Goal: Transaction & Acquisition: Book appointment/travel/reservation

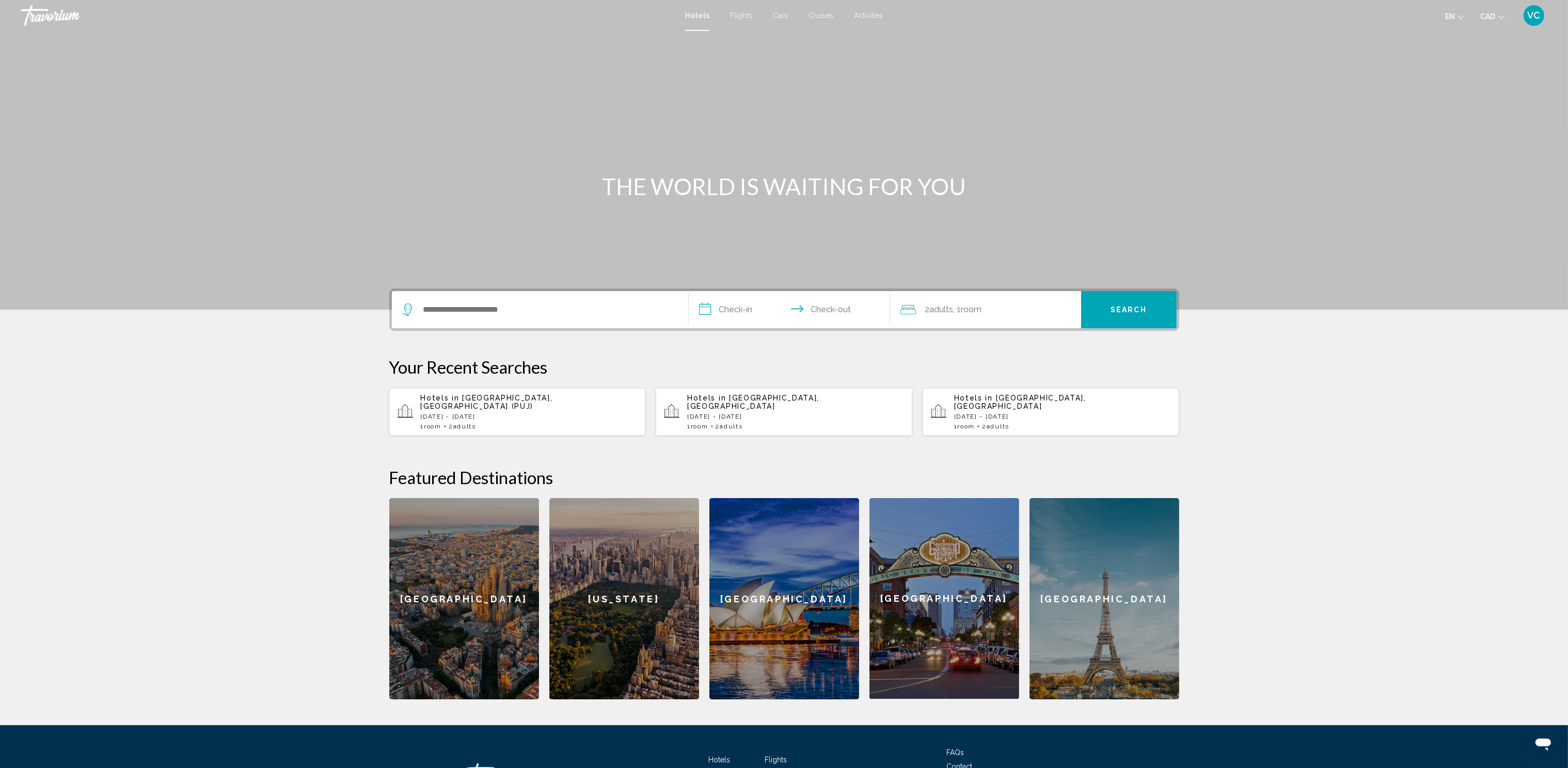
click at [1539, 12] on span "VC" at bounding box center [1534, 15] width 13 height 10
click at [1482, 96] on link "My Account" at bounding box center [1470, 97] width 50 height 13
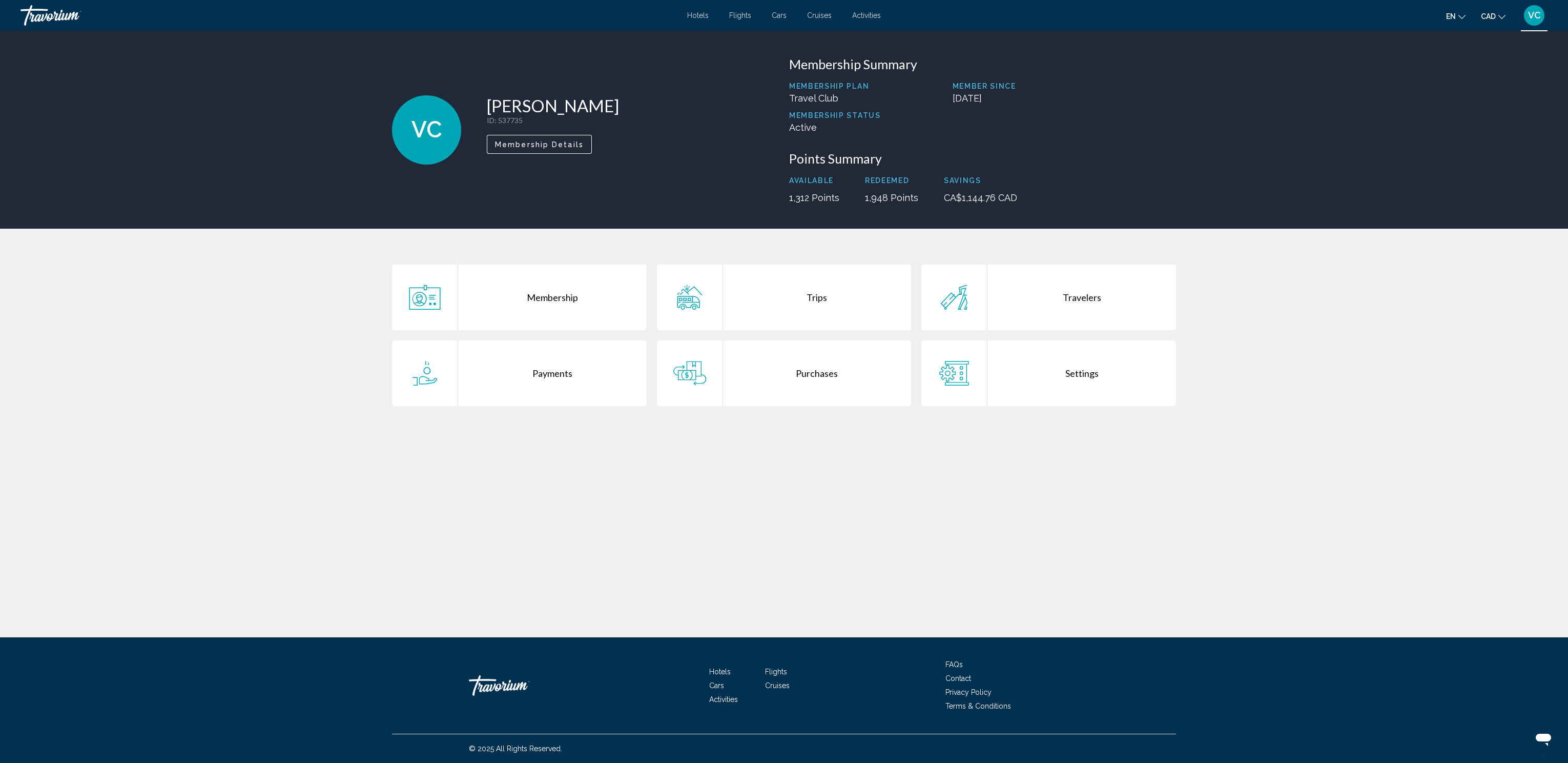
click at [807, 300] on div "Trips" at bounding box center [817, 297] width 189 height 66
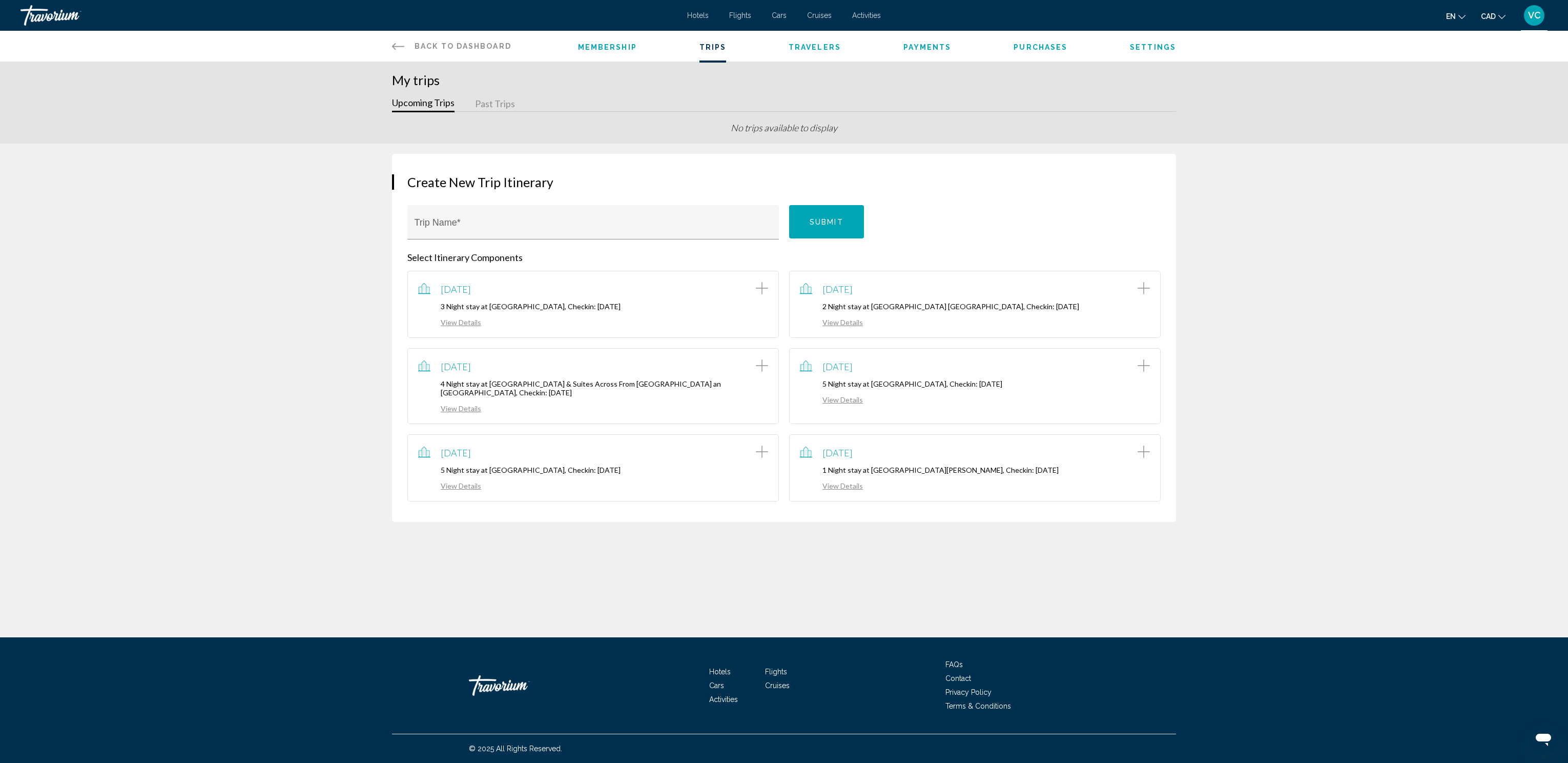
click at [920, 47] on span "Payments" at bounding box center [927, 47] width 48 height 8
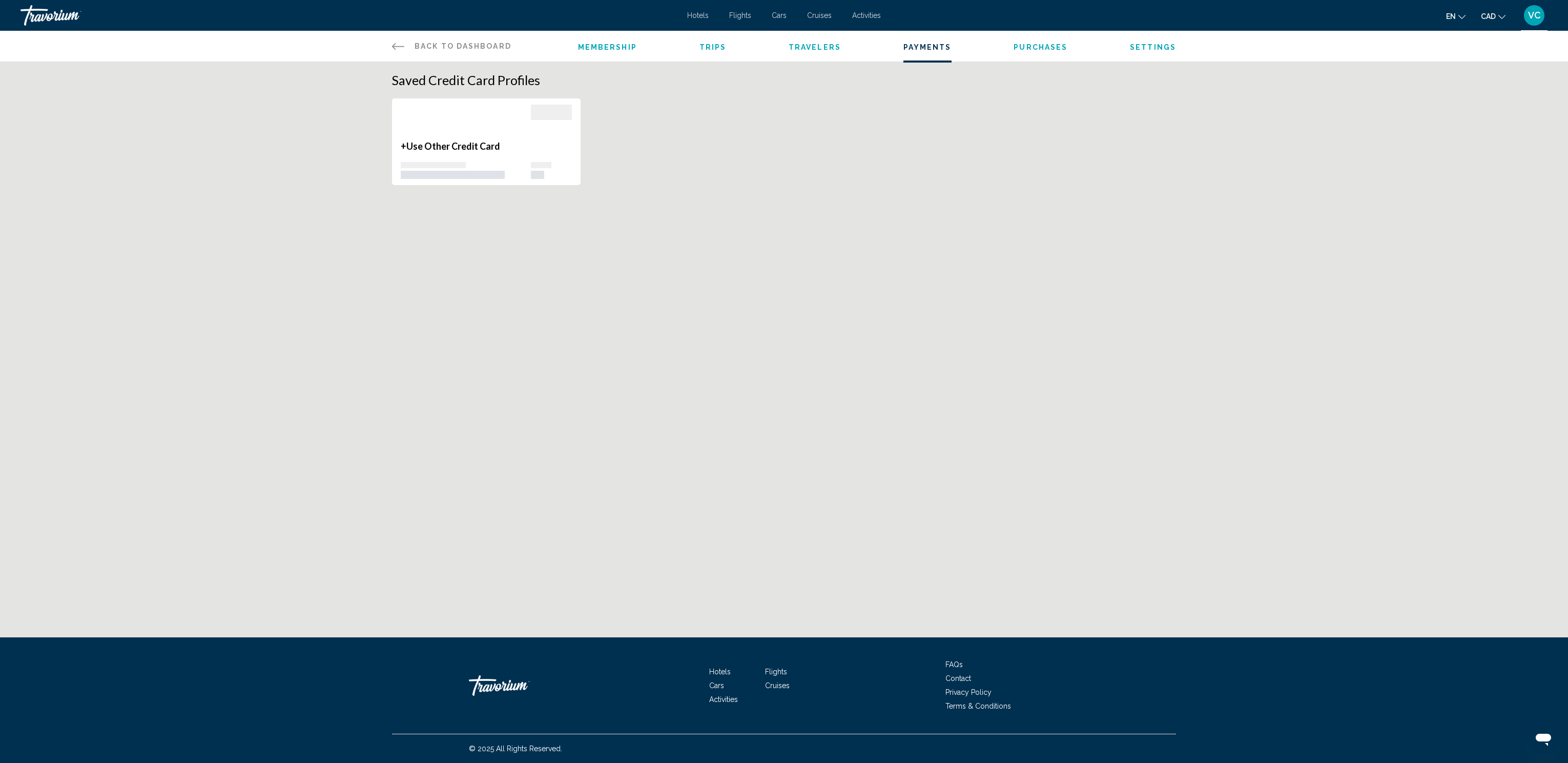
click at [1038, 44] on span "Purchases" at bounding box center [1040, 47] width 54 height 8
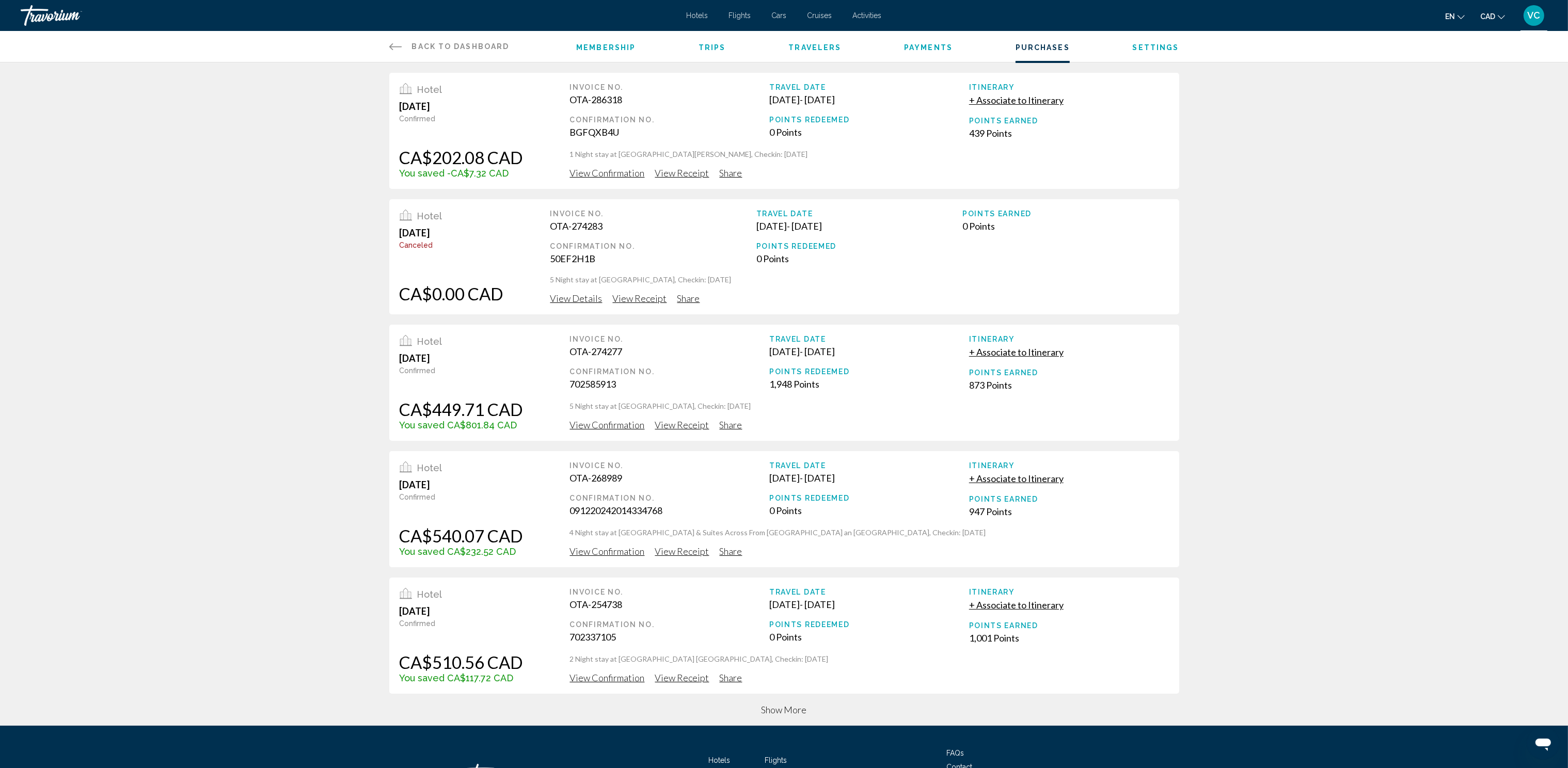
click at [623, 178] on span "View Confirmation" at bounding box center [607, 173] width 75 height 12
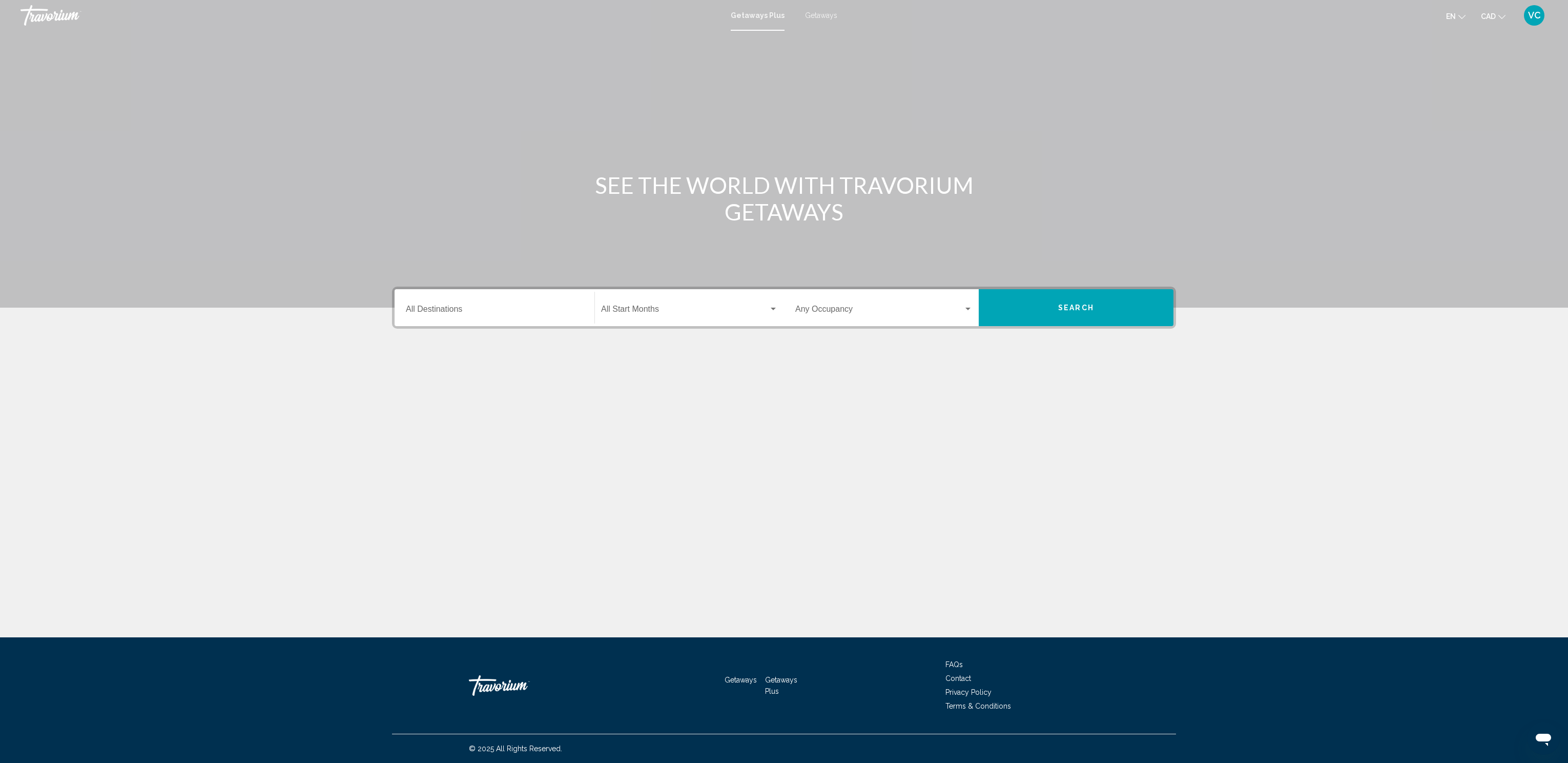
click at [432, 309] on input "Destination All Destinations" at bounding box center [494, 311] width 177 height 9
click at [413, 376] on icon "Toggle Mexico (2,382 units available)" at bounding box center [415, 381] width 5 height 10
click at [417, 377] on icon "Toggle Mexico (2,382 units available)" at bounding box center [415, 381] width 8 height 10
click at [446, 379] on span "[GEOGRAPHIC_DATA] (2,382 units available)" at bounding box center [504, 380] width 148 height 8
type input "**********"
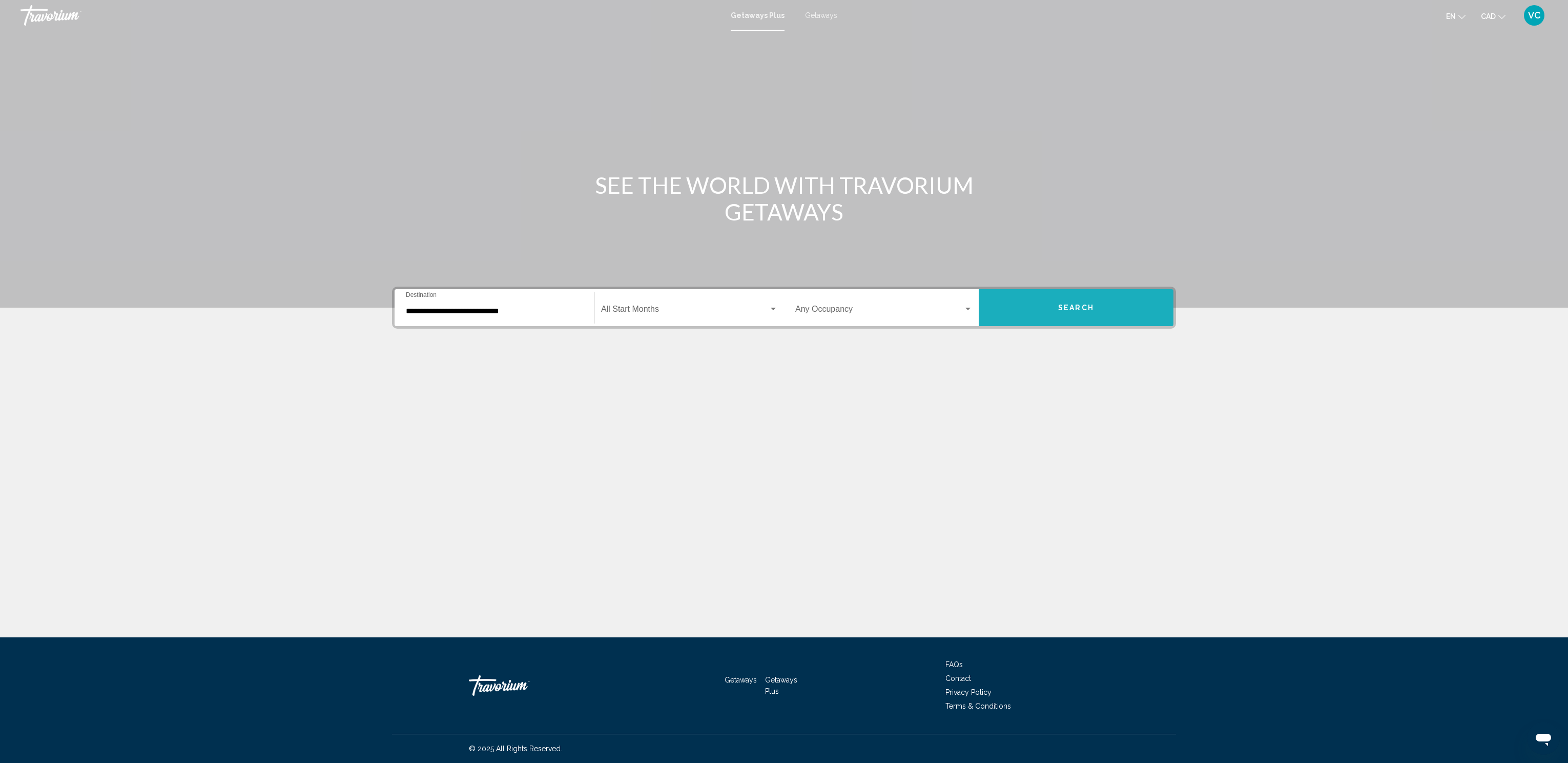
click at [1074, 309] on span "Search" at bounding box center [1076, 308] width 36 height 8
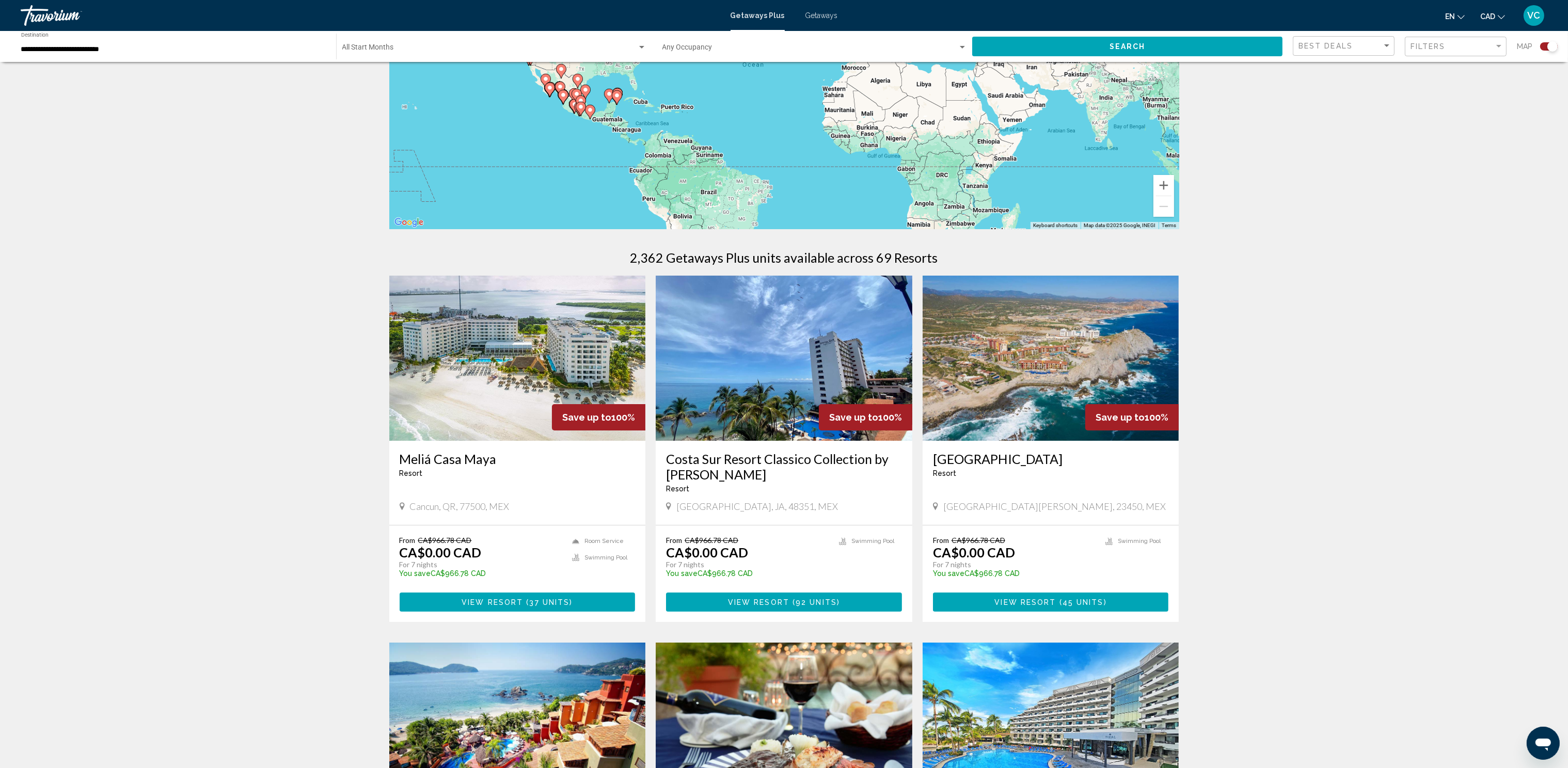
scroll to position [153, 0]
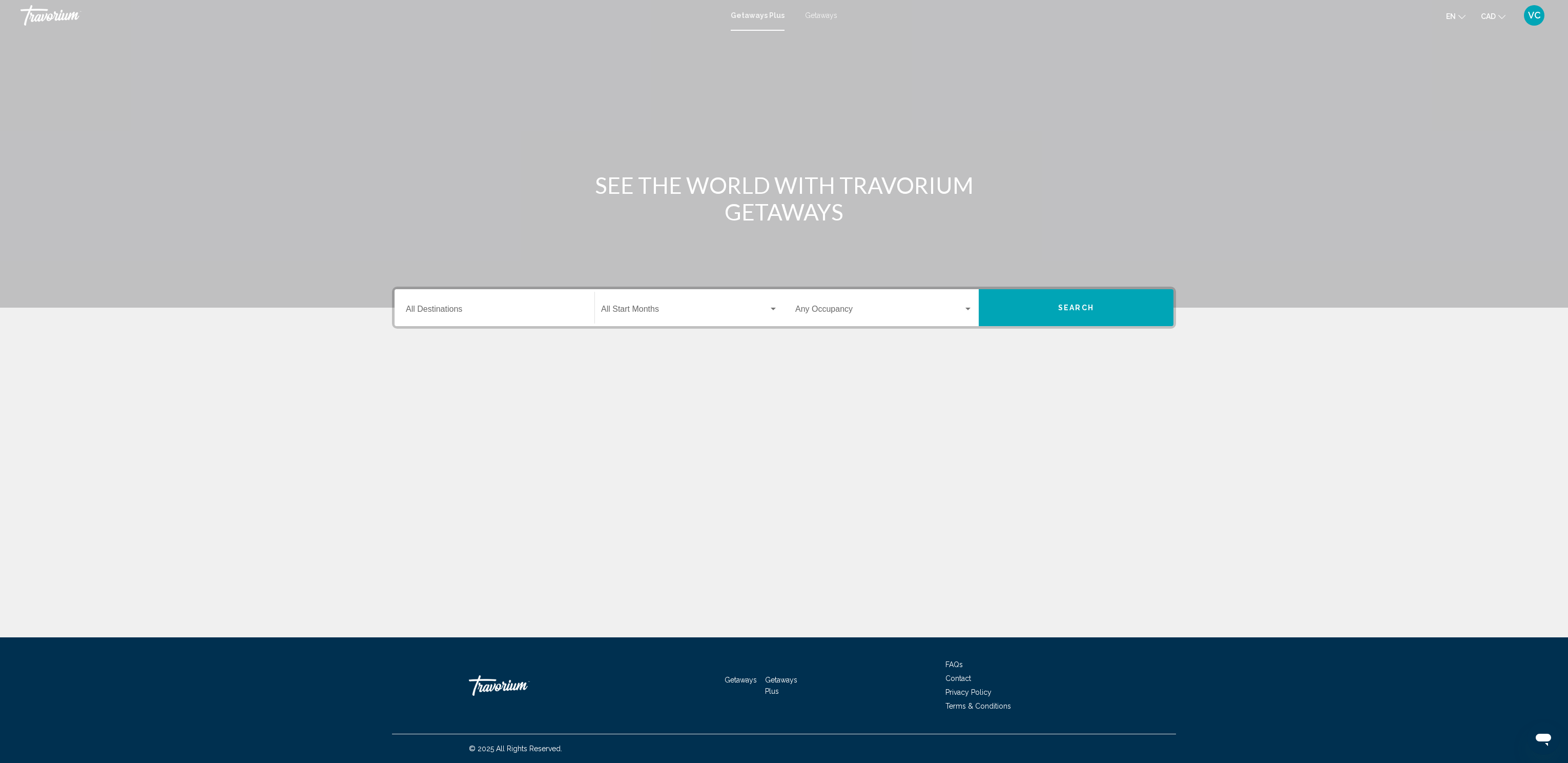
click at [445, 307] on input "Destination All Destinations" at bounding box center [494, 311] width 177 height 9
click at [438, 376] on span "[GEOGRAPHIC_DATA] (2,382 units available)" at bounding box center [504, 380] width 148 height 8
type input "**********"
click at [1083, 306] on span "Search" at bounding box center [1076, 308] width 36 height 8
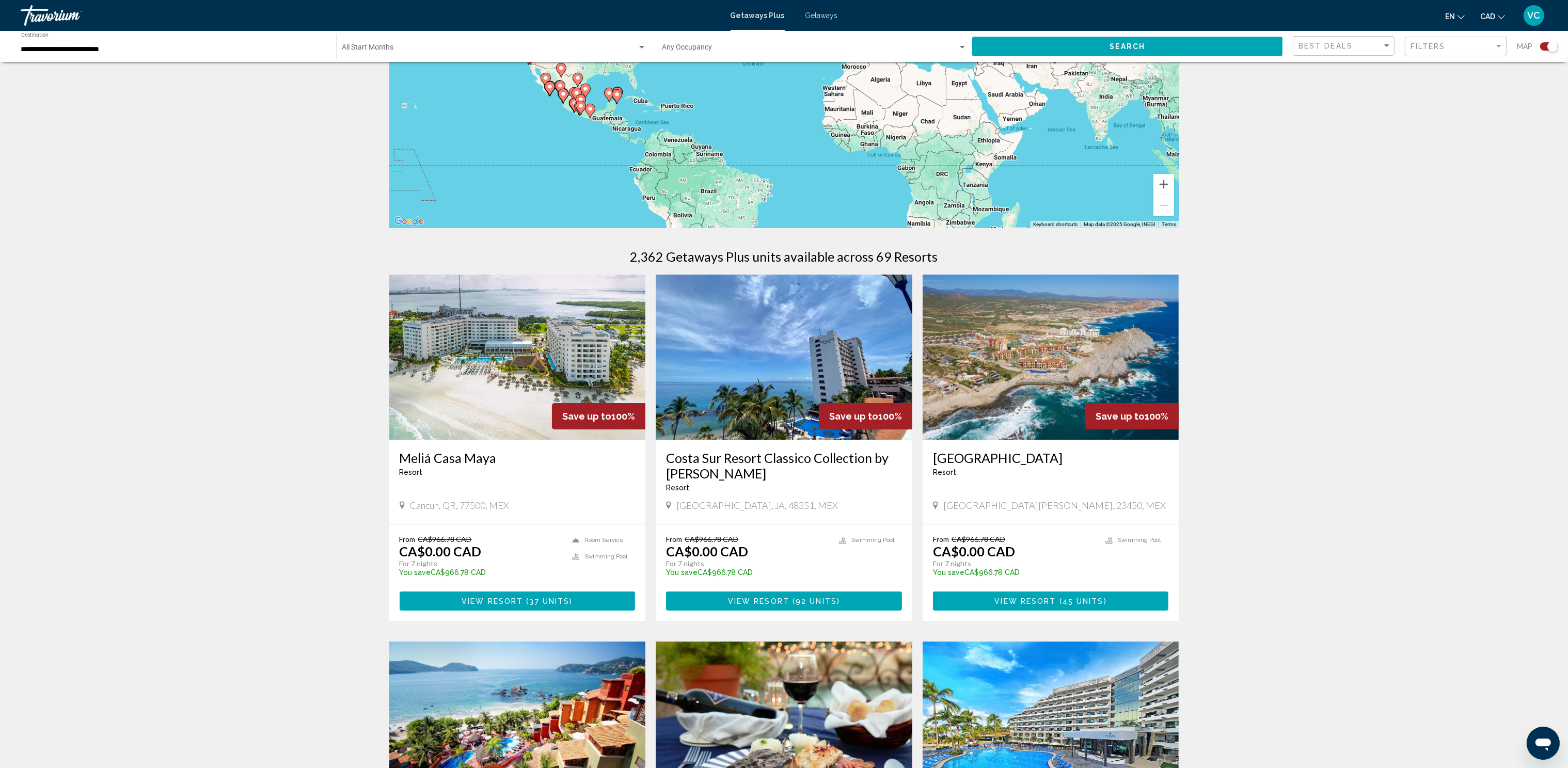
scroll to position [155, 0]
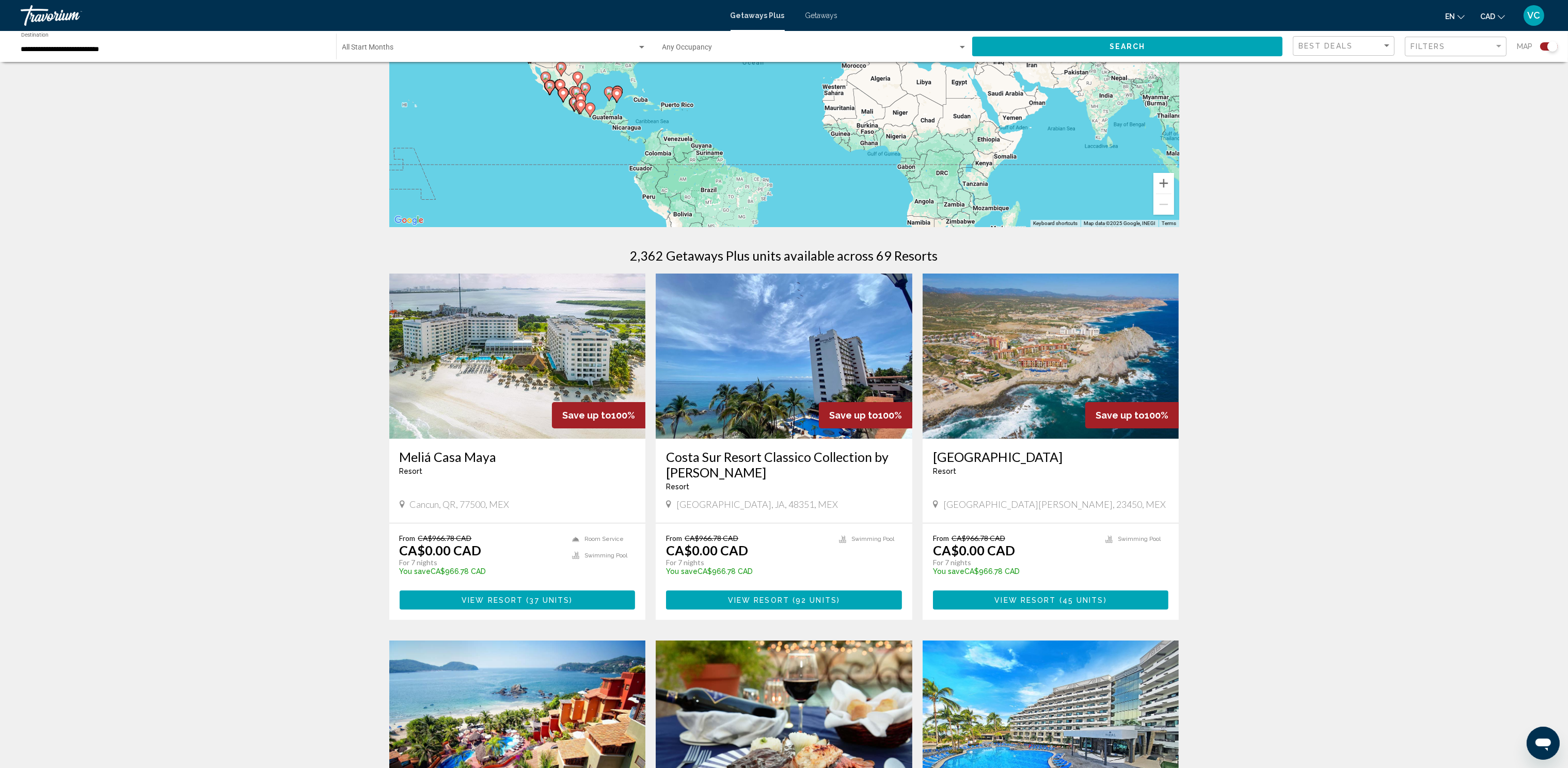
click at [501, 357] on img "Main content" at bounding box center [518, 355] width 256 height 165
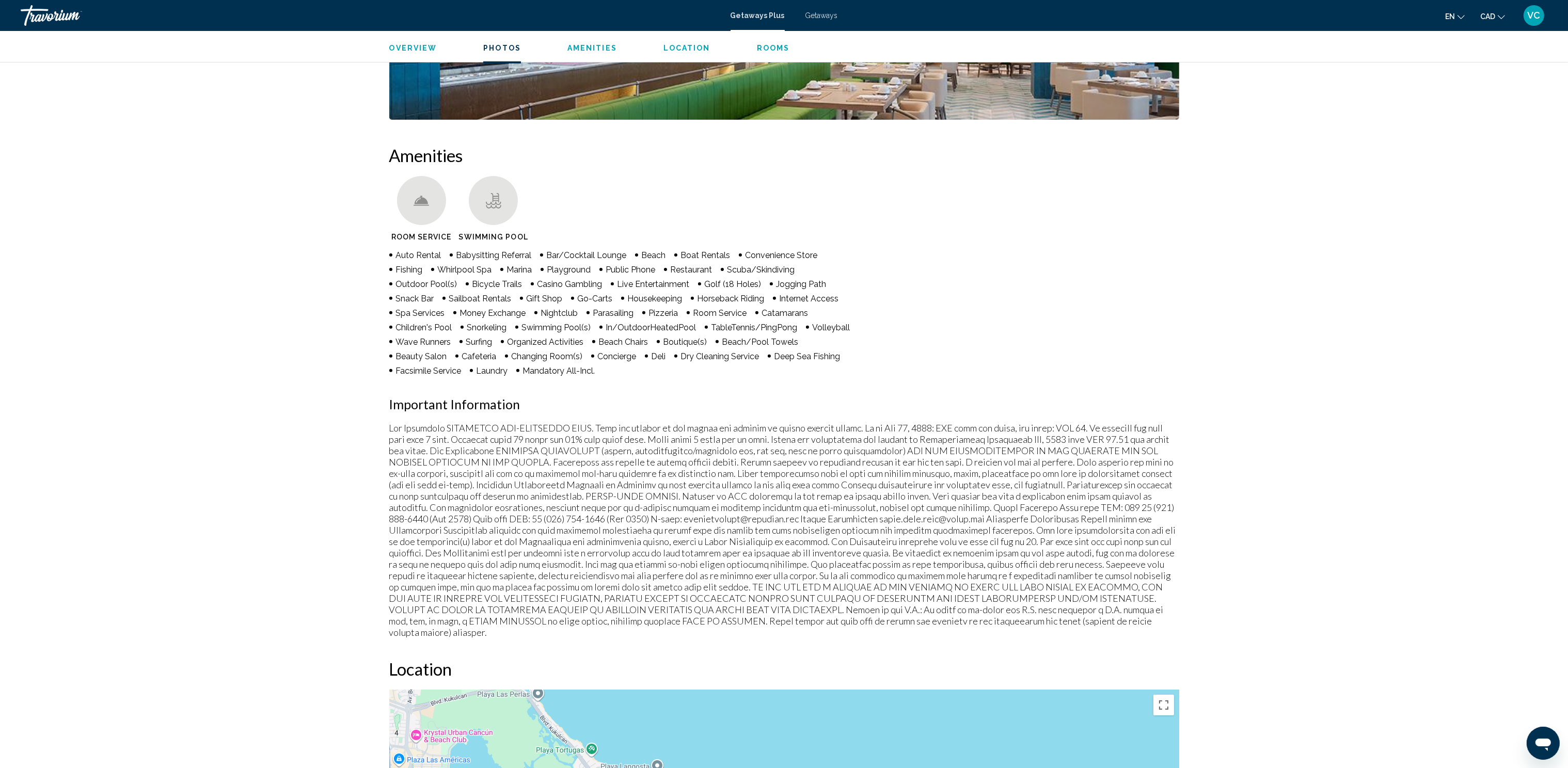
scroll to position [696, 0]
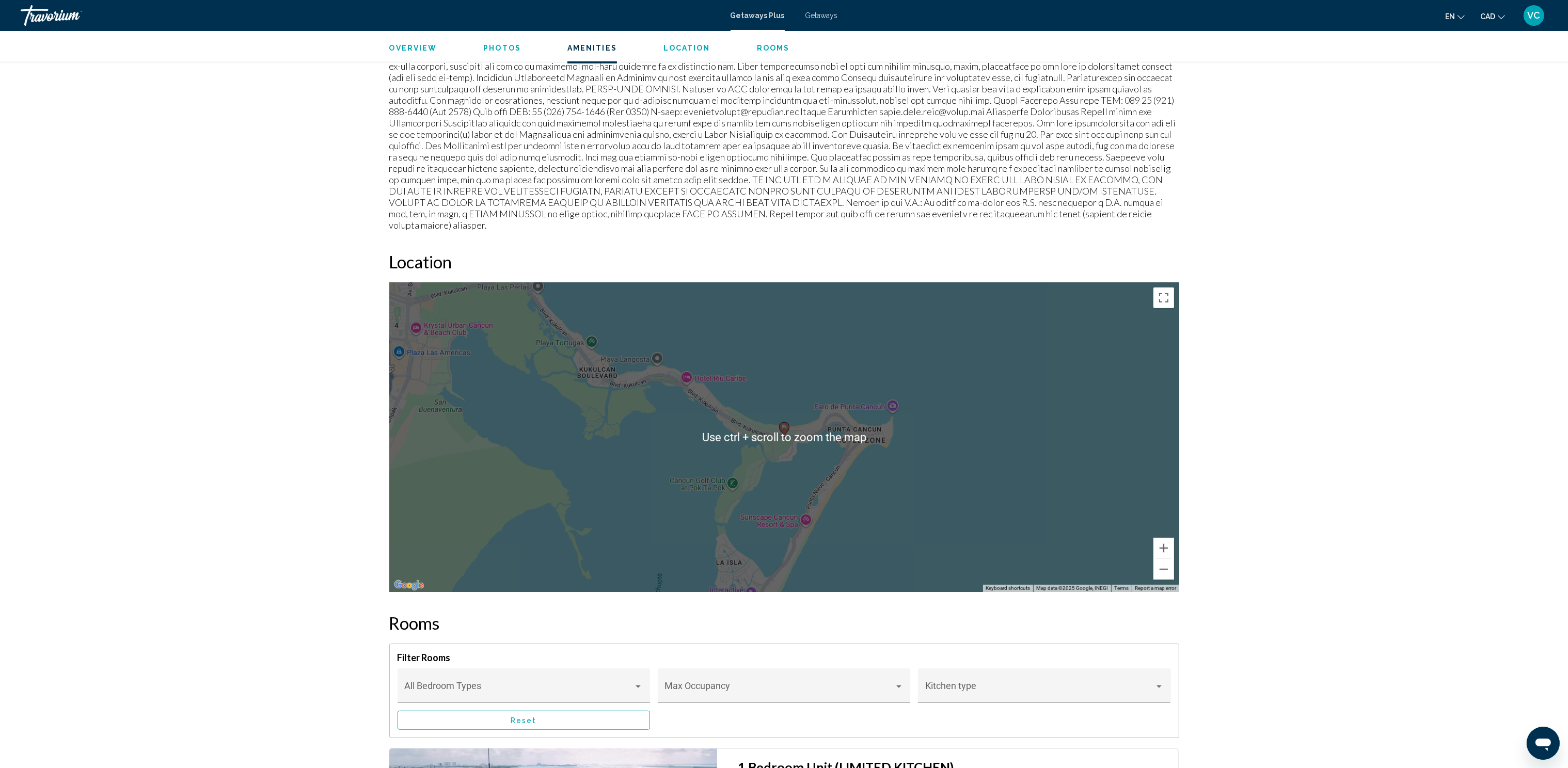
click at [865, 379] on div "To activate drag with keyboard, press Alt + Enter. Once in keyboard drag state,…" at bounding box center [784, 436] width 790 height 310
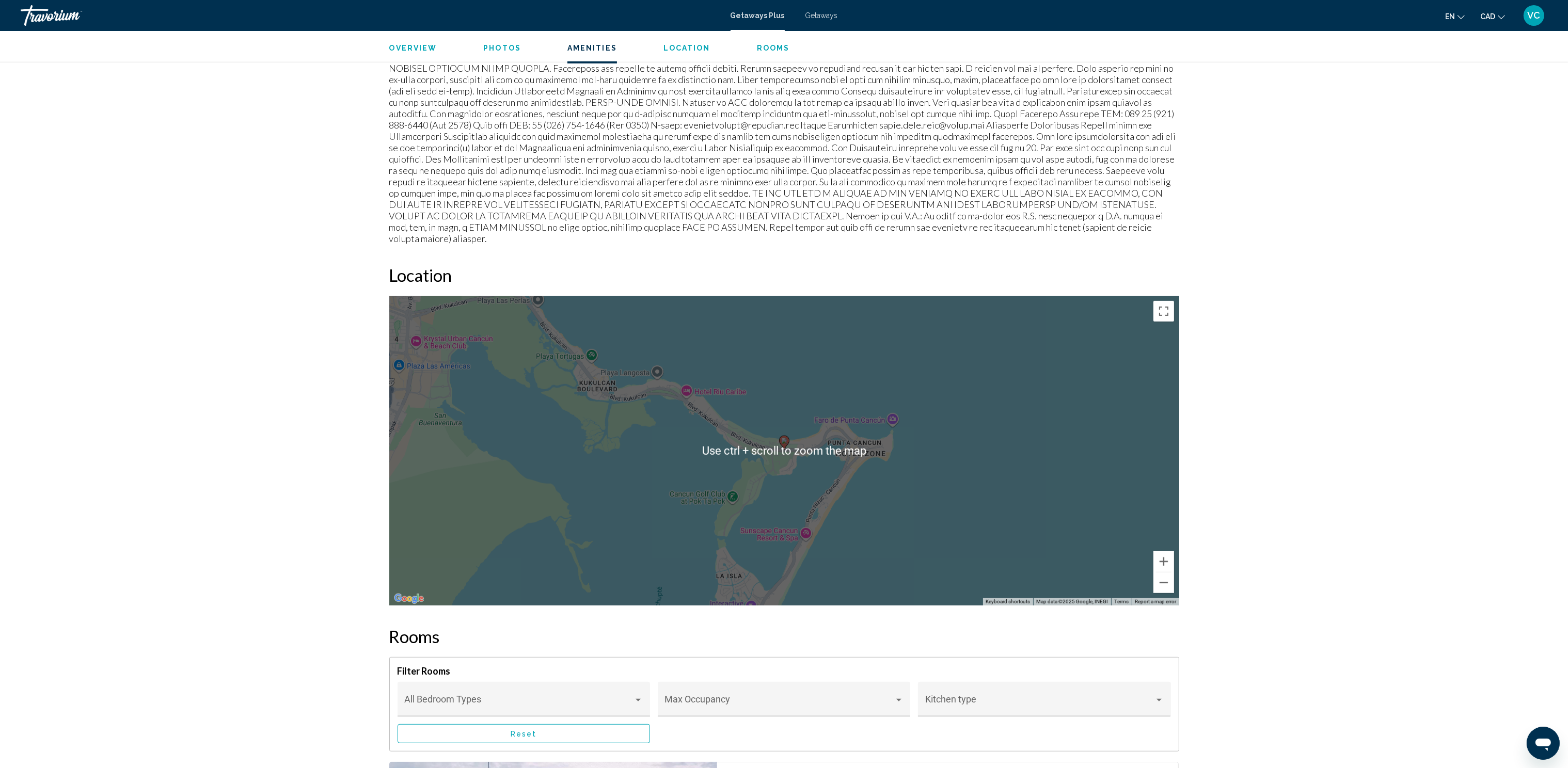
click at [822, 444] on div "To activate drag with keyboard, press Alt + Enter. Once in keyboard drag state,…" at bounding box center [784, 450] width 790 height 310
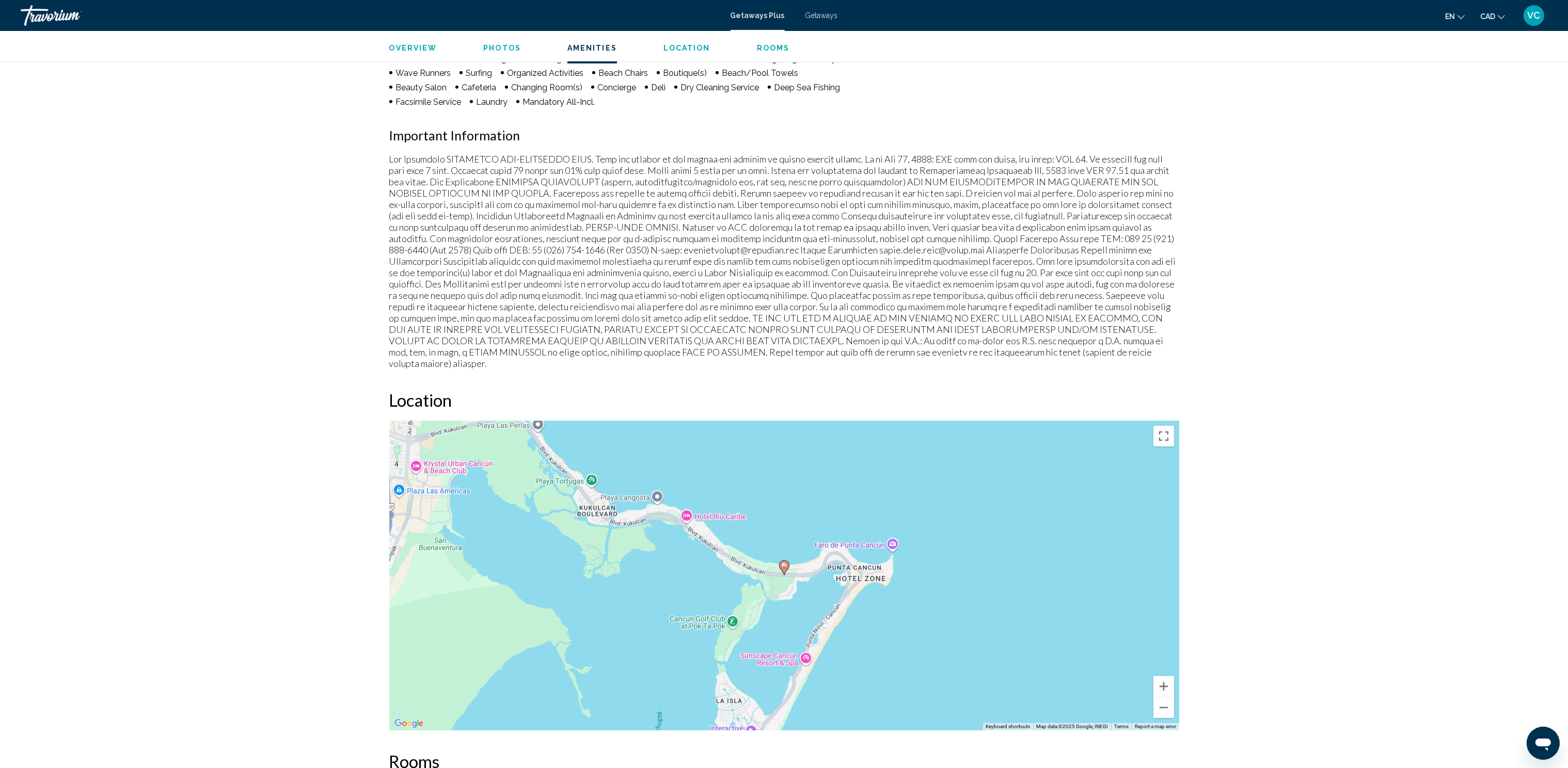
scroll to position [964, 0]
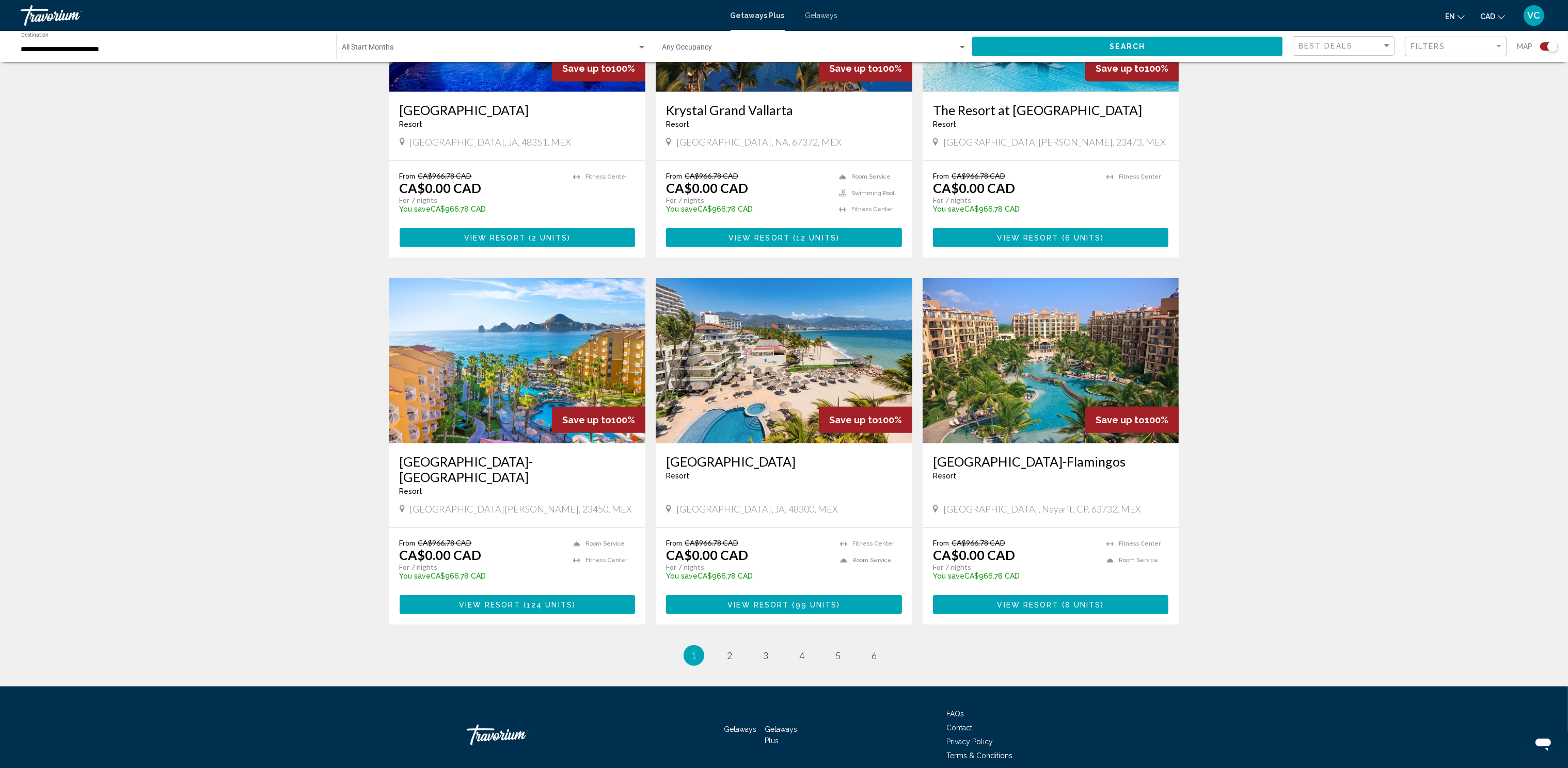
scroll to position [1236, 0]
click at [524, 349] on img "Main content" at bounding box center [518, 360] width 256 height 165
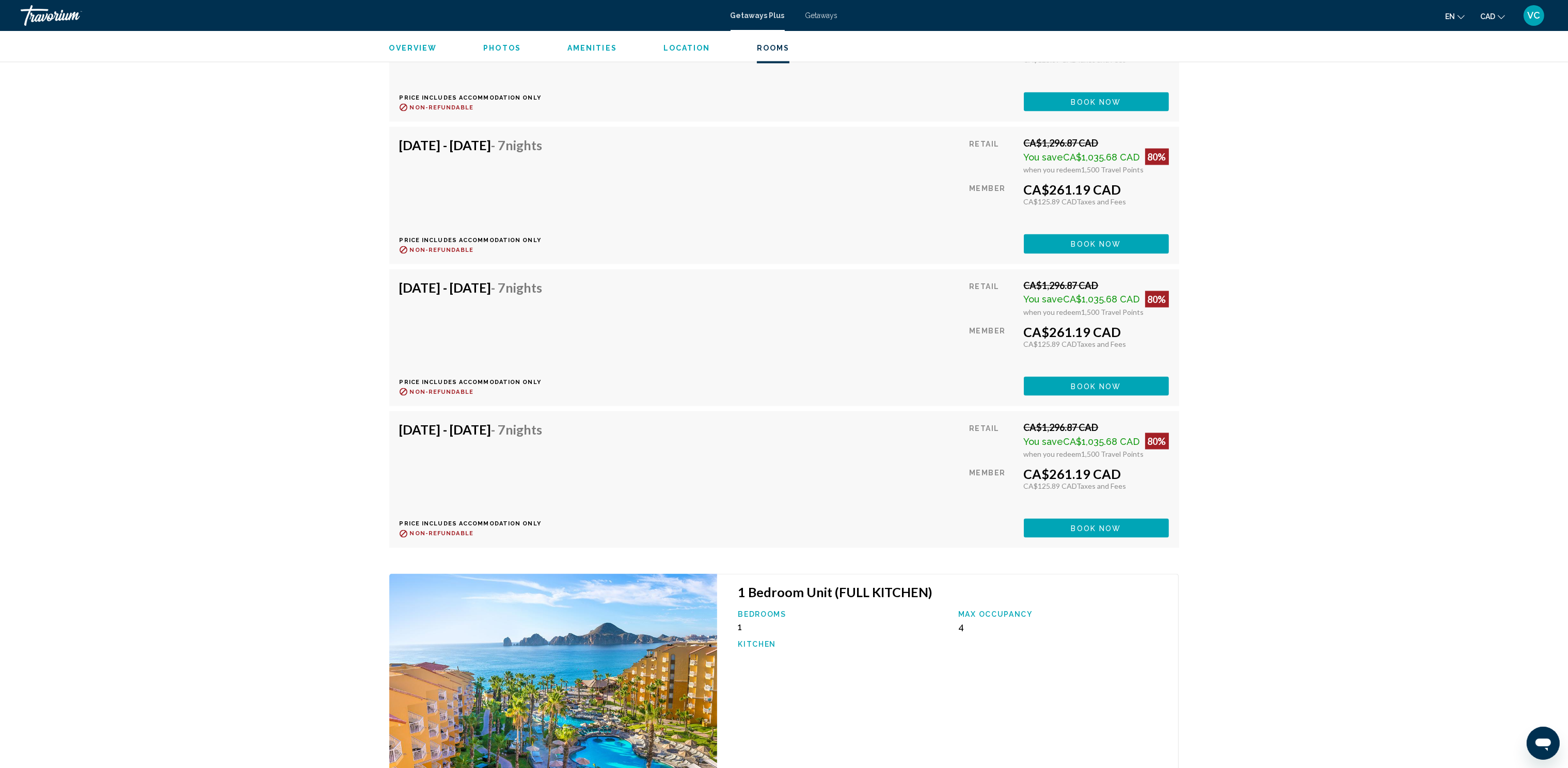
scroll to position [3397, 0]
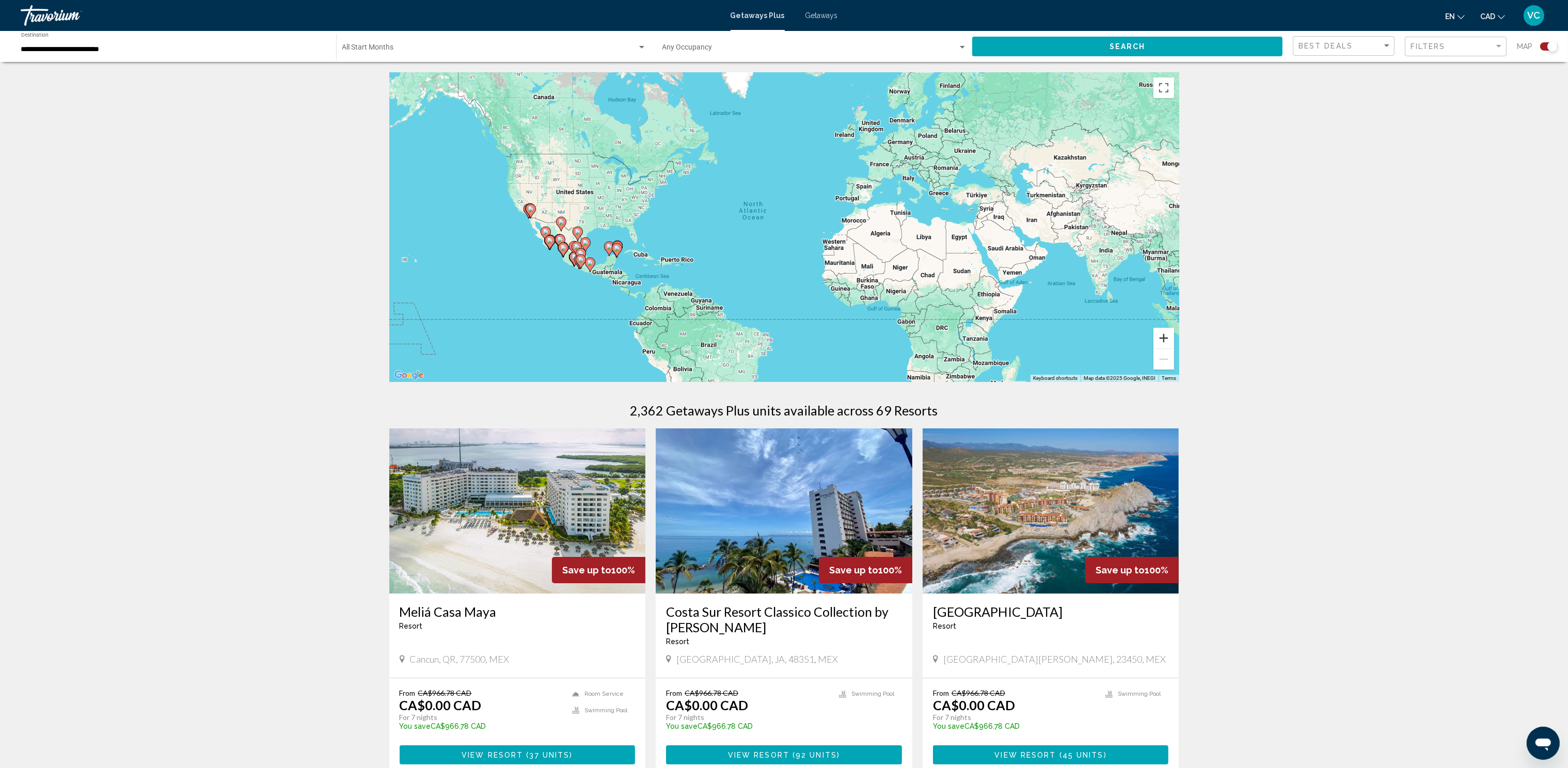
click at [1167, 337] on button "Zoom in" at bounding box center [1164, 338] width 21 height 21
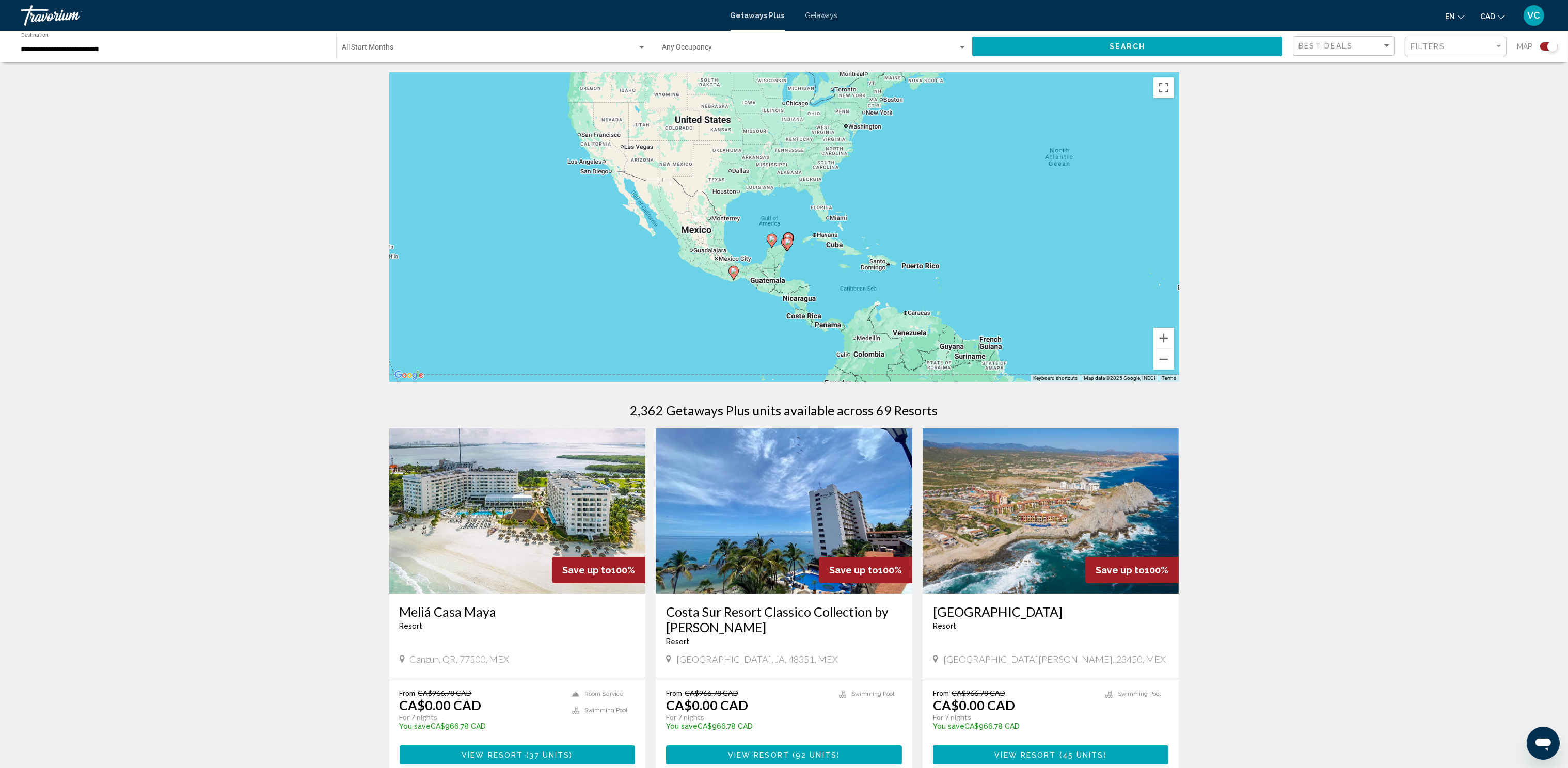
drag, startPoint x: 594, startPoint y: 306, endPoint x: 949, endPoint y: 283, distance: 355.7
click at [948, 283] on div "To activate drag with keyboard, press Alt + Enter. Once in keyboard drag state,…" at bounding box center [784, 227] width 790 height 310
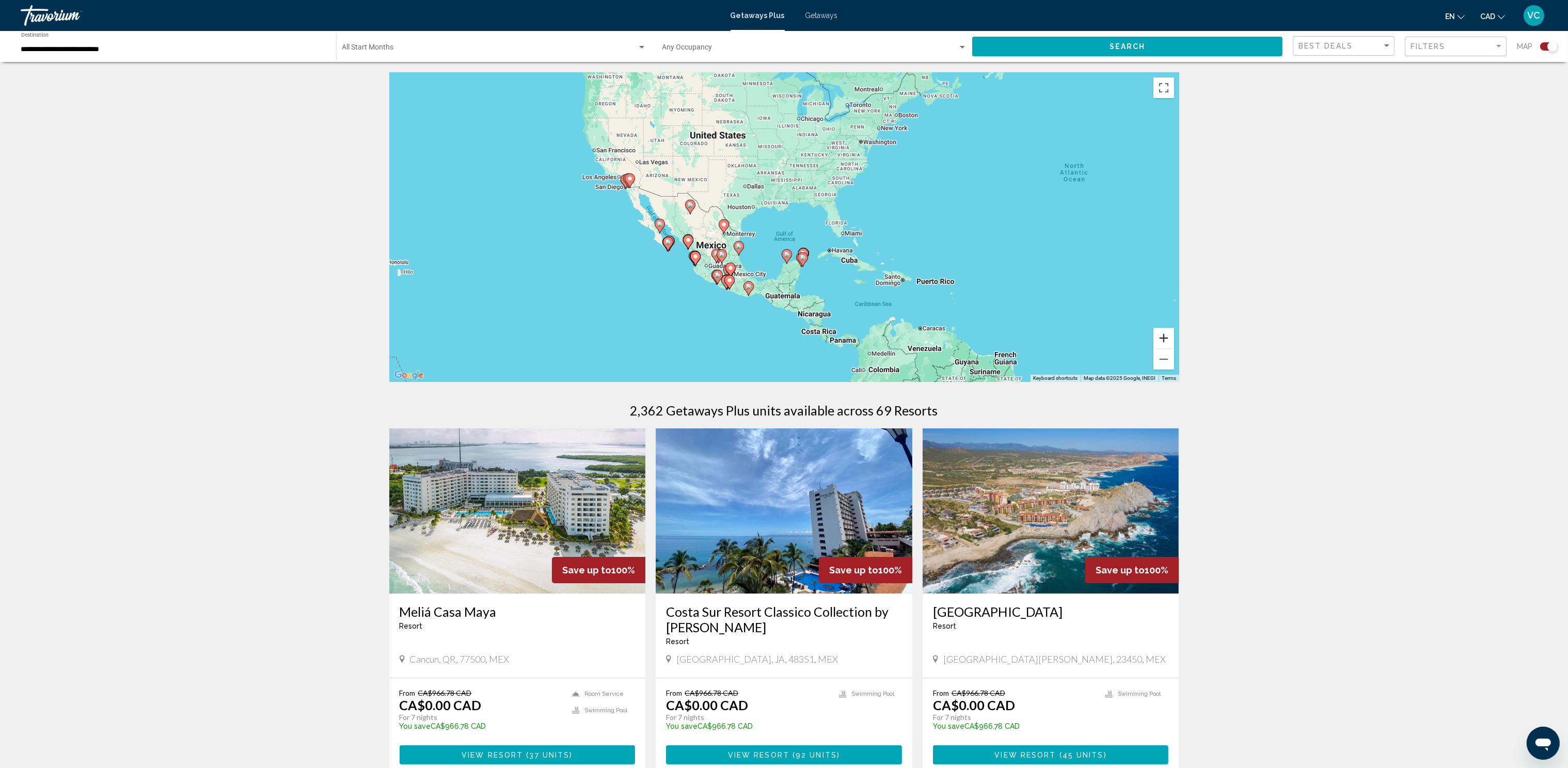
click at [1163, 337] on button "Zoom in" at bounding box center [1164, 338] width 21 height 21
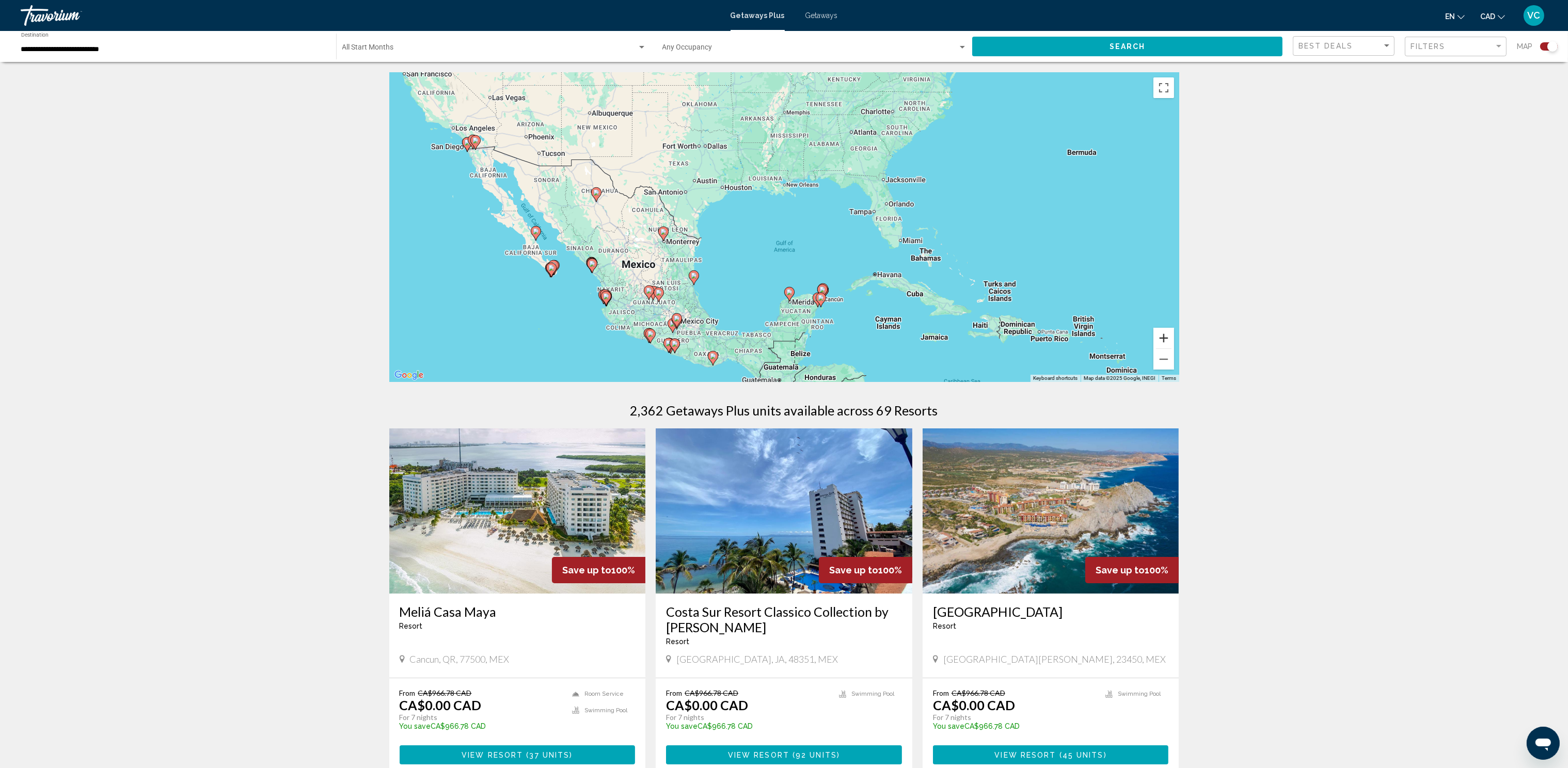
click at [1163, 335] on button "Zoom in" at bounding box center [1164, 338] width 21 height 21
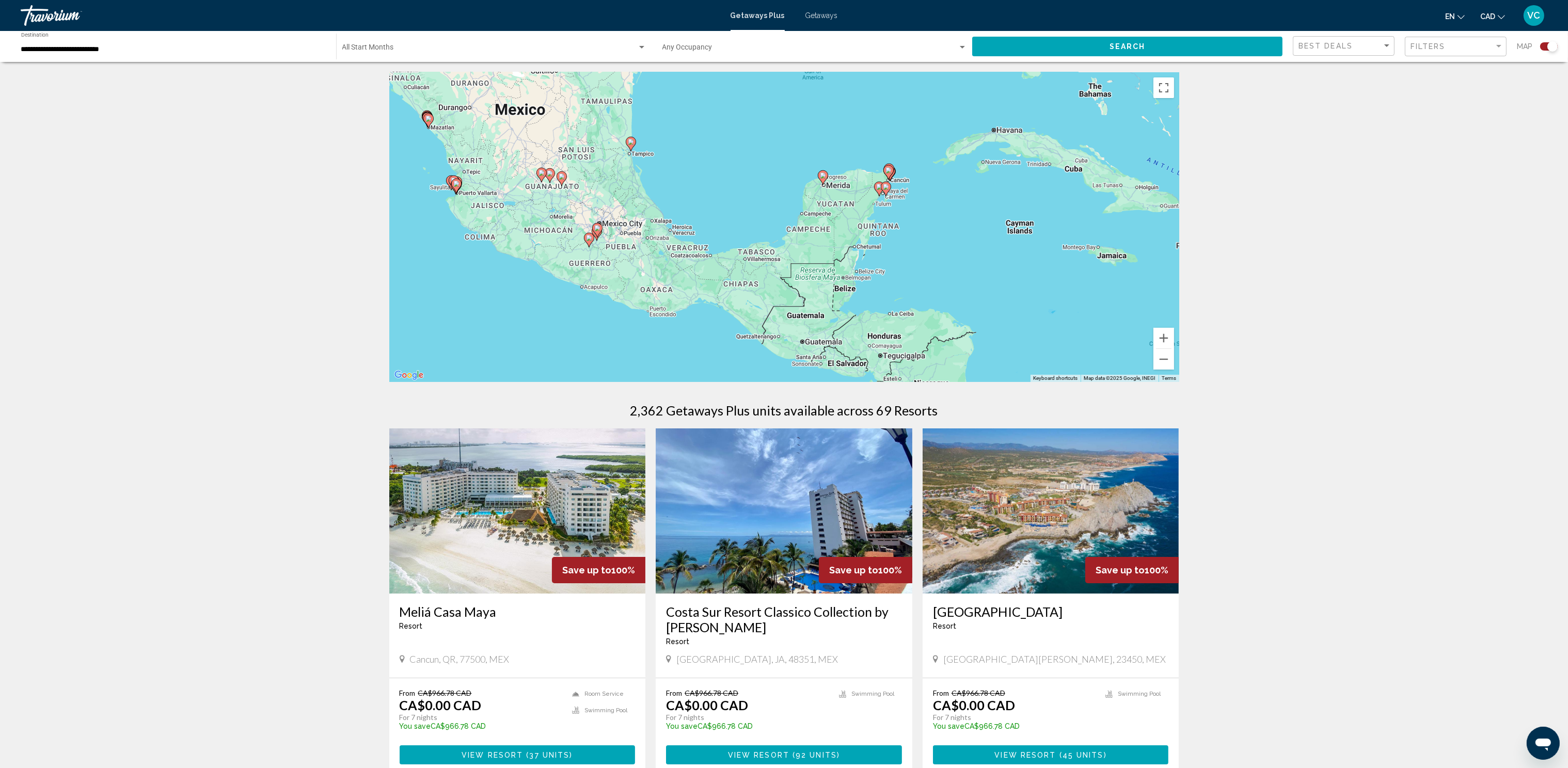
drag, startPoint x: 919, startPoint y: 361, endPoint x: 949, endPoint y: 175, distance: 188.4
click at [949, 175] on div "To activate drag with keyboard, press Alt + Enter. Once in keyboard drag state,…" at bounding box center [784, 227] width 790 height 310
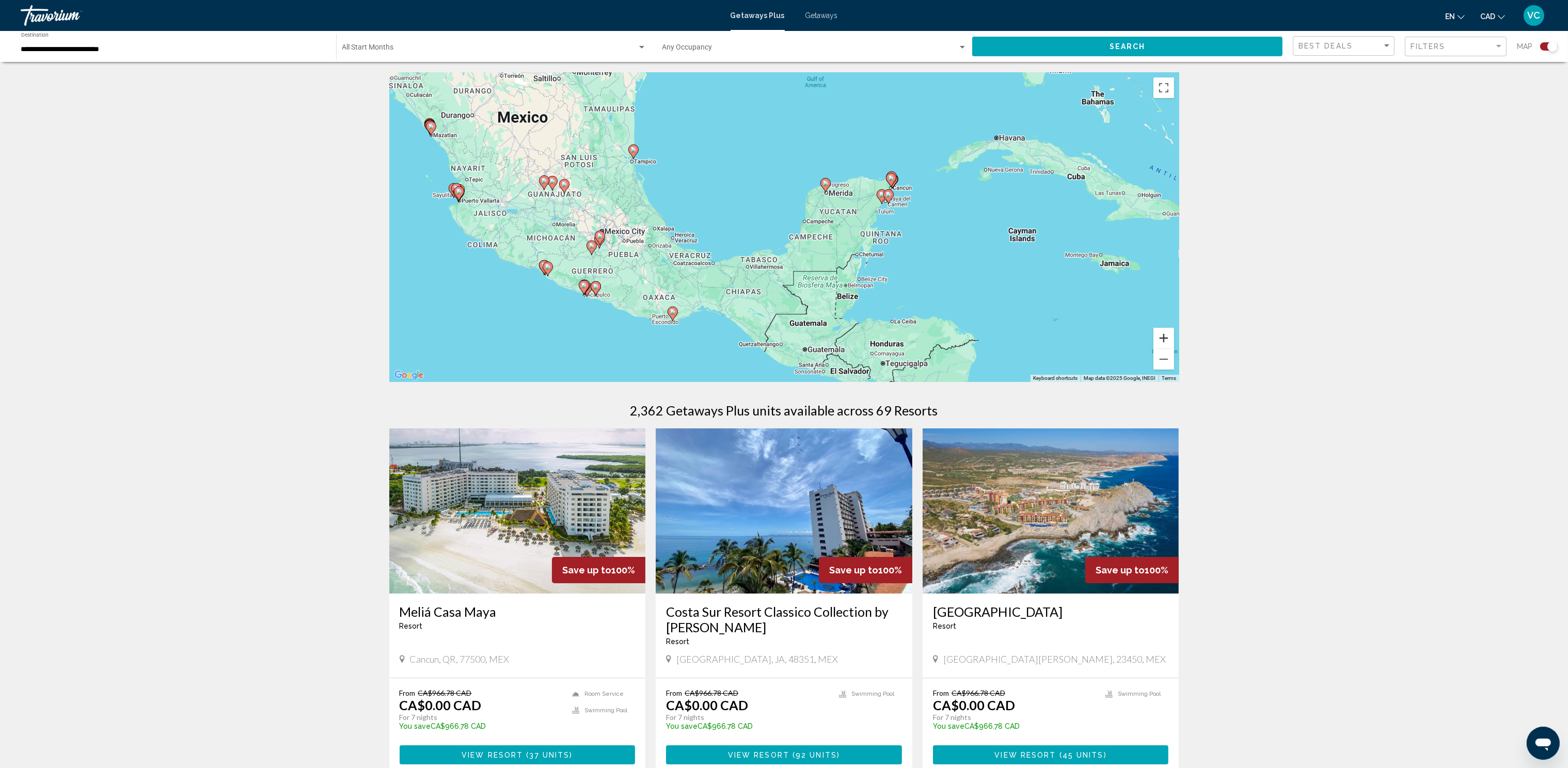
click at [1168, 338] on button "Zoom in" at bounding box center [1164, 338] width 21 height 21
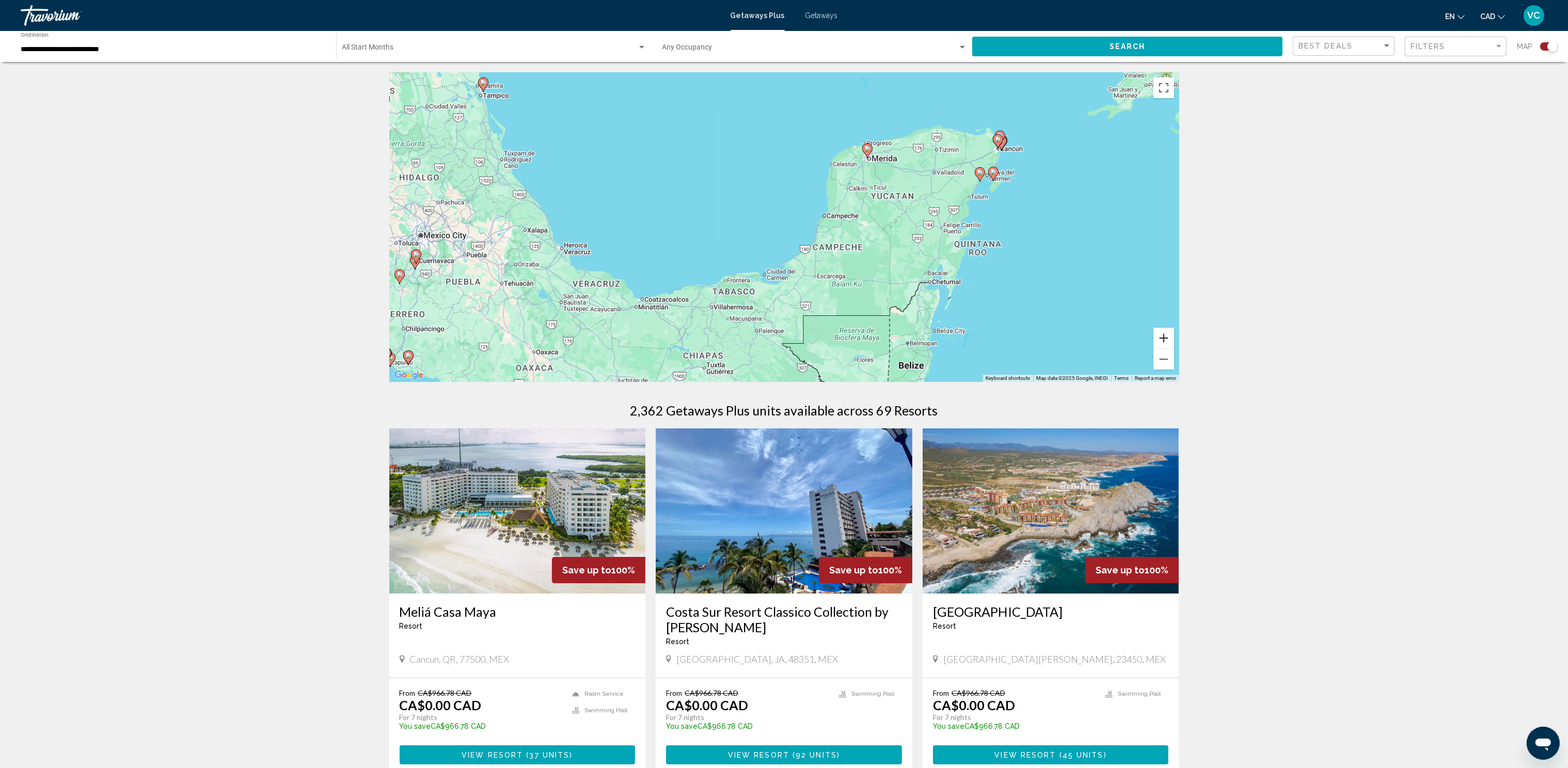
drag, startPoint x: 1166, startPoint y: 335, endPoint x: 1157, endPoint y: 332, distance: 9.5
click at [1165, 335] on button "Zoom in" at bounding box center [1164, 338] width 21 height 21
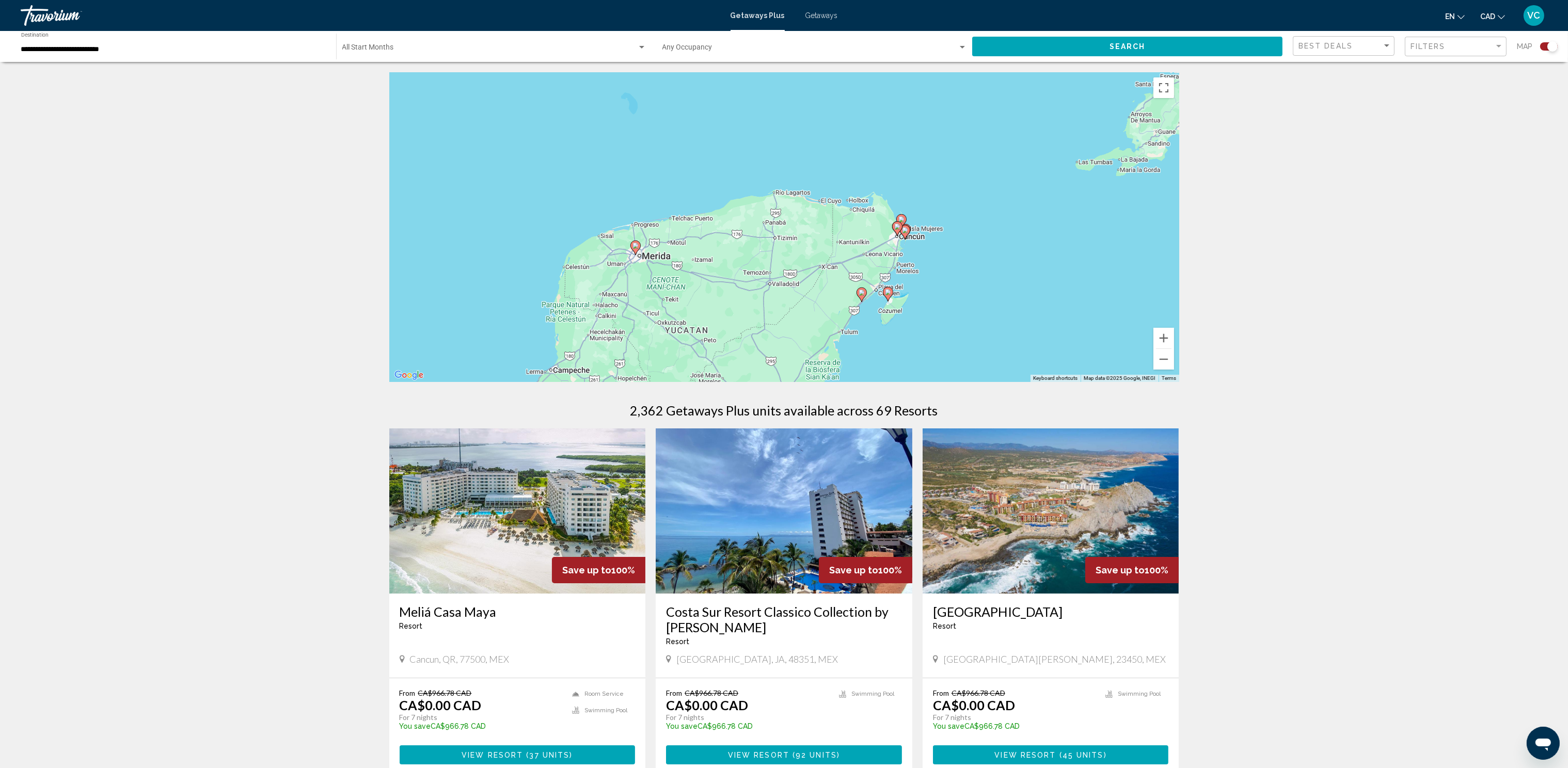
drag, startPoint x: 1079, startPoint y: 246, endPoint x: 732, endPoint y: 416, distance: 386.4
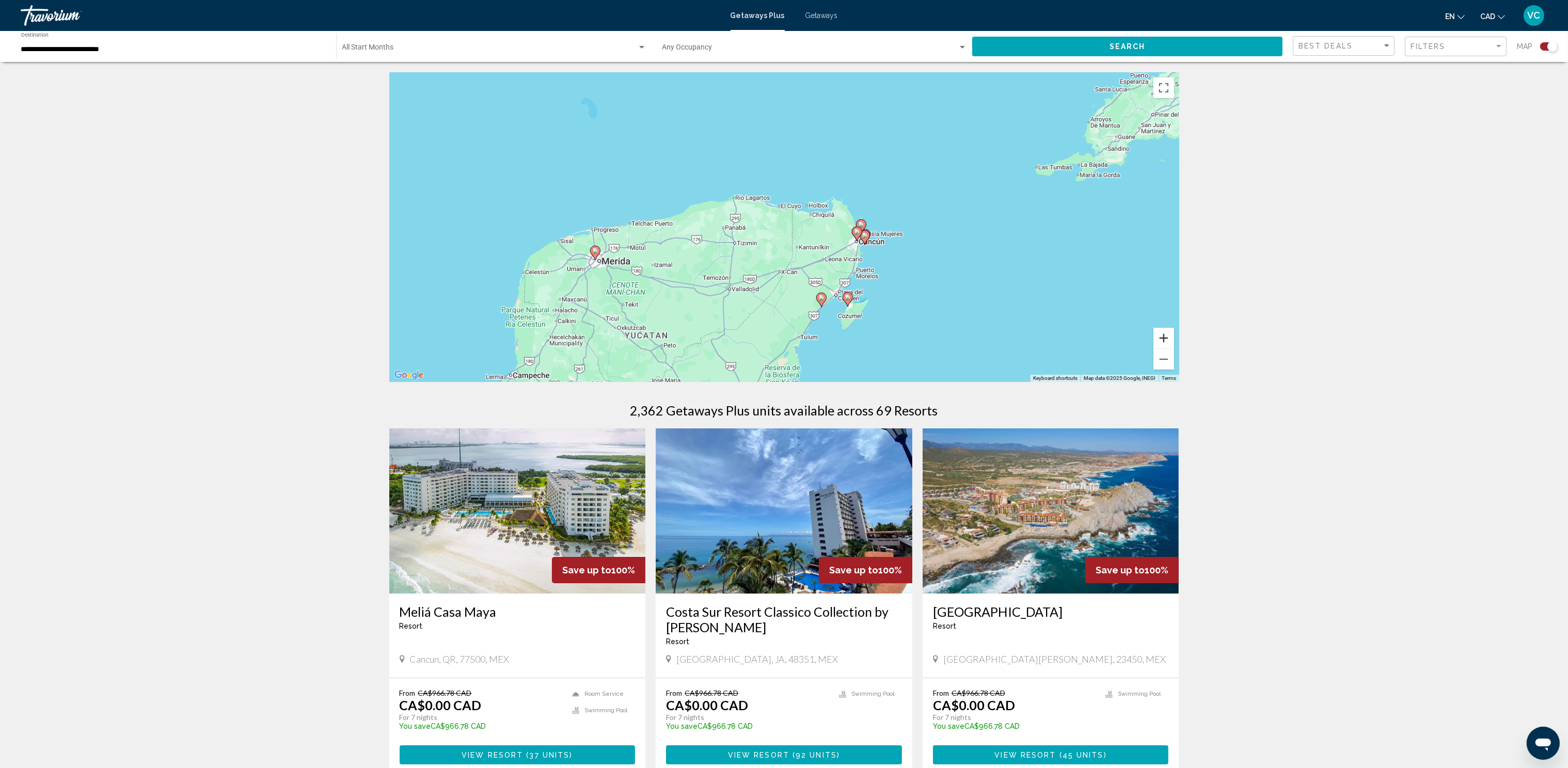
click at [1168, 335] on button "Zoom in" at bounding box center [1164, 338] width 21 height 21
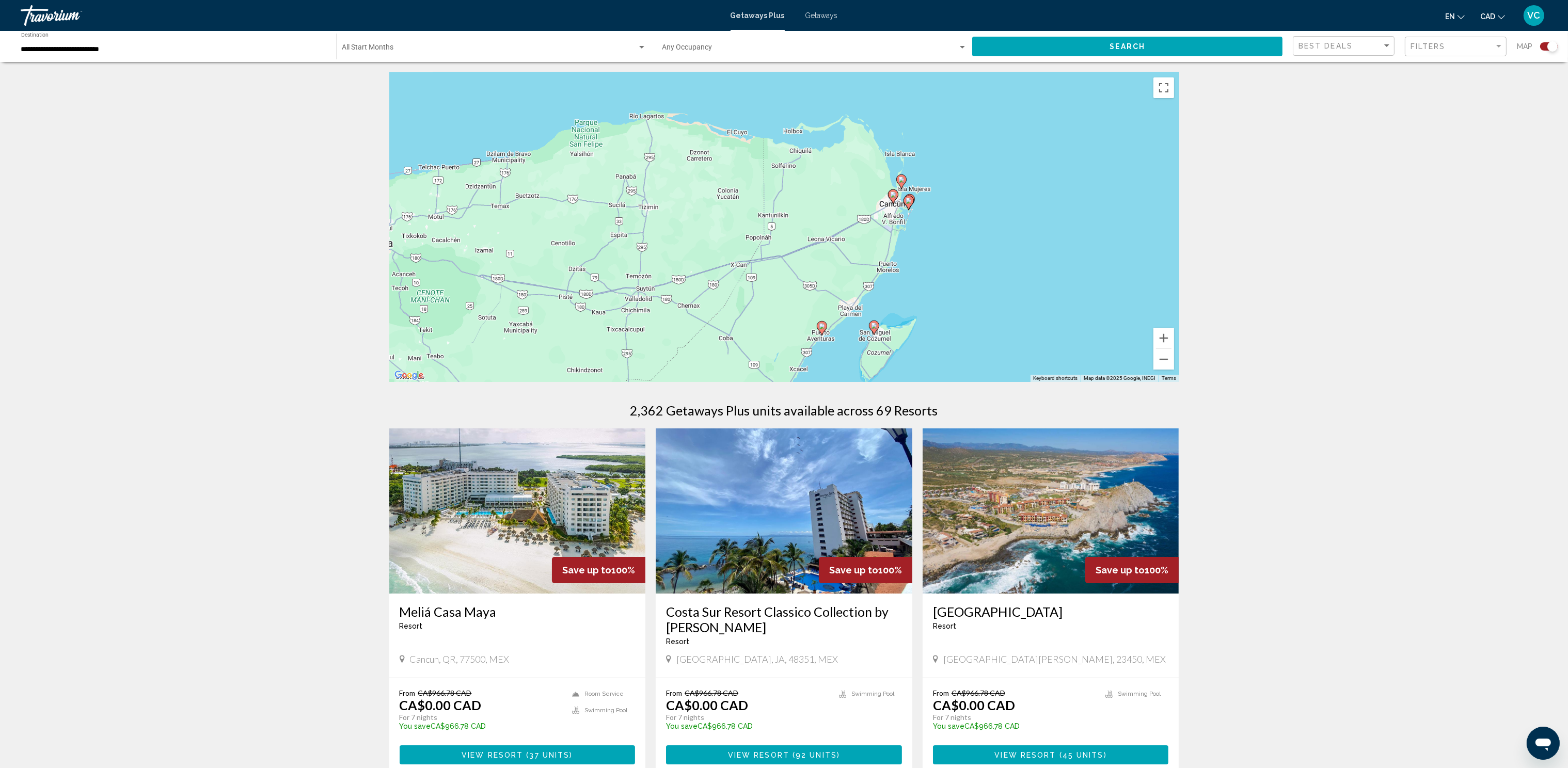
drag, startPoint x: 1004, startPoint y: 336, endPoint x: 951, endPoint y: 267, distance: 87.0
click at [951, 267] on div "To activate drag with keyboard, press Alt + Enter. Once in keyboard drag state,…" at bounding box center [784, 227] width 790 height 310
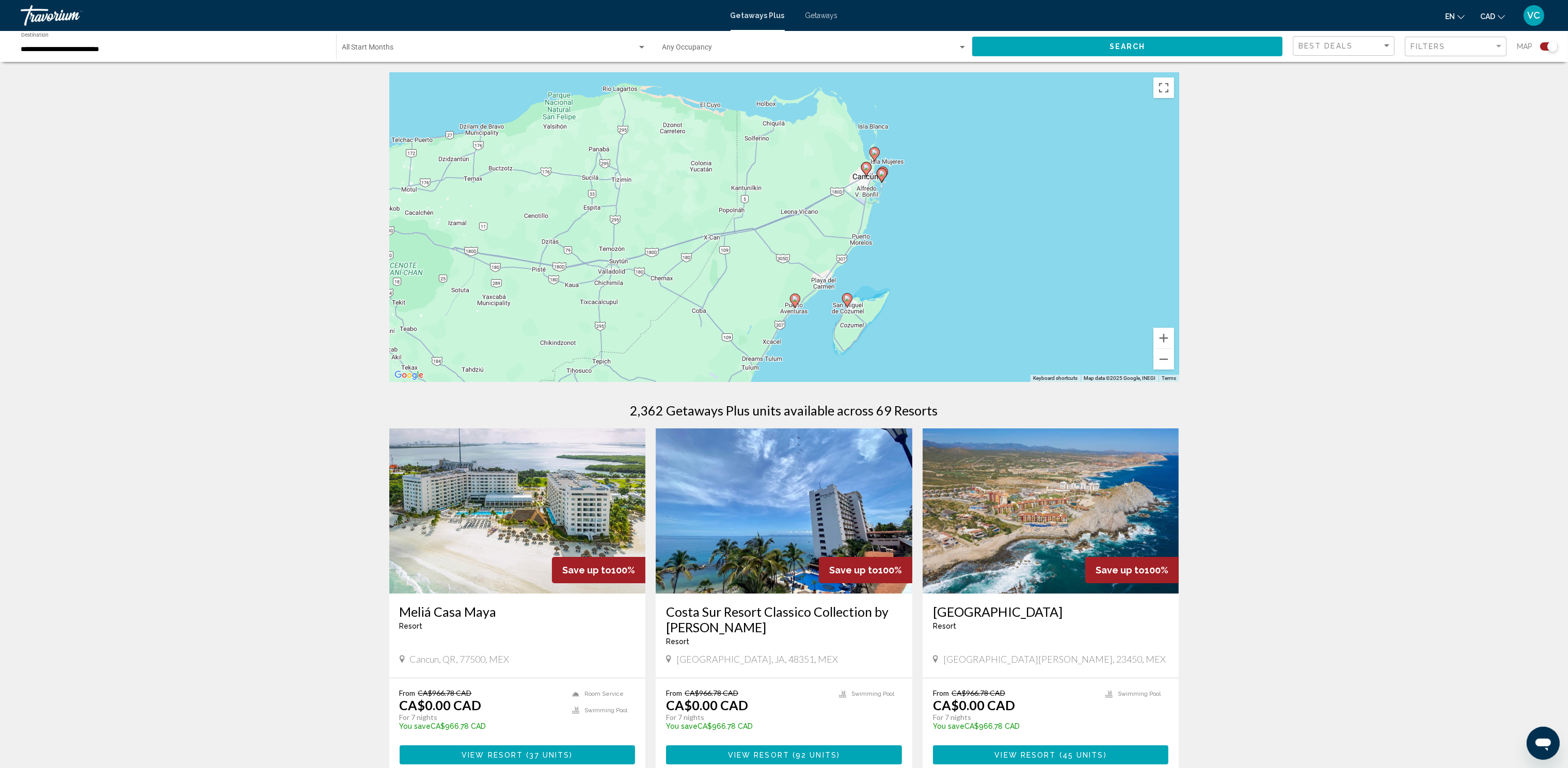
click at [884, 172] on image "Main content" at bounding box center [882, 173] width 6 height 6
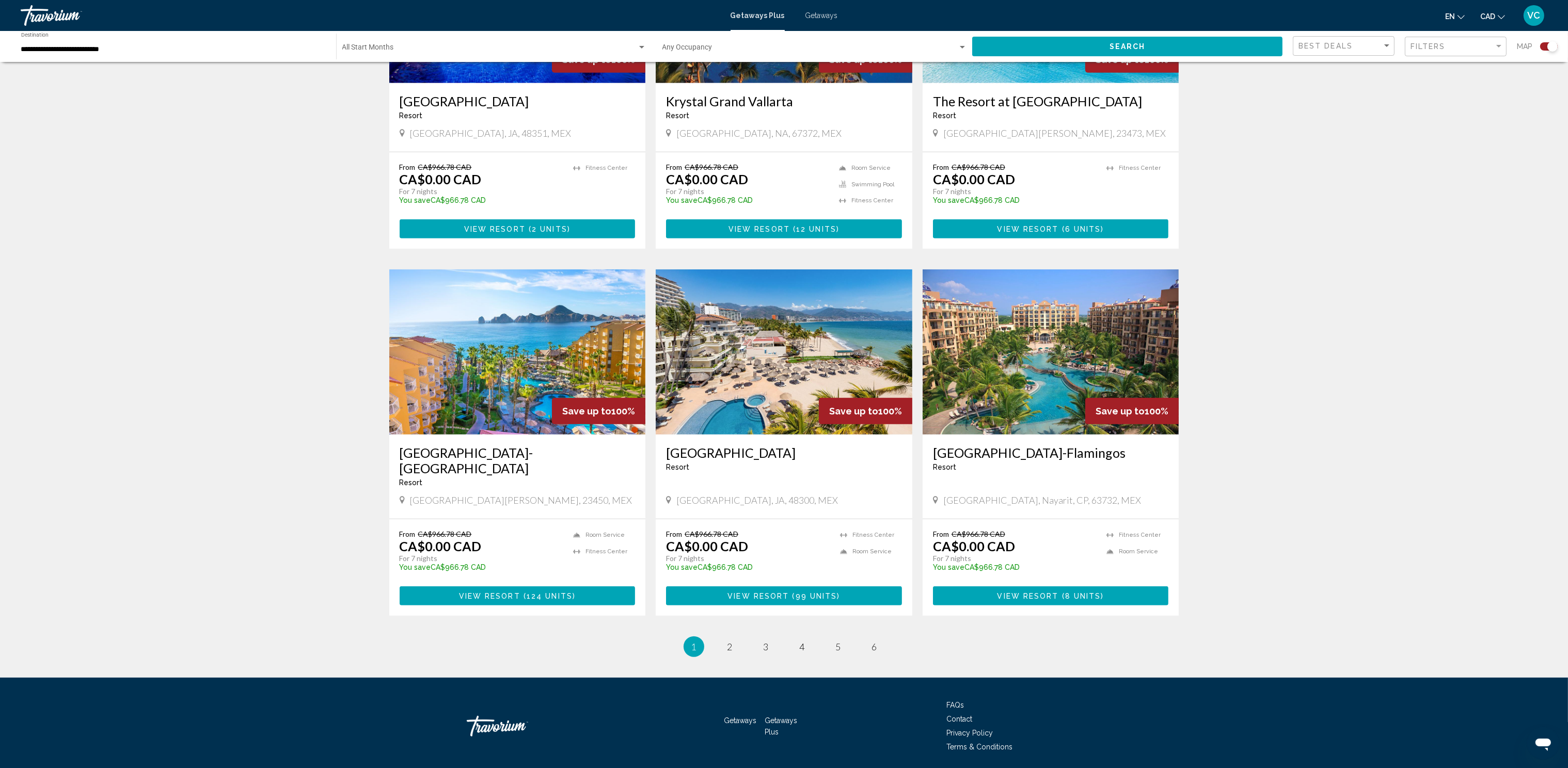
scroll to position [1249, 0]
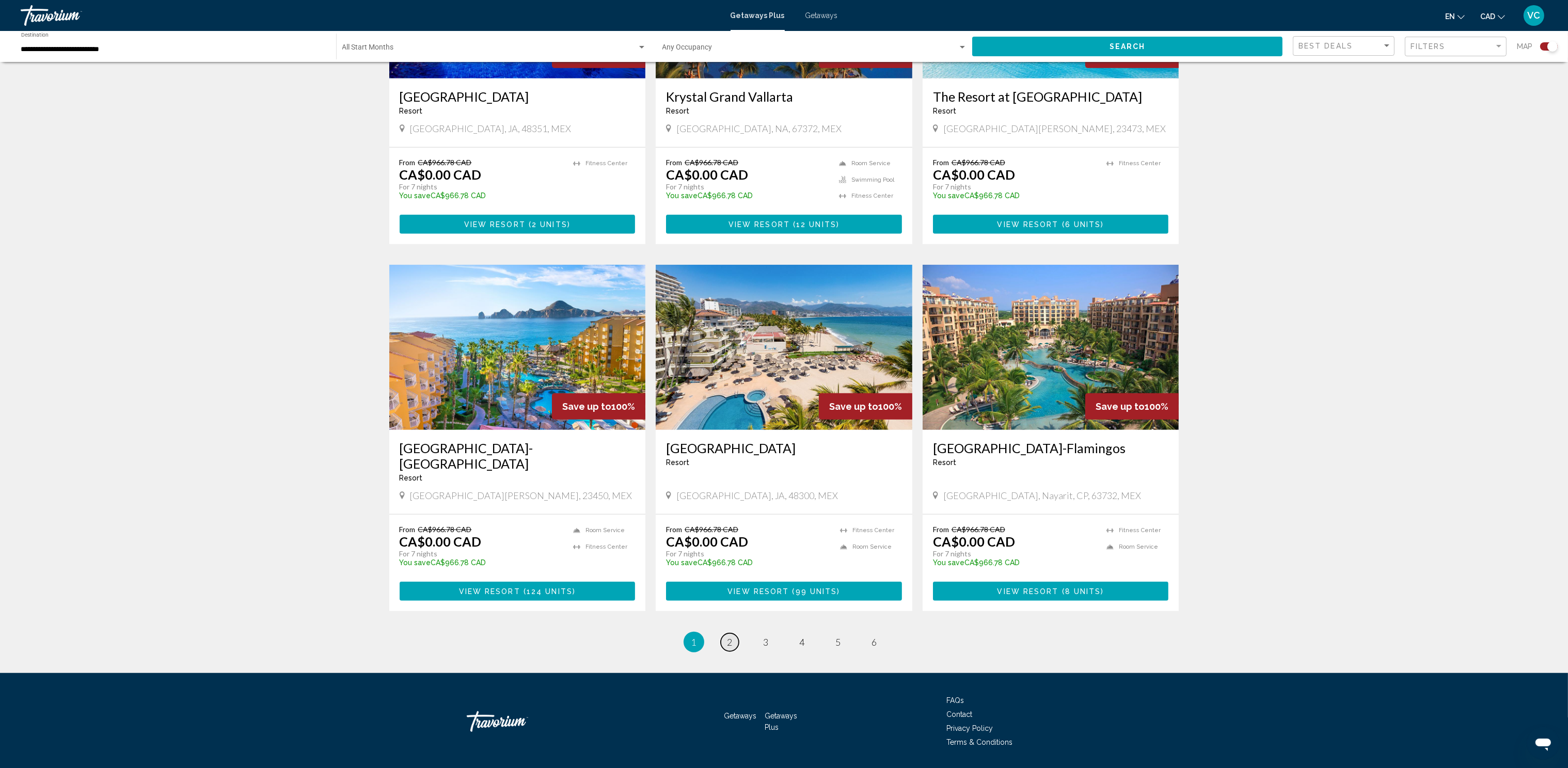
click at [724, 633] on link "page 2" at bounding box center [729, 642] width 18 height 18
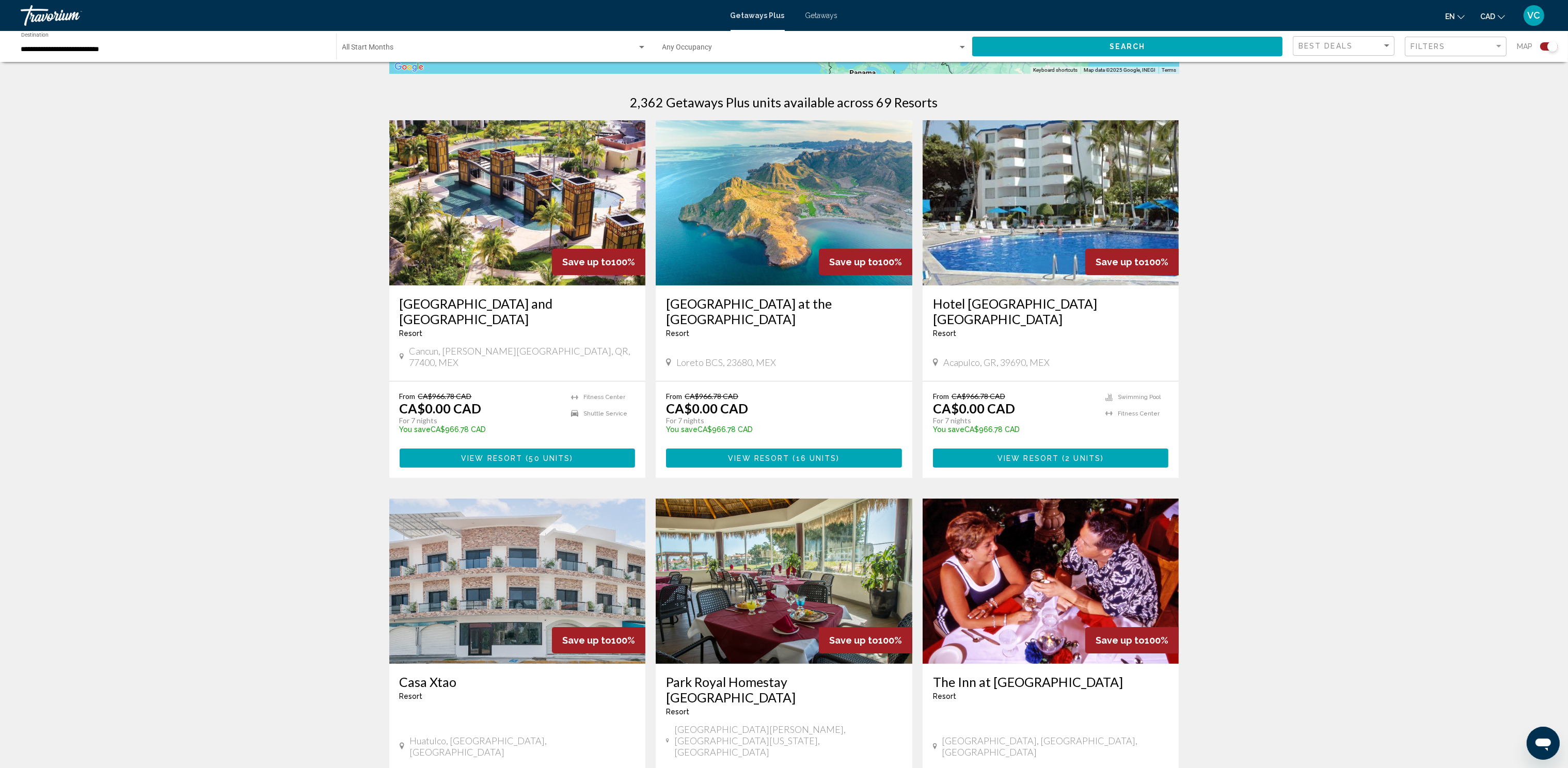
scroll to position [308, 0]
click at [518, 330] on div "Resort - This is an adults only resort" at bounding box center [518, 332] width 236 height 8
click at [468, 261] on img "Main content" at bounding box center [518, 202] width 256 height 165
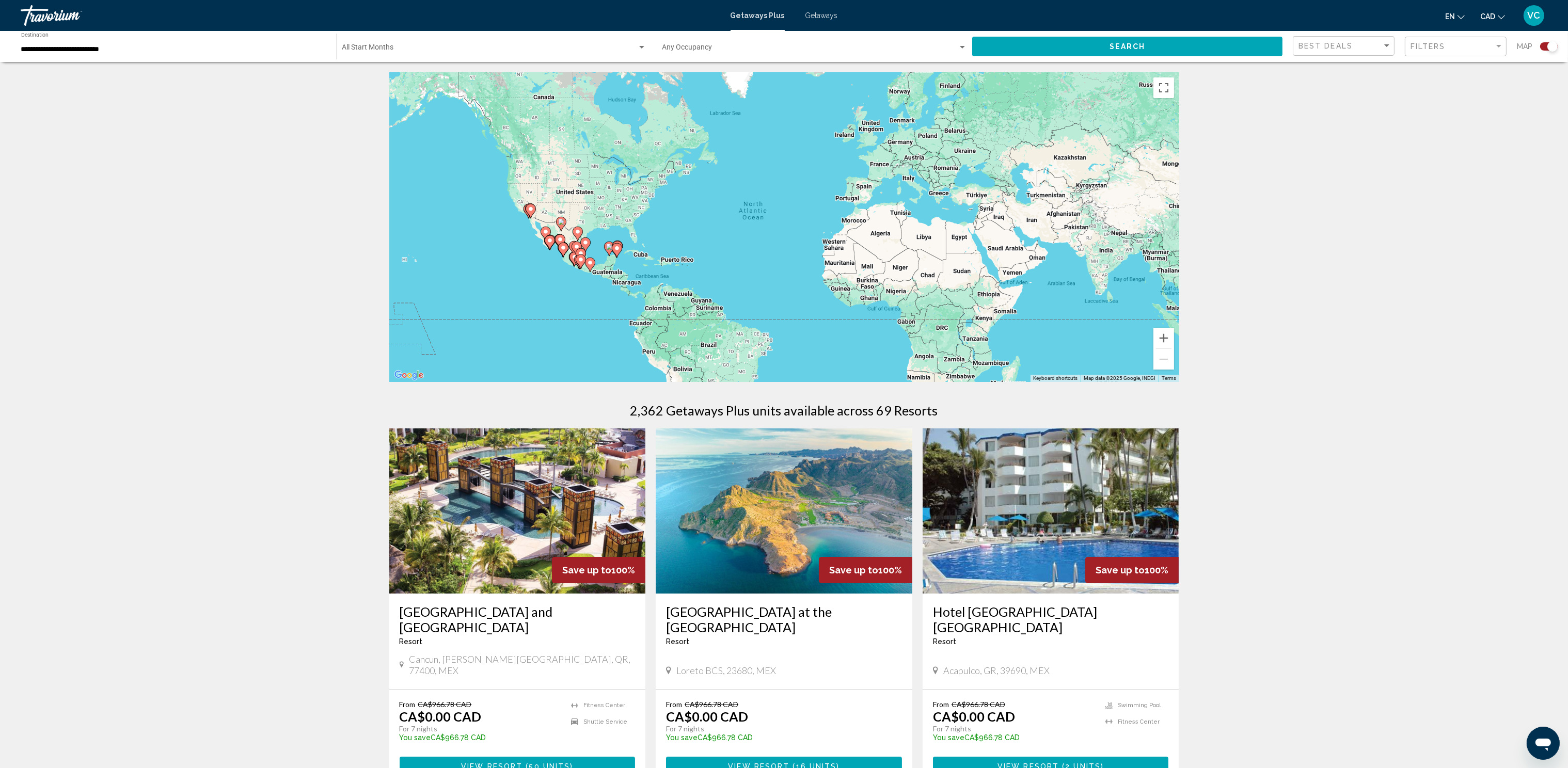
click at [690, 41] on div "Occupancy Any Occupancy" at bounding box center [814, 47] width 305 height 28
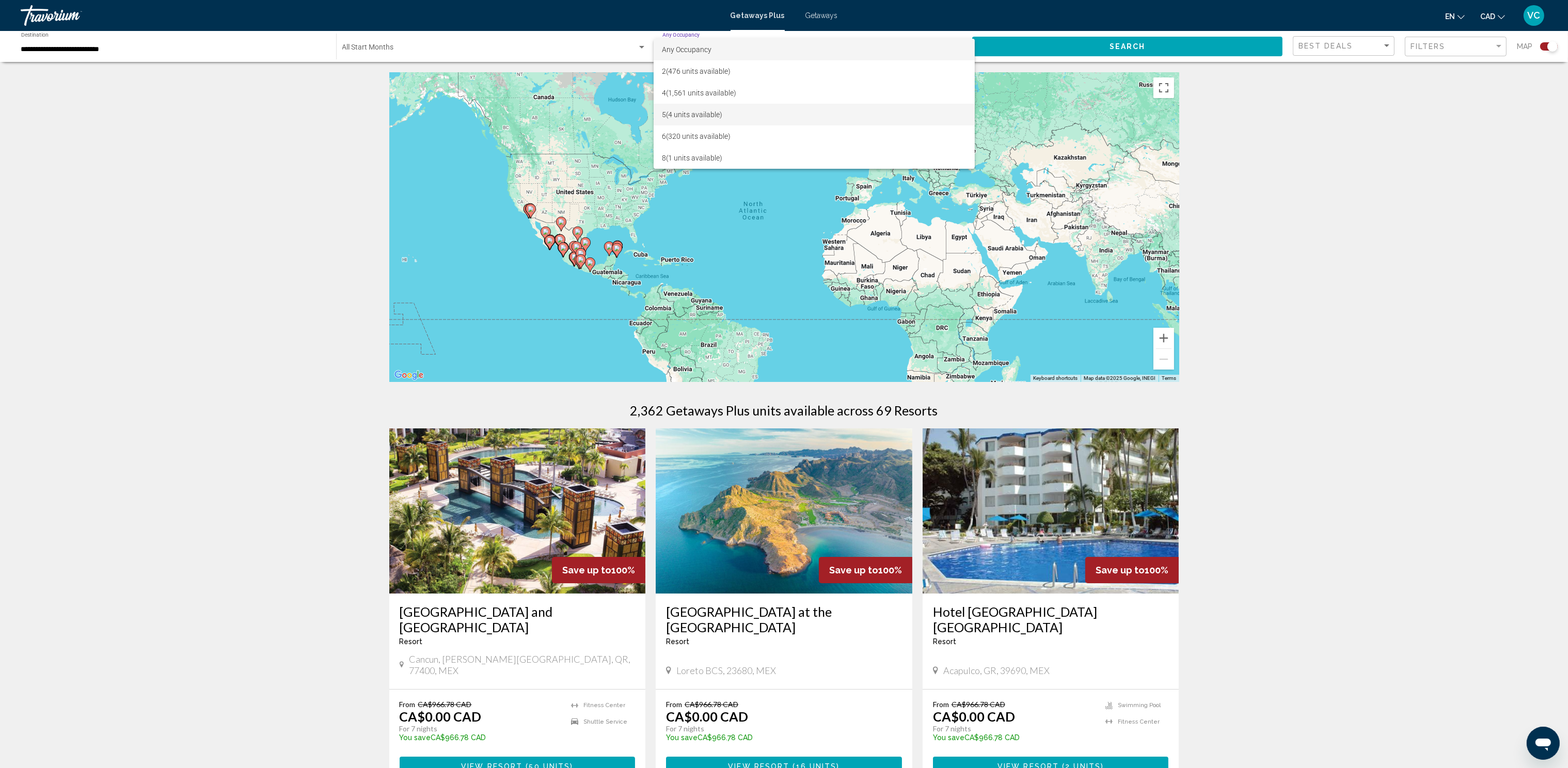
click at [681, 114] on span "5 (4 units available)" at bounding box center [814, 114] width 305 height 21
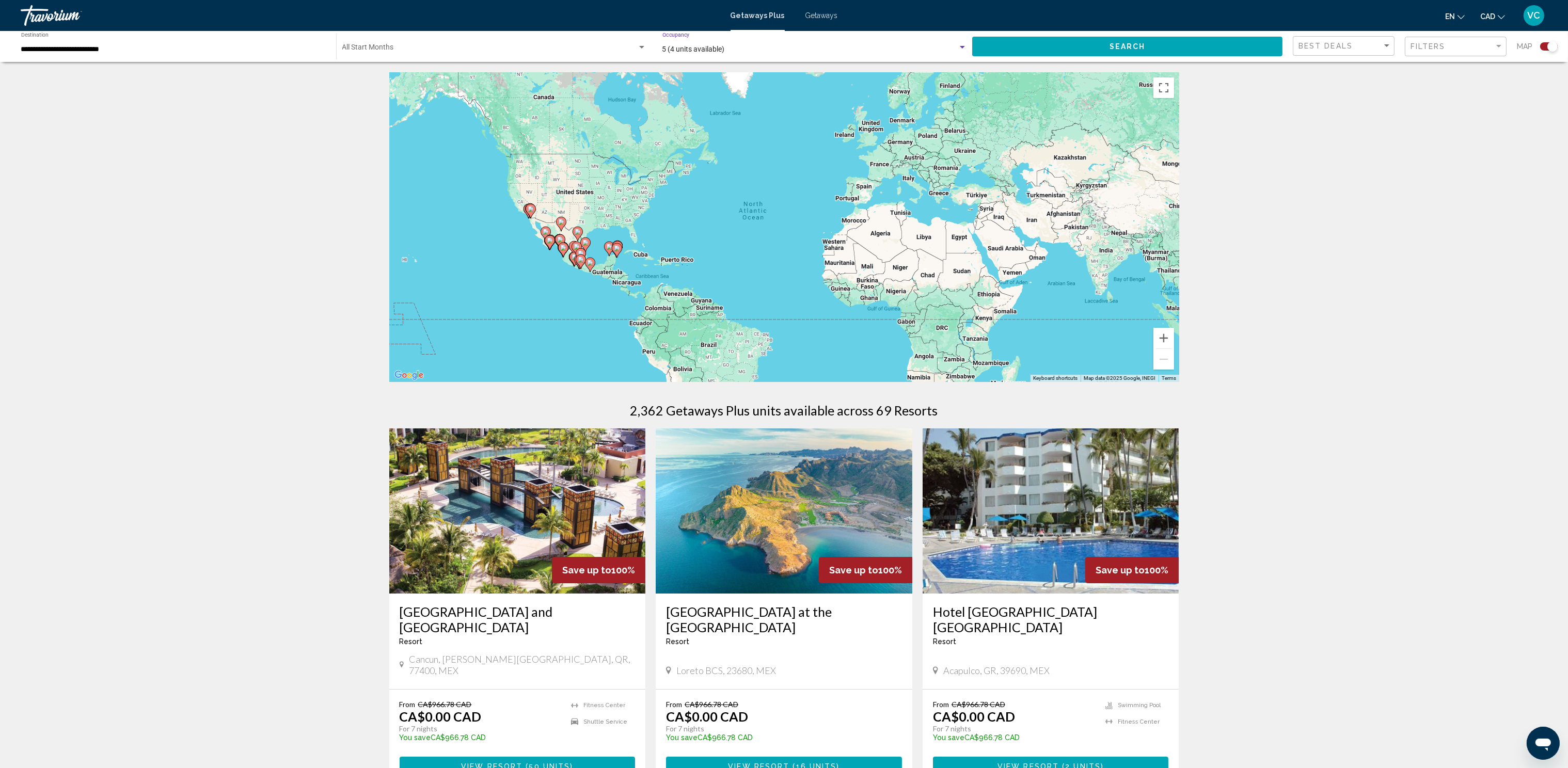
click at [1105, 48] on button "Search" at bounding box center [1127, 46] width 310 height 19
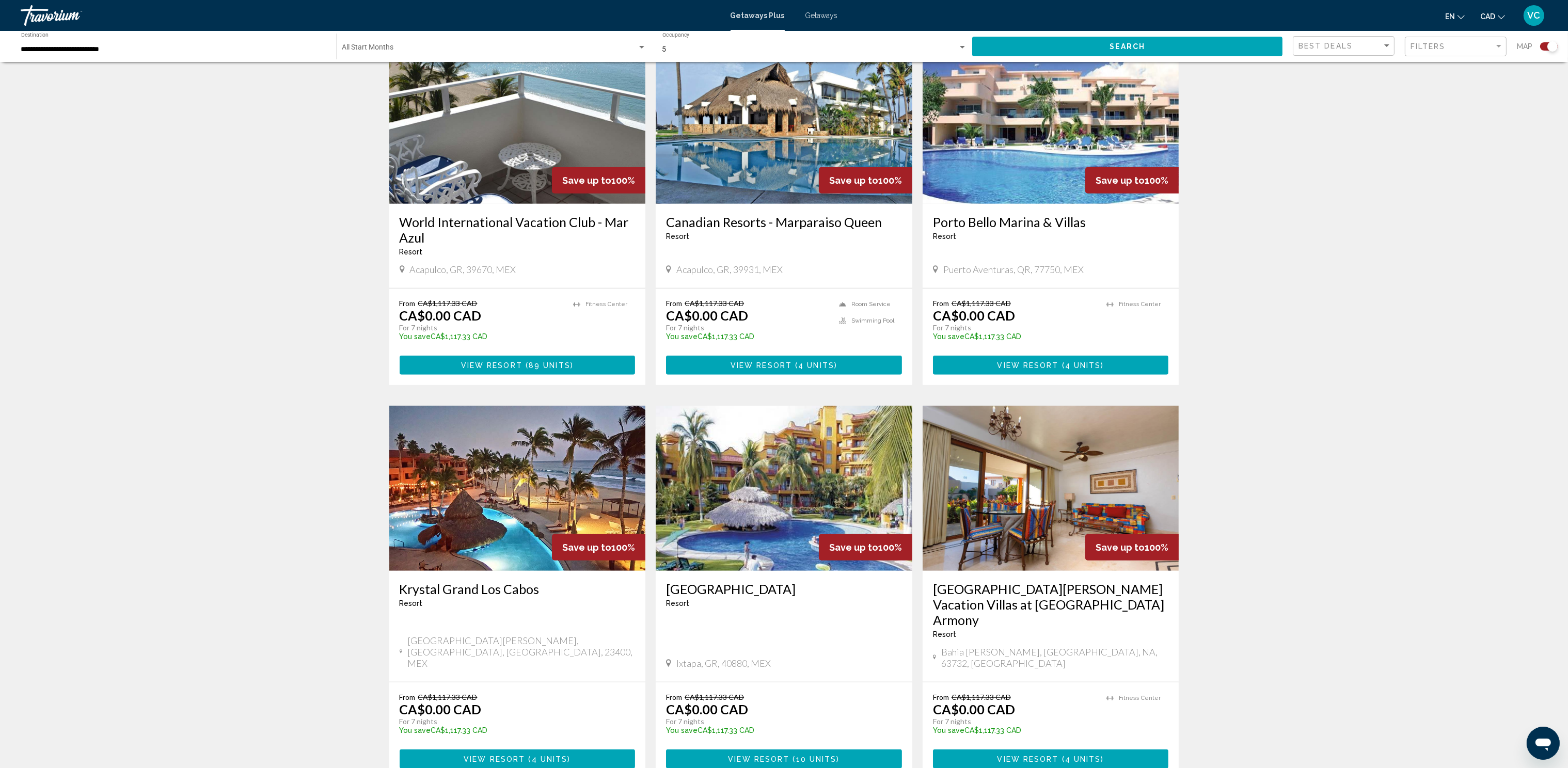
scroll to position [1152, 0]
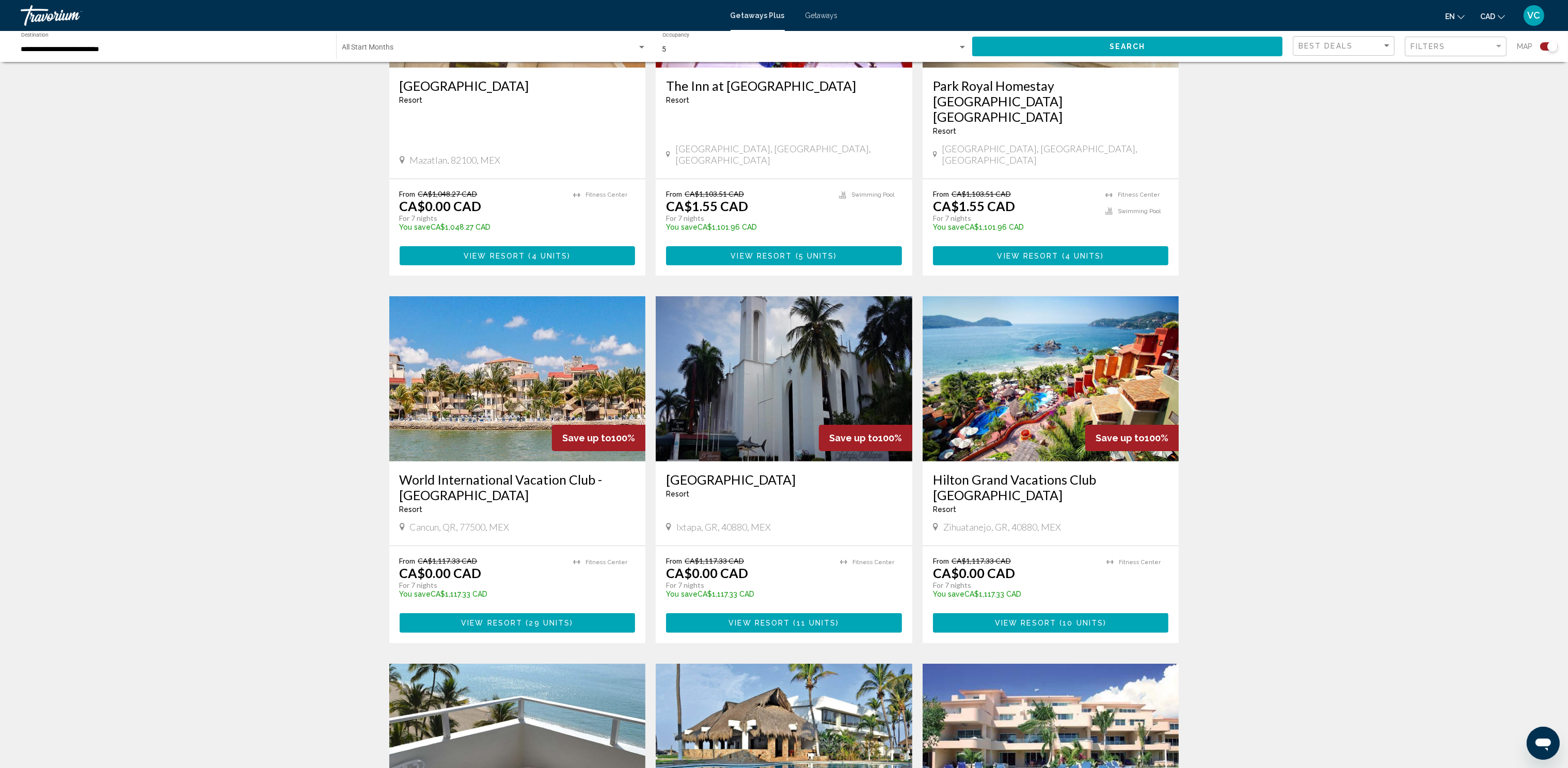
click at [476, 340] on img "Main content" at bounding box center [518, 378] width 256 height 165
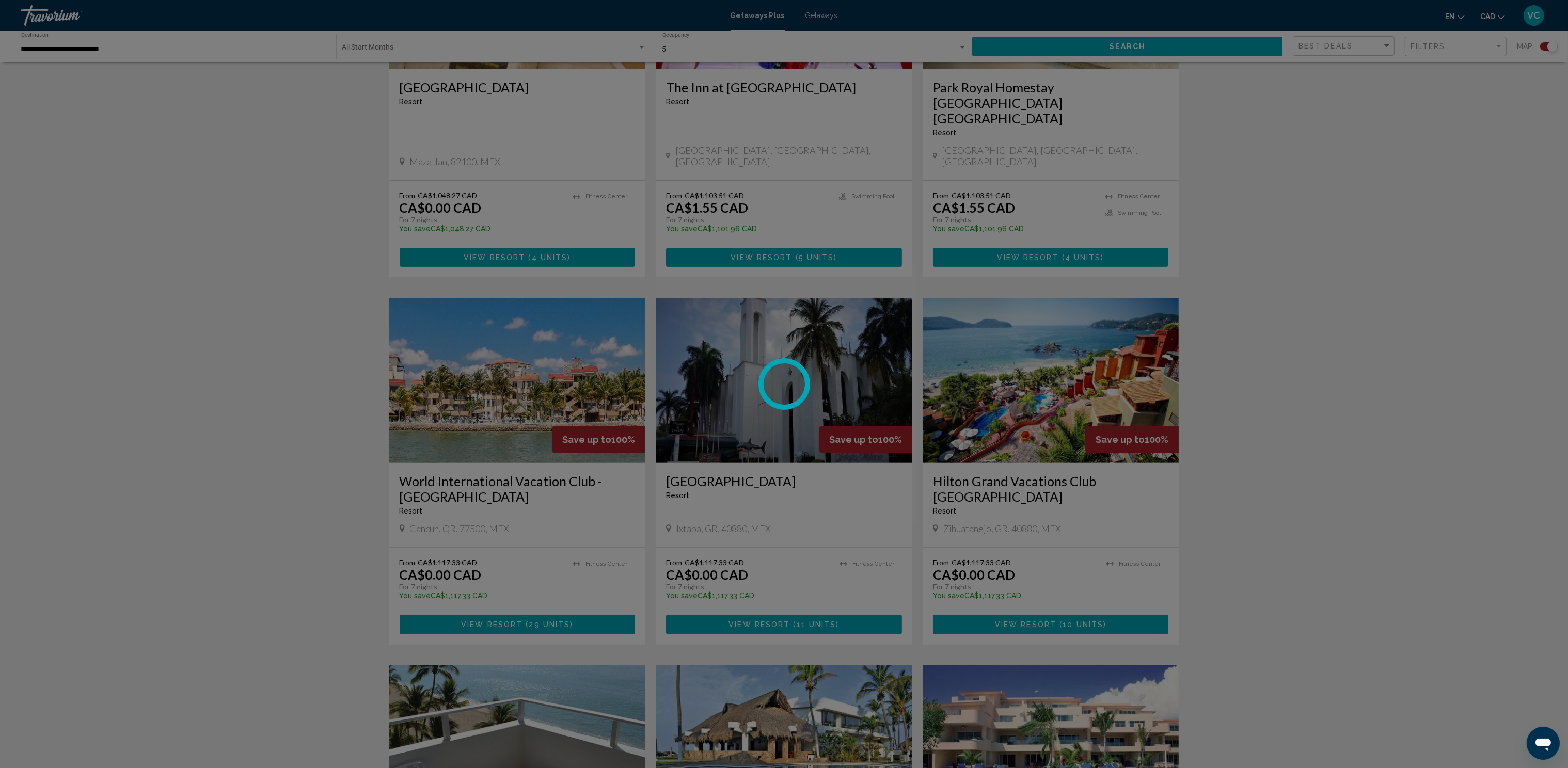
scroll to position [523, 0]
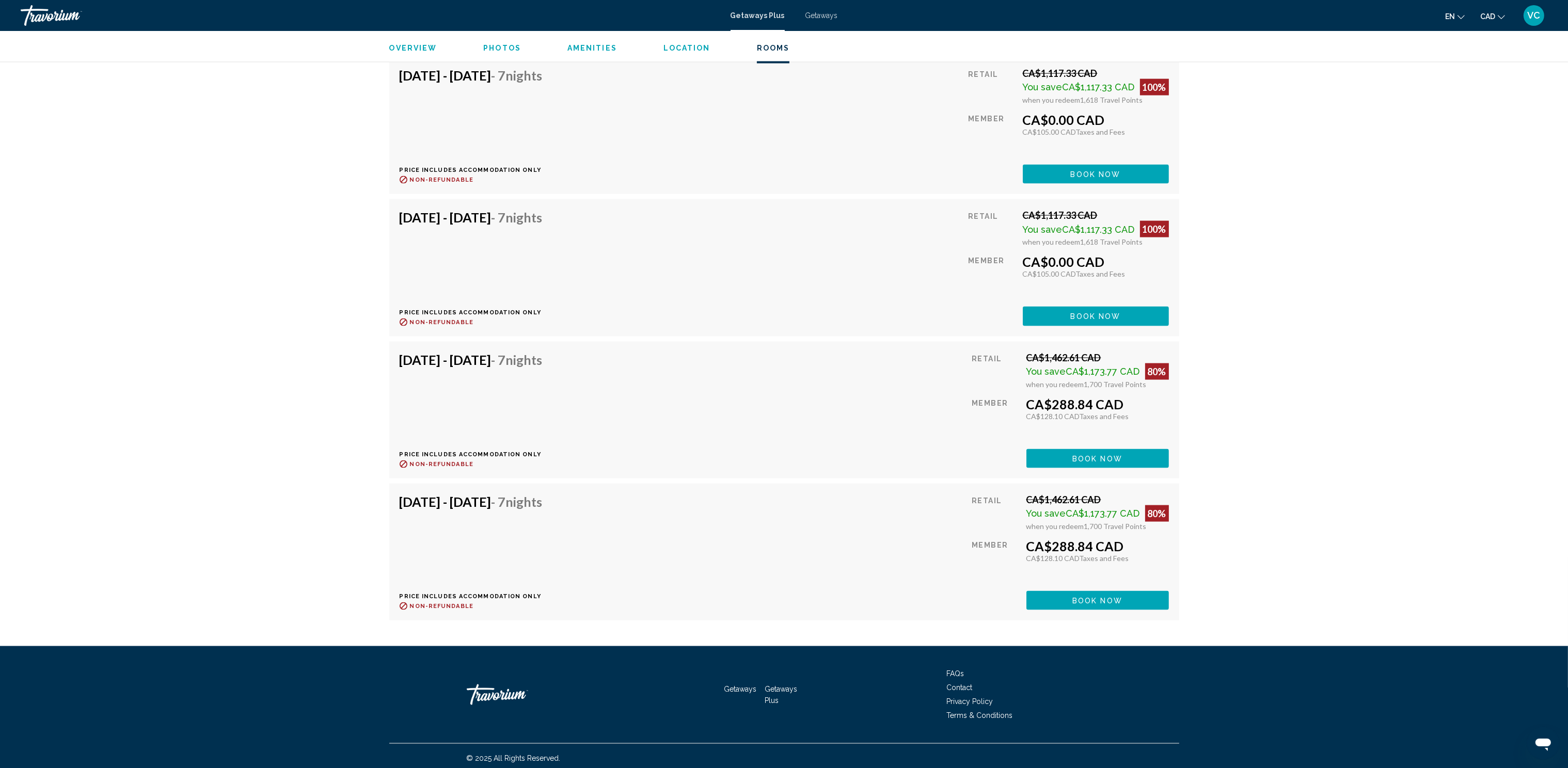
scroll to position [2986, 0]
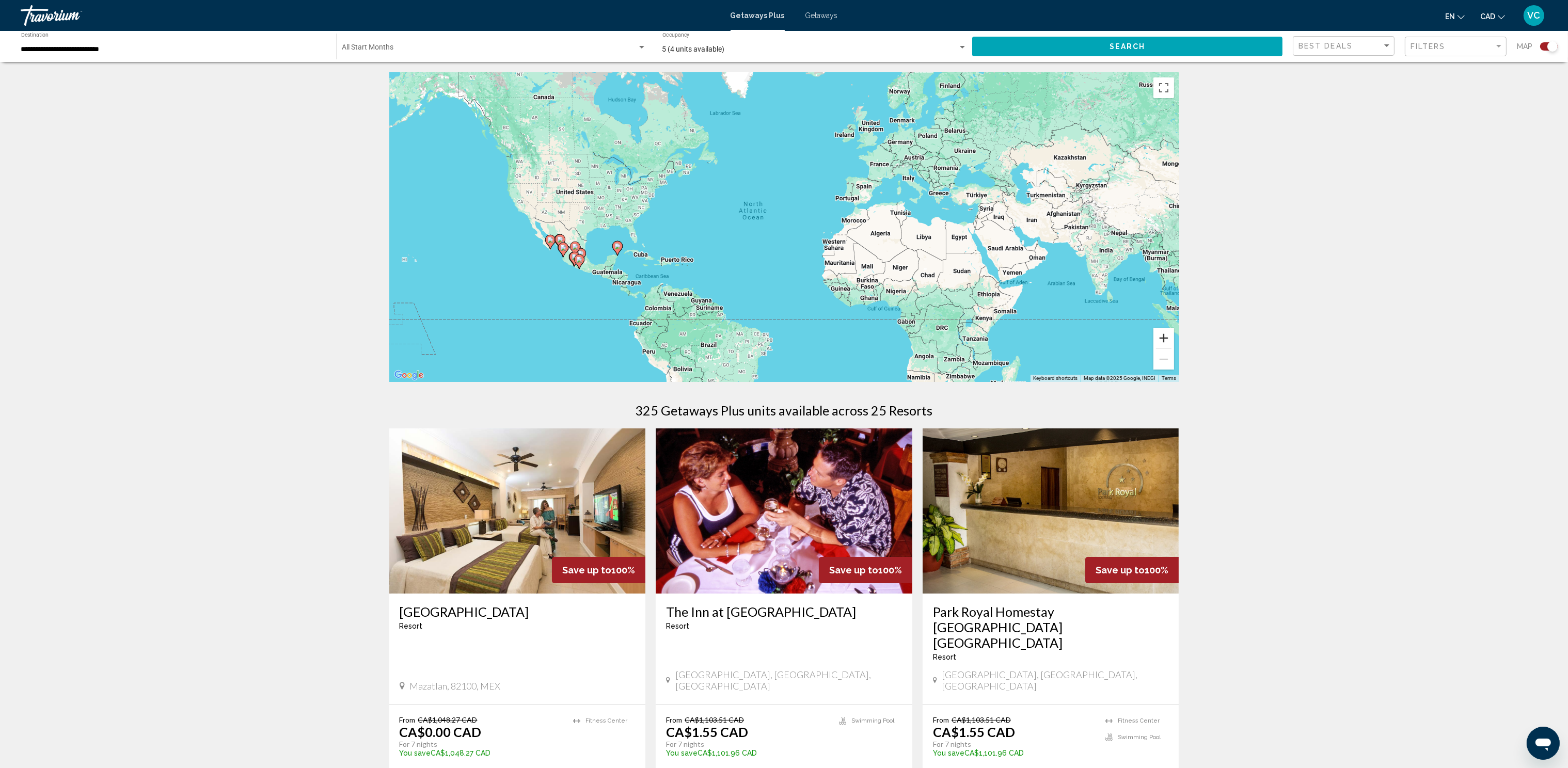
click at [1158, 337] on button "Zoom in" at bounding box center [1164, 338] width 21 height 21
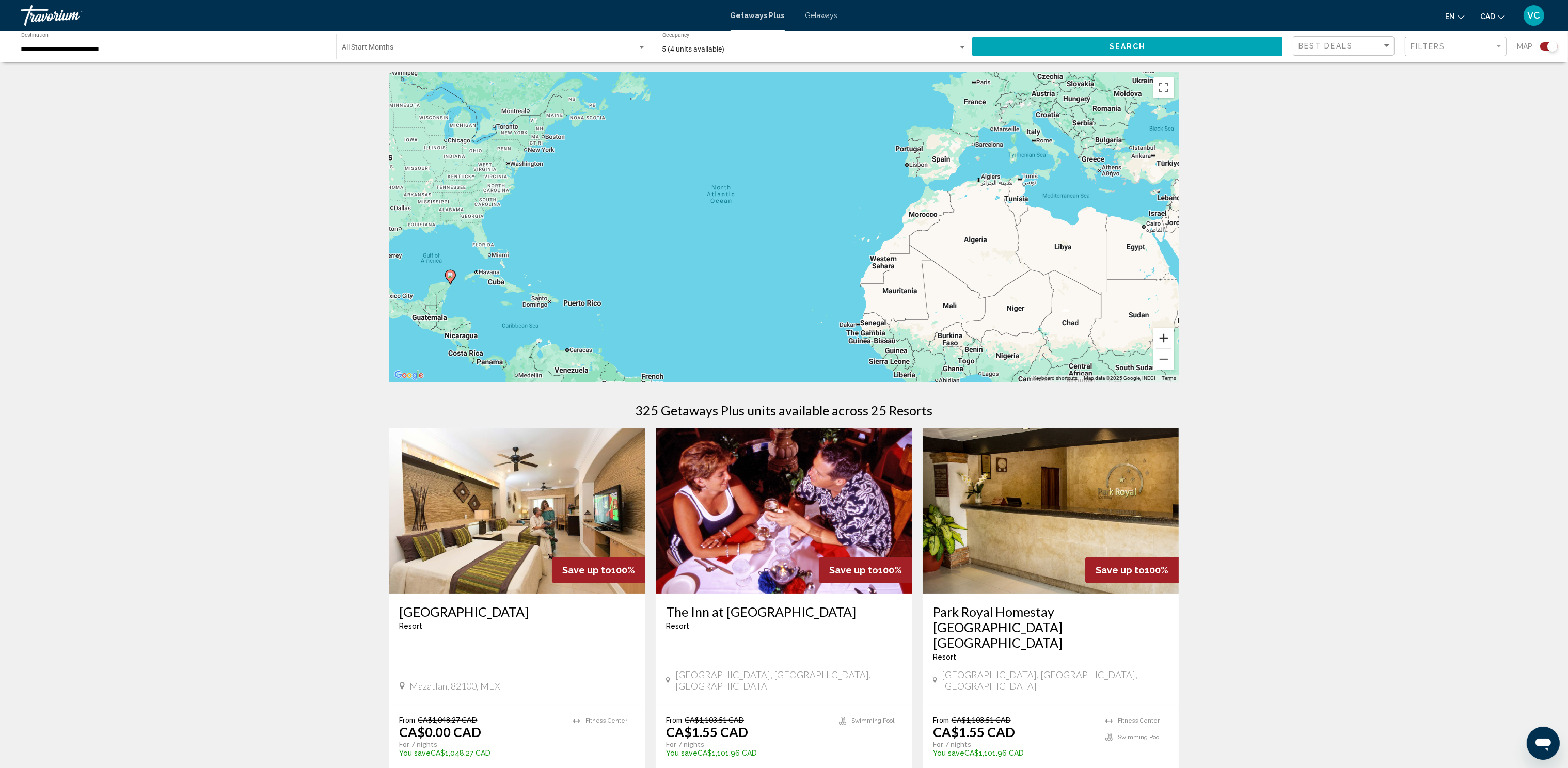
click at [1158, 335] on button "Zoom in" at bounding box center [1164, 338] width 21 height 21
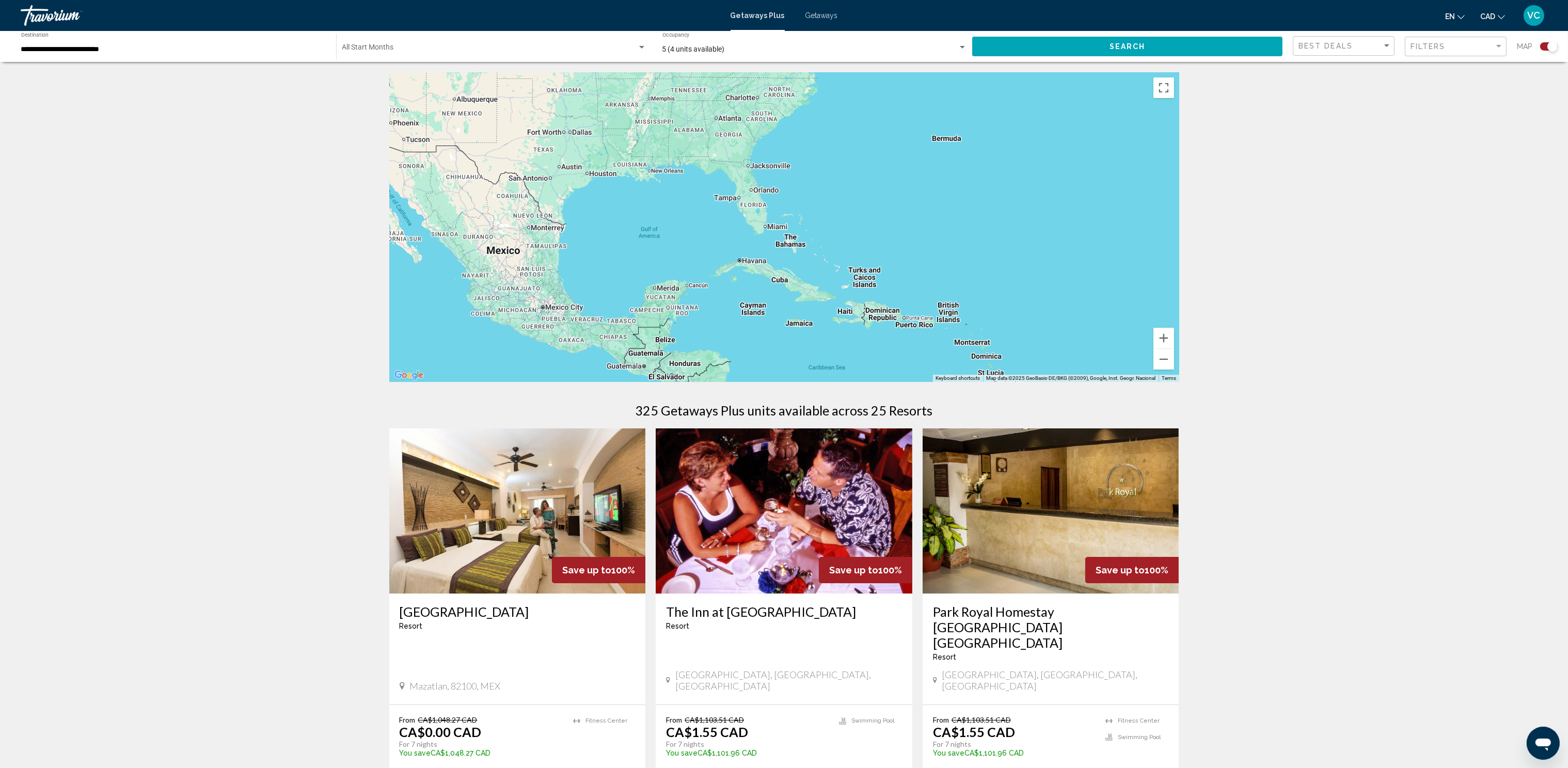
drag, startPoint x: 545, startPoint y: 314, endPoint x: 1129, endPoint y: 256, distance: 586.9
click at [1129, 256] on div "Main content" at bounding box center [784, 227] width 790 height 310
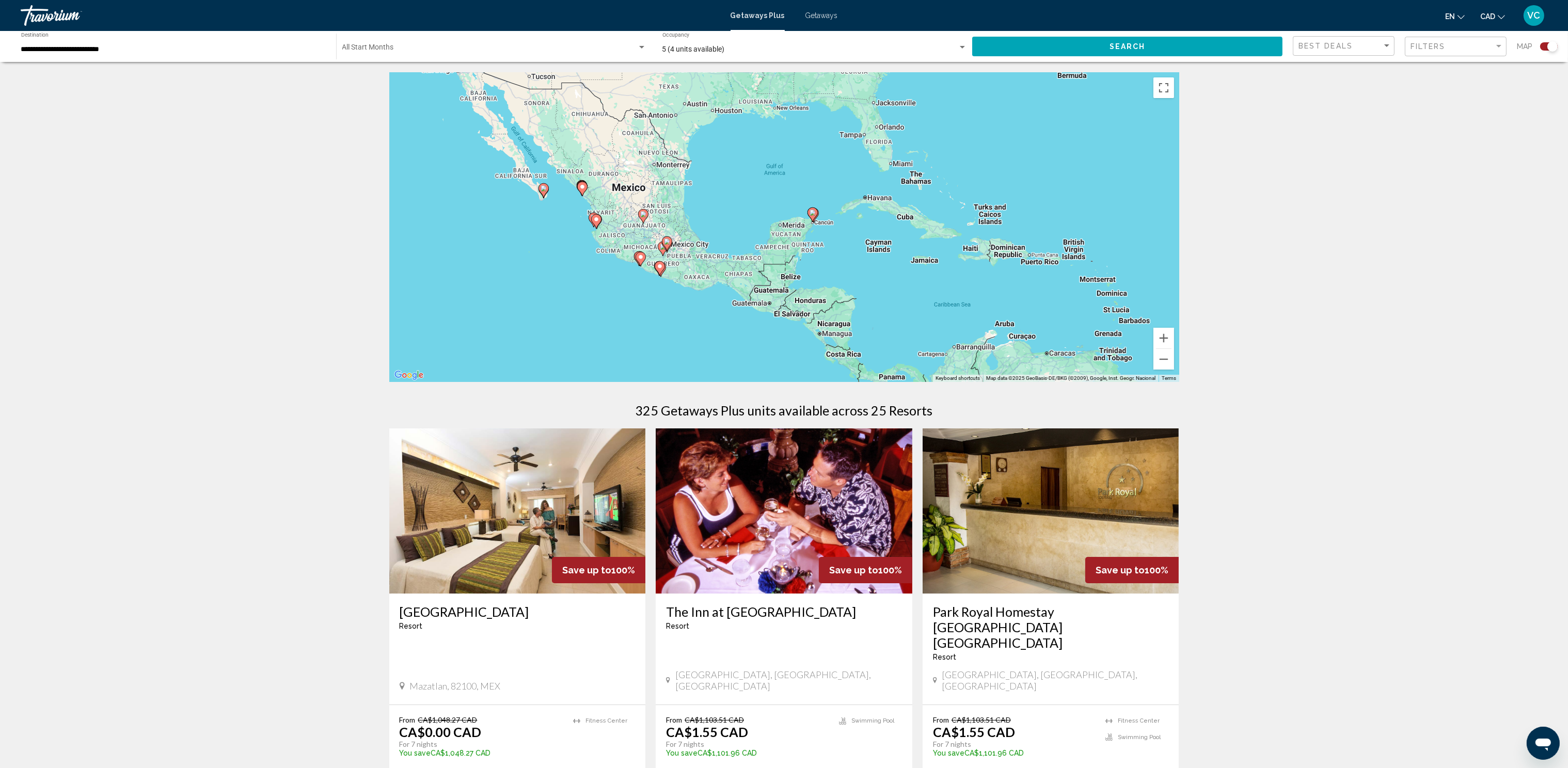
drag, startPoint x: 748, startPoint y: 327, endPoint x: 835, endPoint y: 267, distance: 105.7
click at [835, 267] on div "To activate drag with keyboard, press Alt + Enter. Once in keyboard drag state,…" at bounding box center [784, 227] width 790 height 310
click at [1159, 341] on button "Zoom in" at bounding box center [1164, 338] width 21 height 21
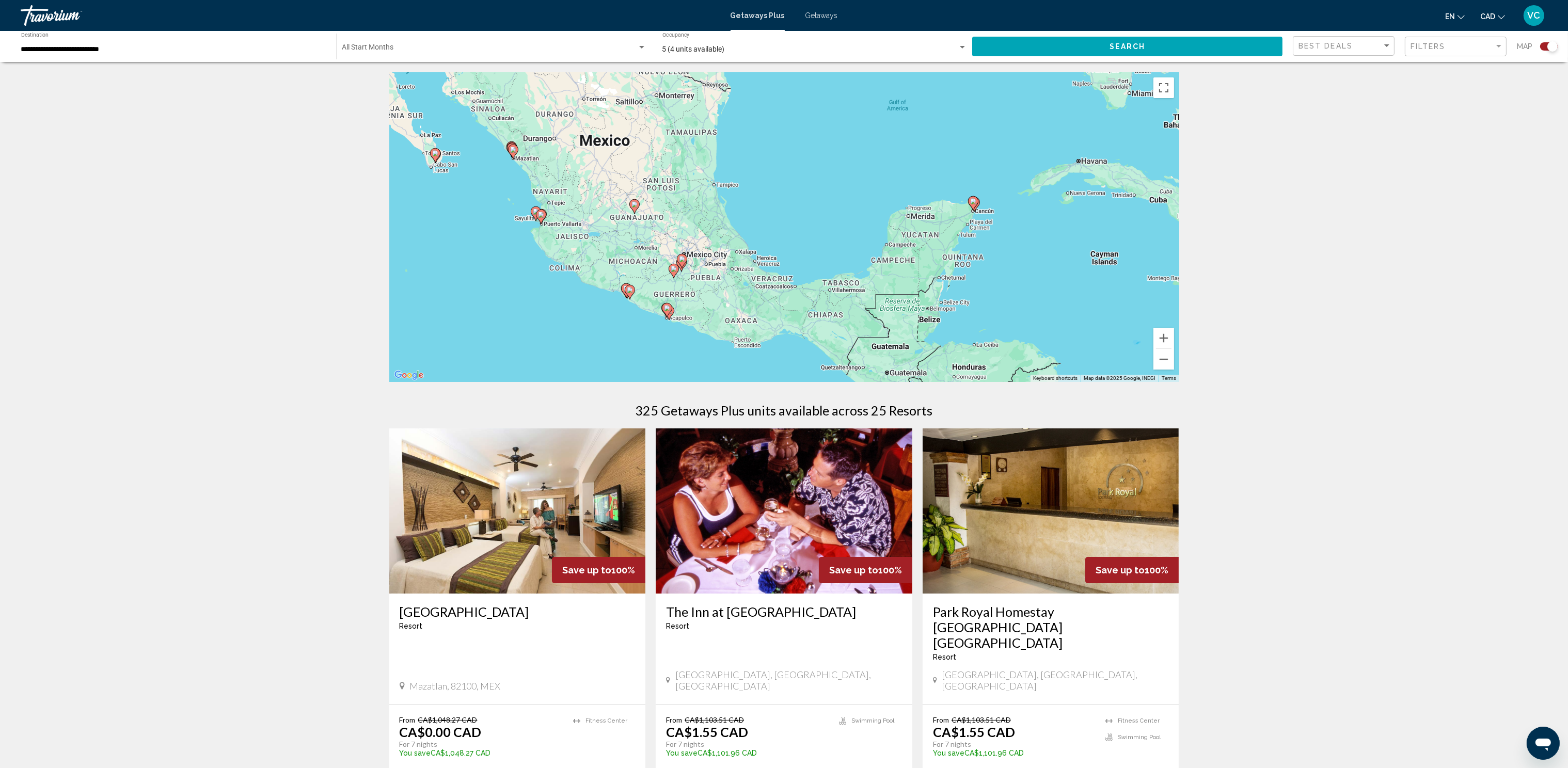
drag, startPoint x: 560, startPoint y: 327, endPoint x: 718, endPoint y: 319, distance: 158.2
click at [718, 319] on div "To activate drag with keyboard, press Alt + Enter. Once in keyboard drag state,…" at bounding box center [784, 227] width 790 height 310
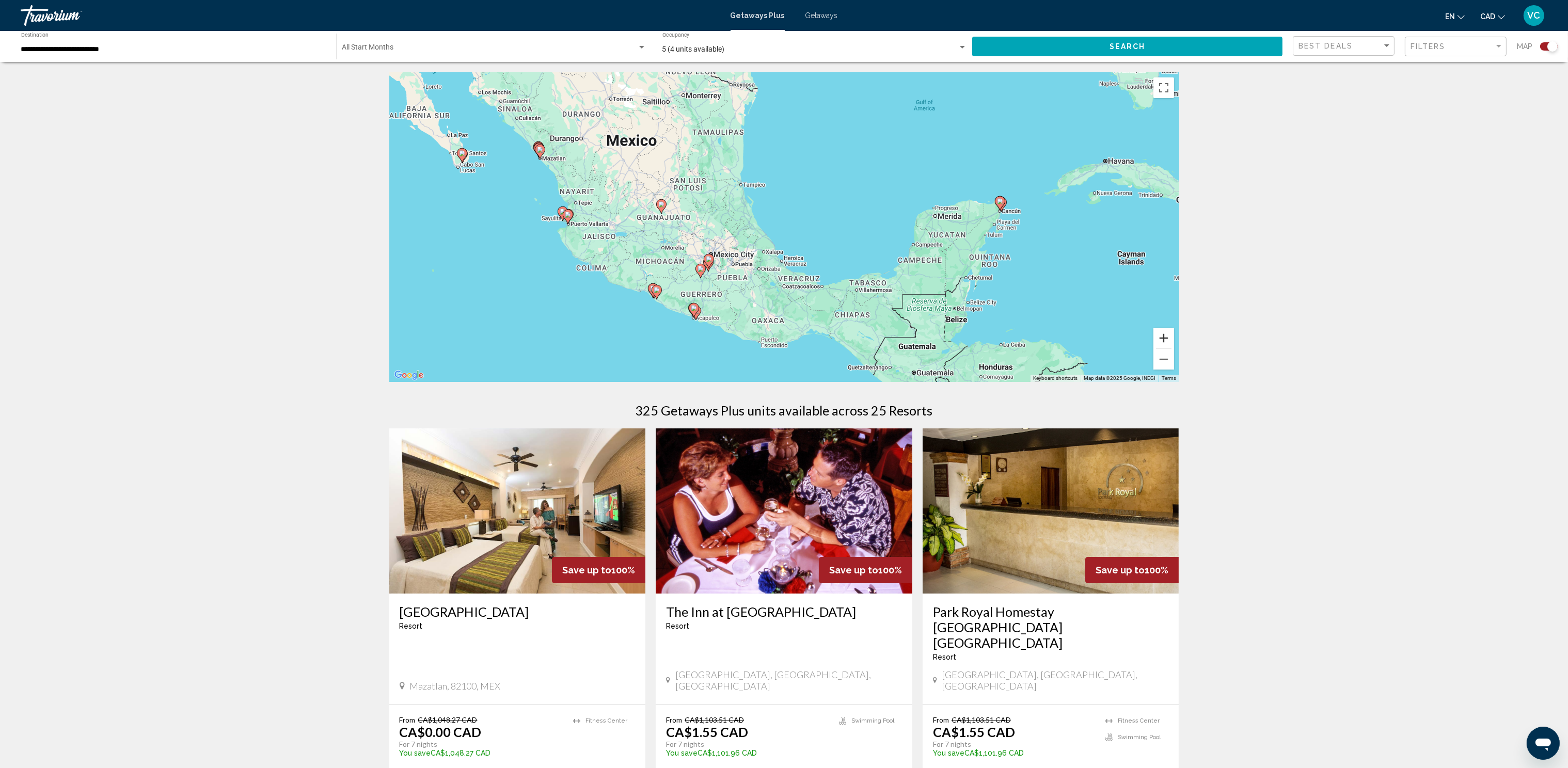
click at [1162, 338] on button "Zoom in" at bounding box center [1164, 338] width 21 height 21
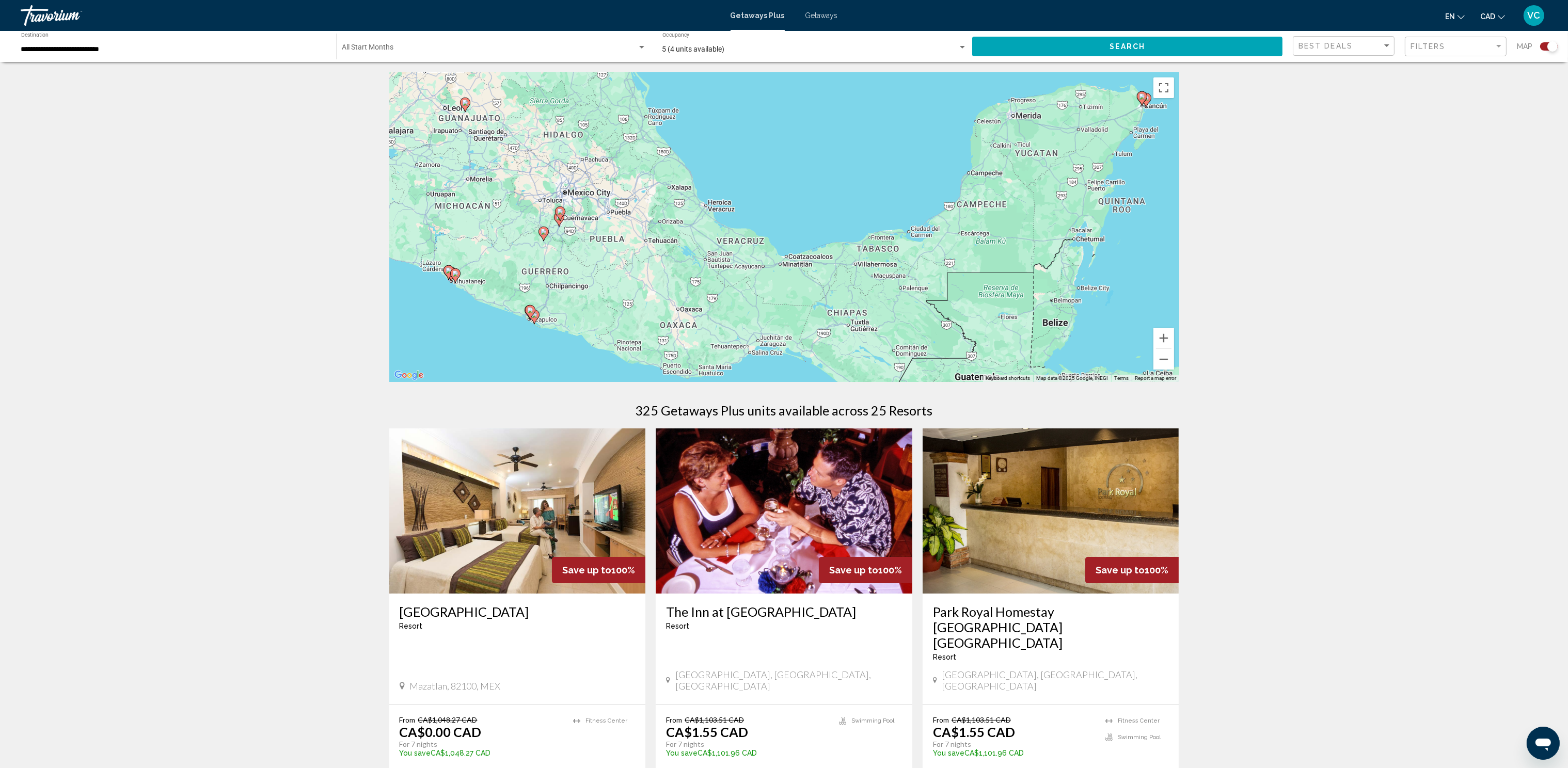
drag, startPoint x: 782, startPoint y: 351, endPoint x: 708, endPoint y: 273, distance: 107.5
click at [708, 273] on div "To activate drag with keyboard, press Alt + Enter. Once in keyboard drag state,…" at bounding box center [784, 227] width 790 height 310
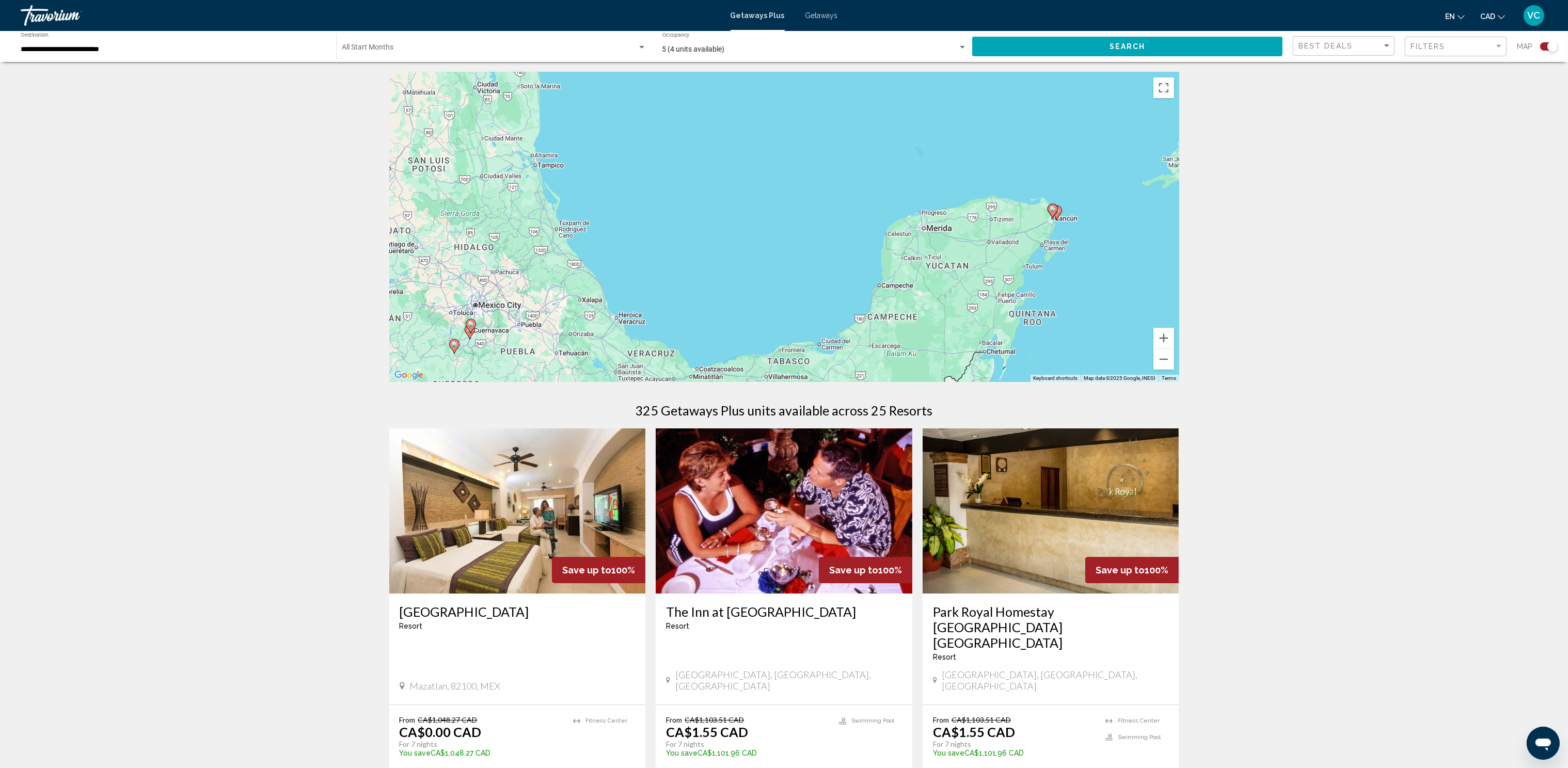
drag, startPoint x: 1055, startPoint y: 185, endPoint x: 973, endPoint y: 289, distance: 132.4
click at [973, 289] on div "To activate drag with keyboard, press Alt + Enter. Once in keyboard drag state,…" at bounding box center [784, 227] width 790 height 310
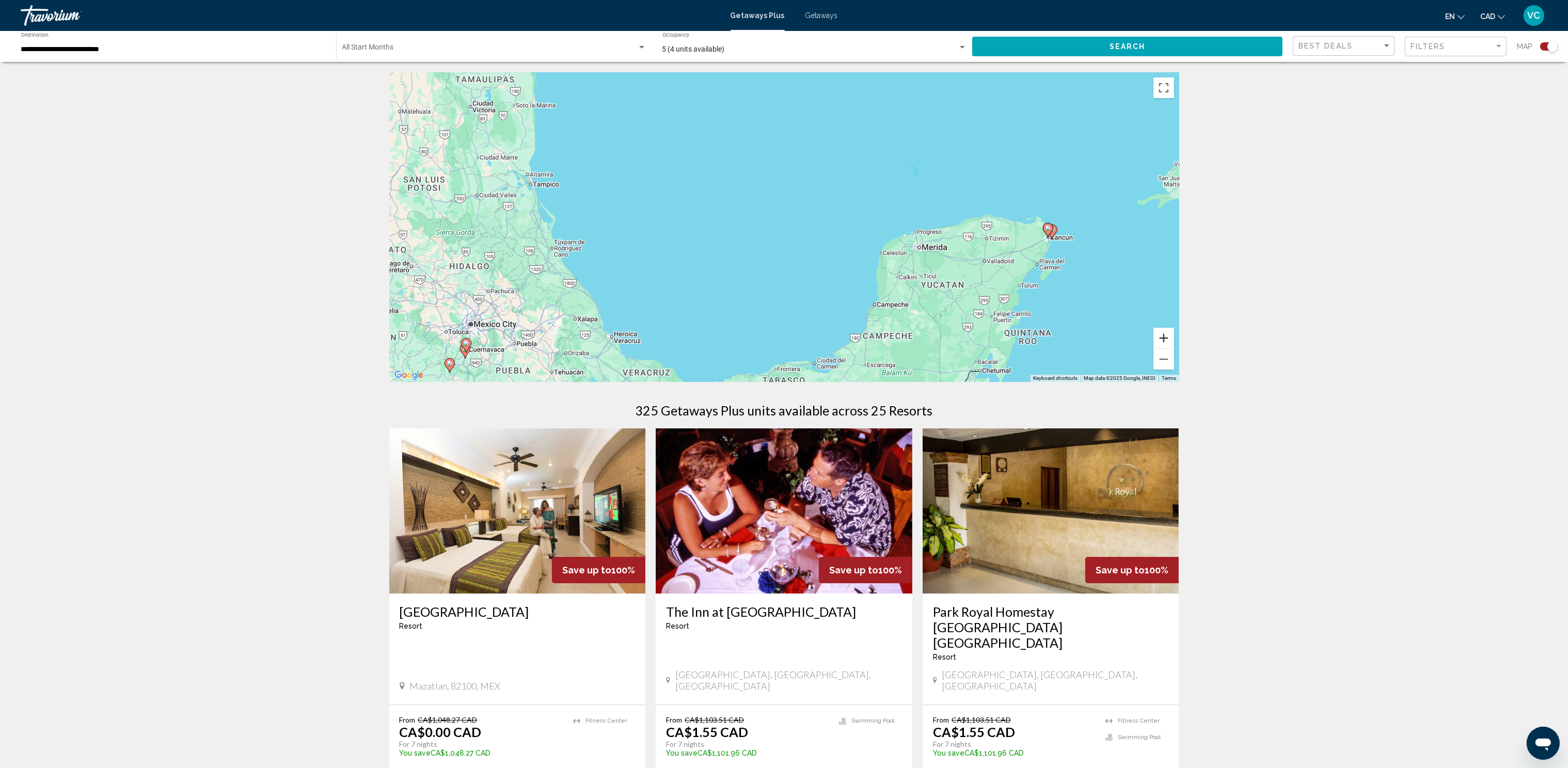
click at [1163, 337] on button "Zoom in" at bounding box center [1164, 338] width 21 height 21
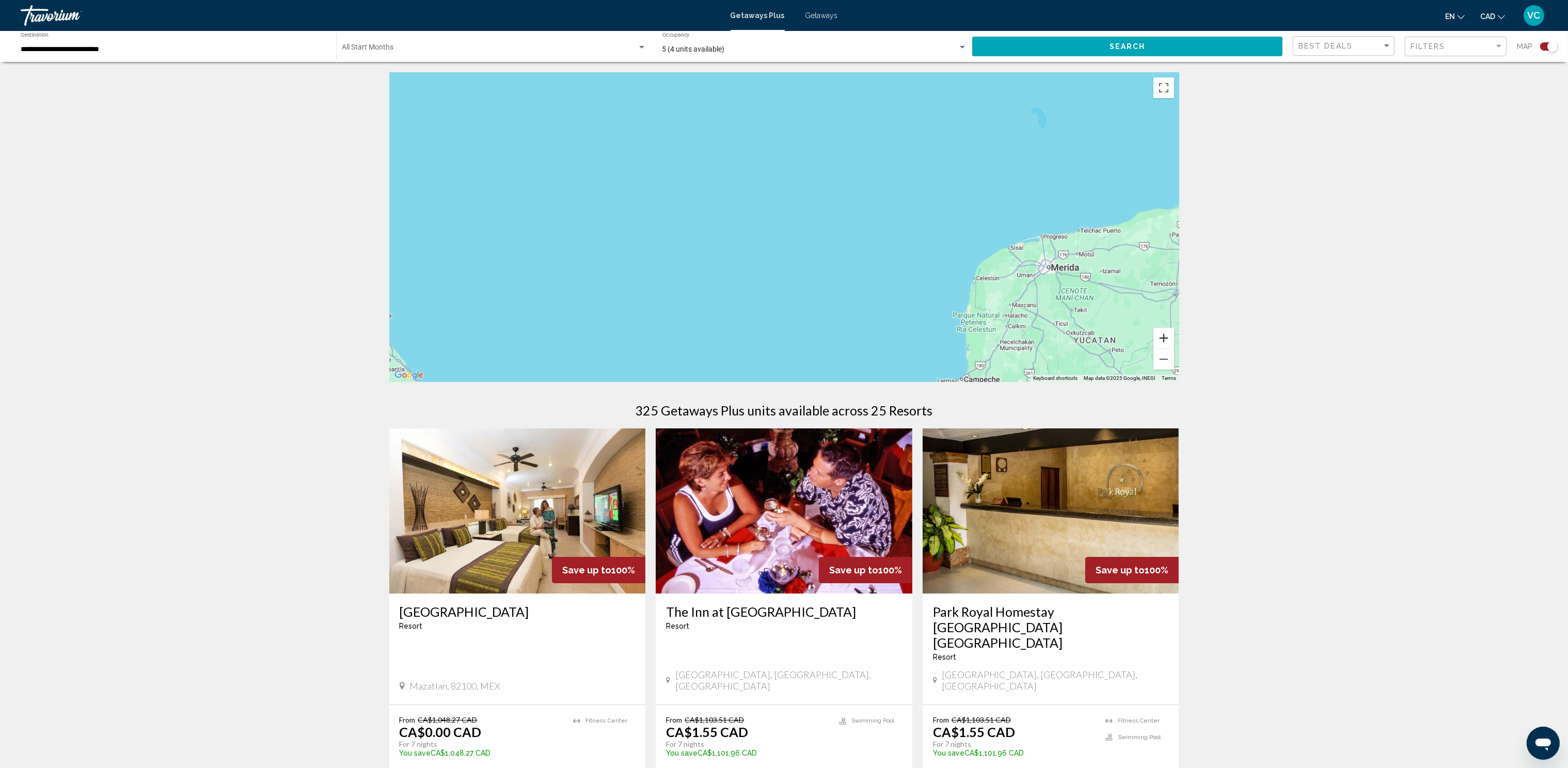
click at [1163, 337] on button "Zoom in" at bounding box center [1164, 338] width 21 height 21
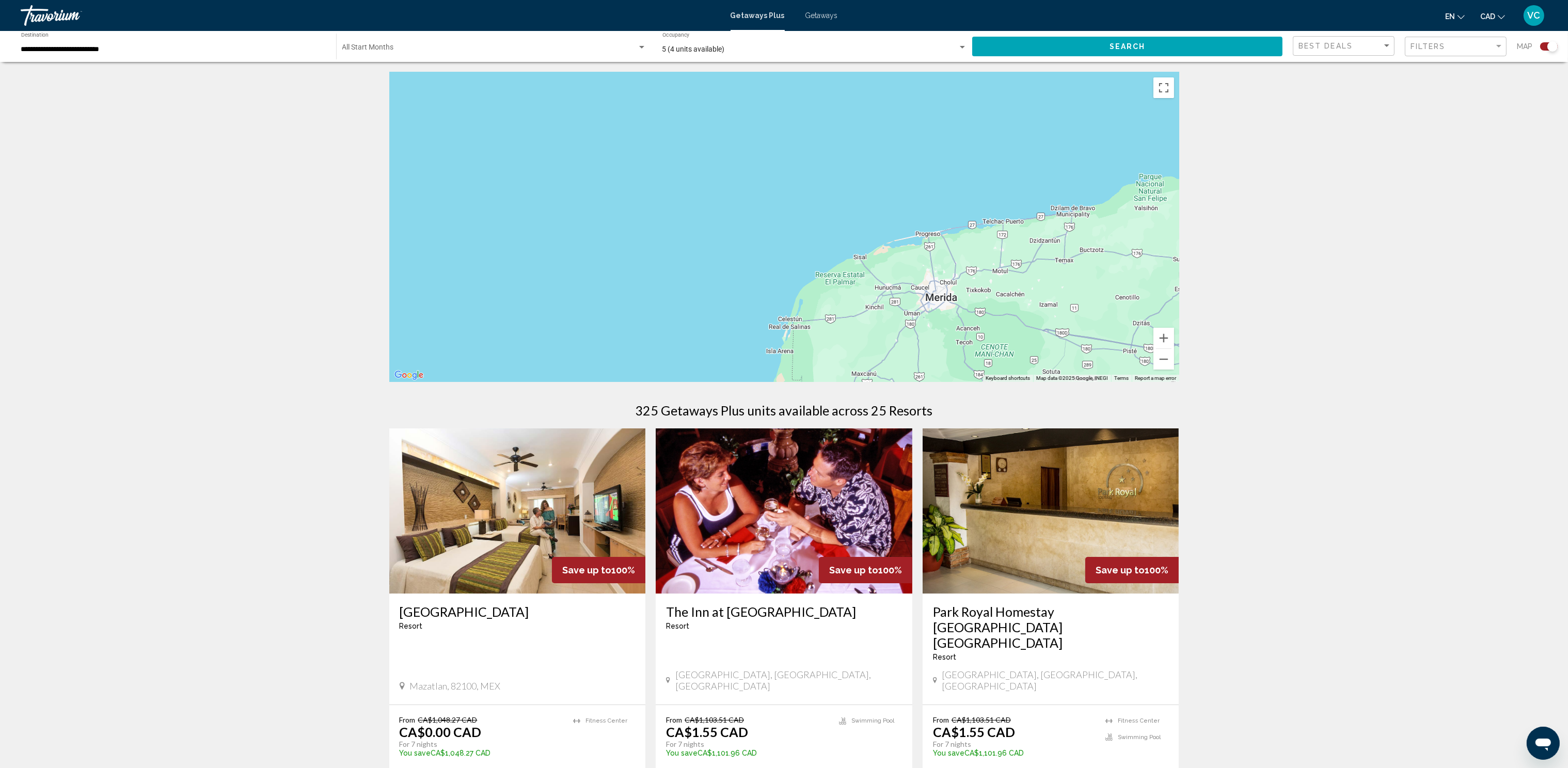
drag, startPoint x: 1061, startPoint y: 305, endPoint x: 658, endPoint y: 292, distance: 403.2
click at [648, 293] on div "Main content" at bounding box center [784, 227] width 790 height 310
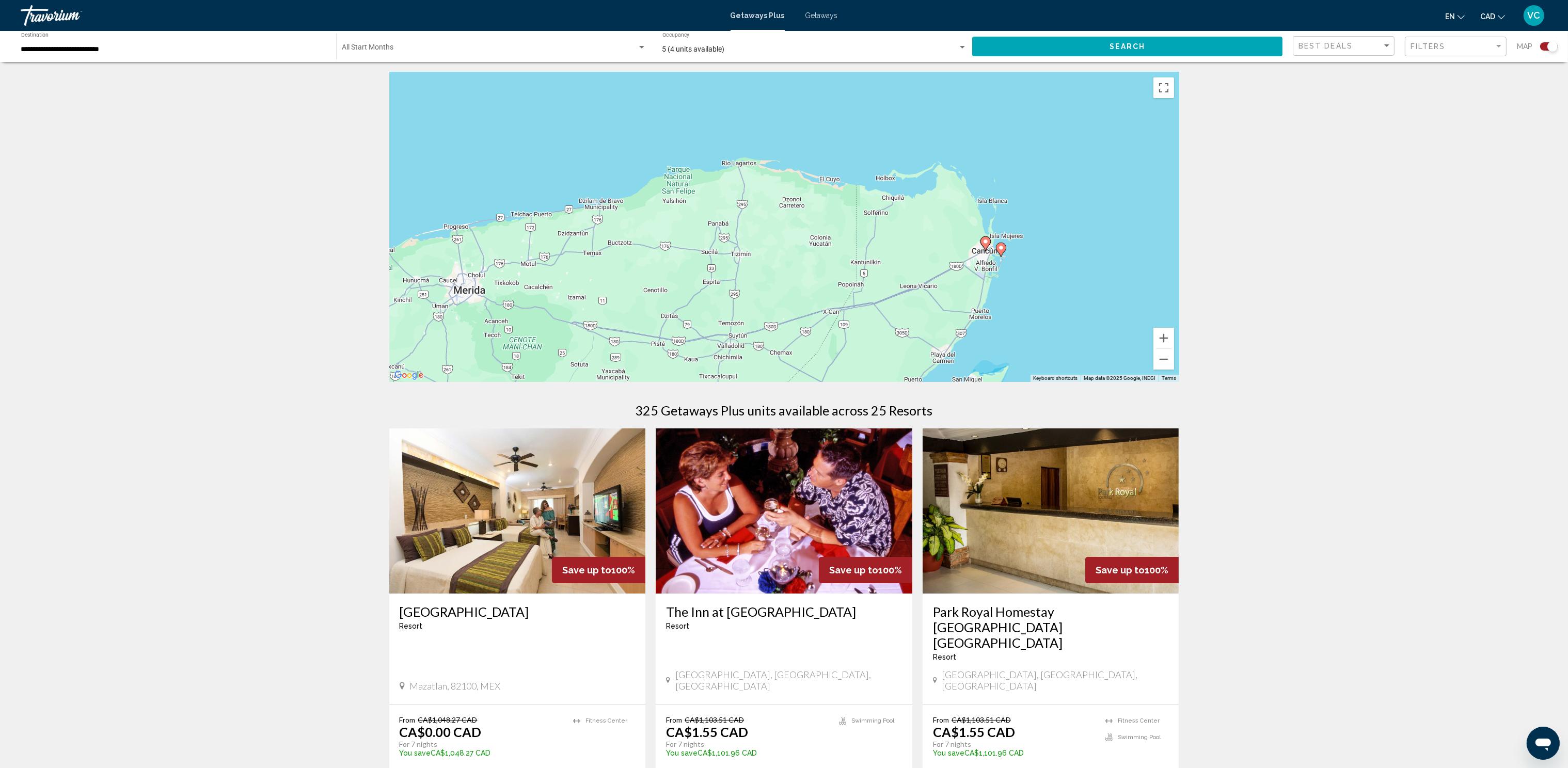
drag, startPoint x: 1040, startPoint y: 267, endPoint x: 671, endPoint y: 240, distance: 370.0
click at [682, 246] on div "To activate drag with keyboard, press Alt + Enter. Once in keyboard drag state,…" at bounding box center [784, 227] width 790 height 310
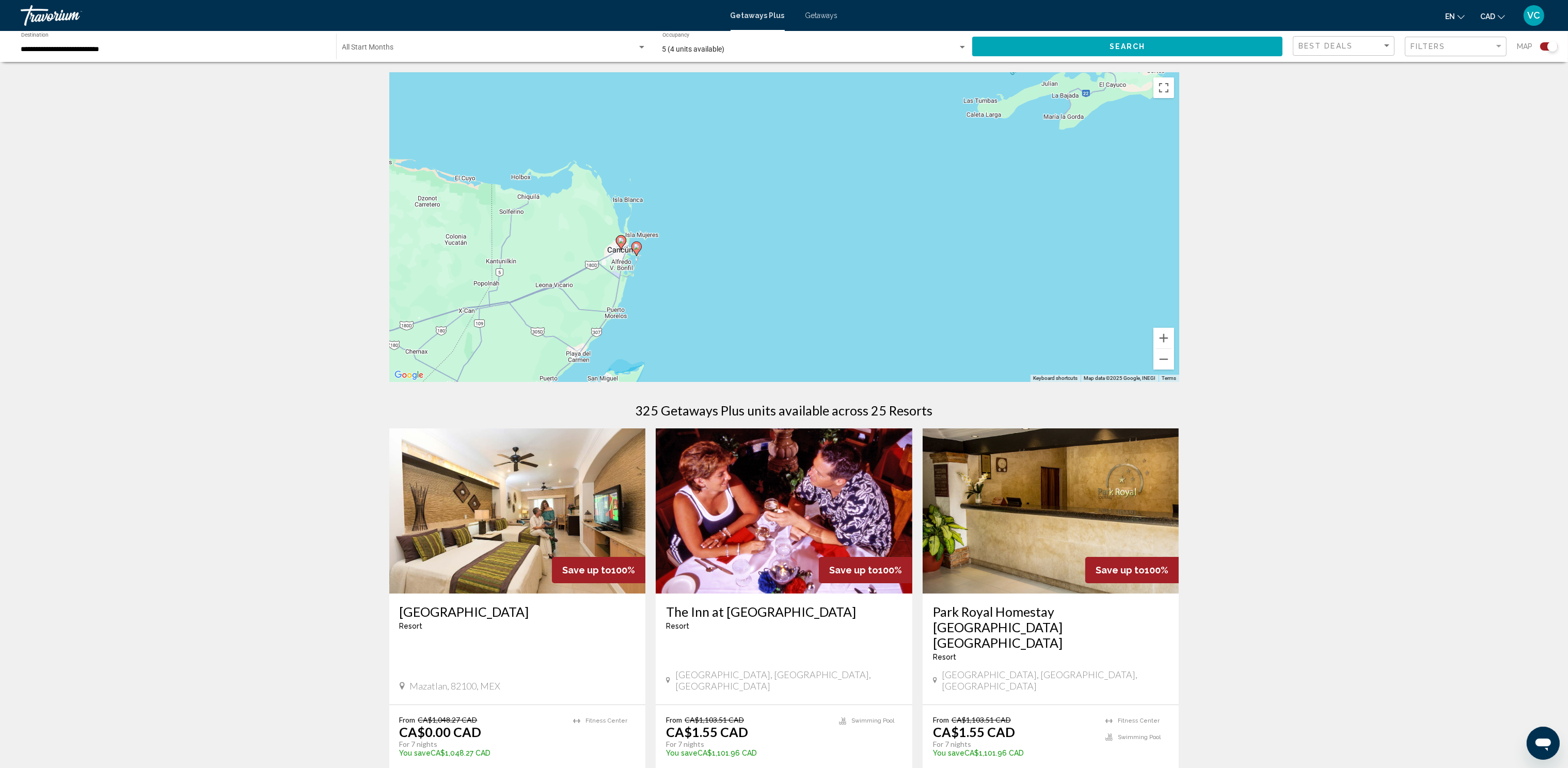
drag, startPoint x: 573, startPoint y: 219, endPoint x: 703, endPoint y: 267, distance: 138.6
click at [711, 265] on div "To activate drag with keyboard, press Alt + Enter. Once in keyboard drag state,…" at bounding box center [784, 227] width 790 height 310
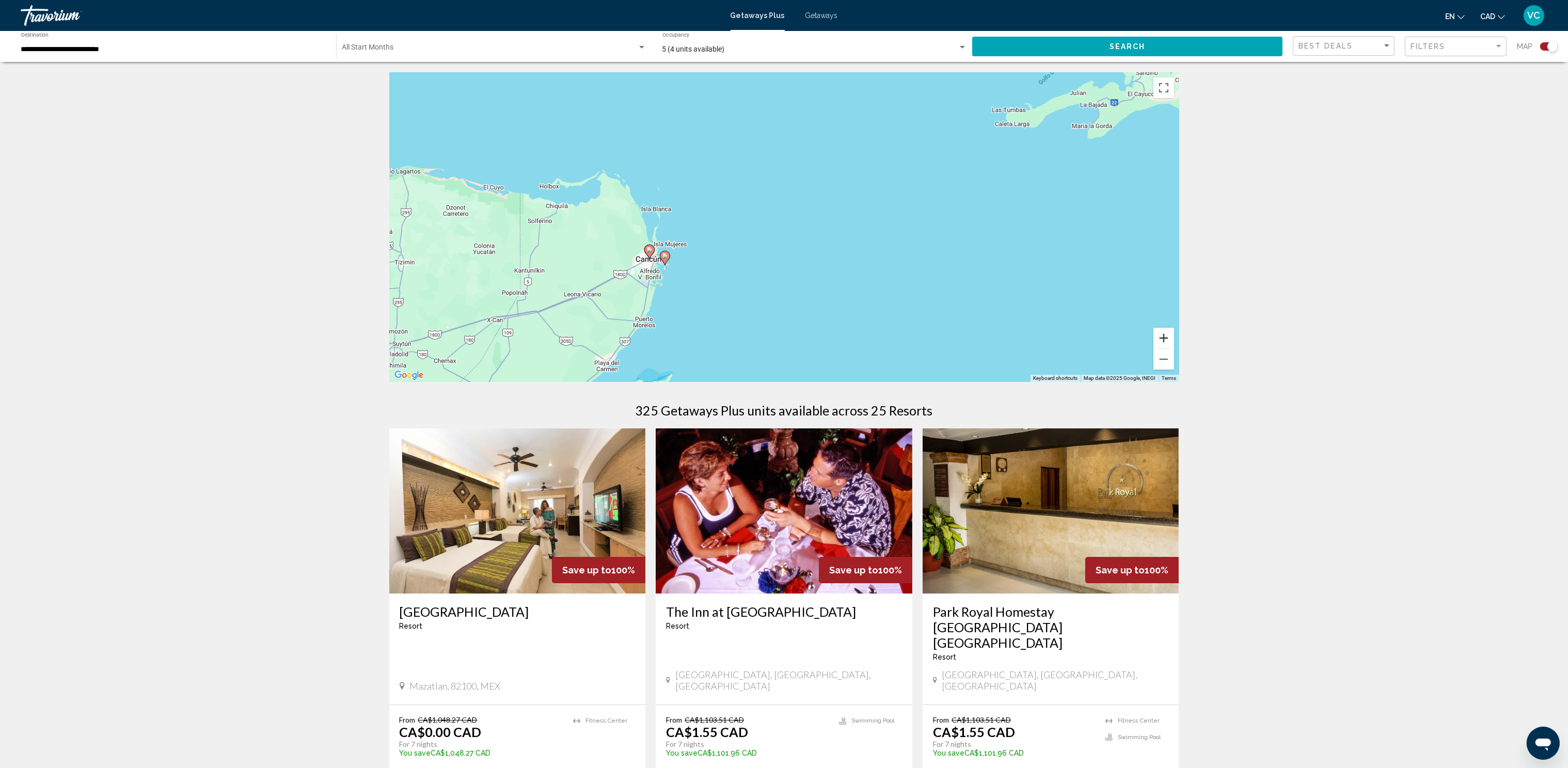
click at [1160, 333] on button "Zoom in" at bounding box center [1164, 338] width 21 height 21
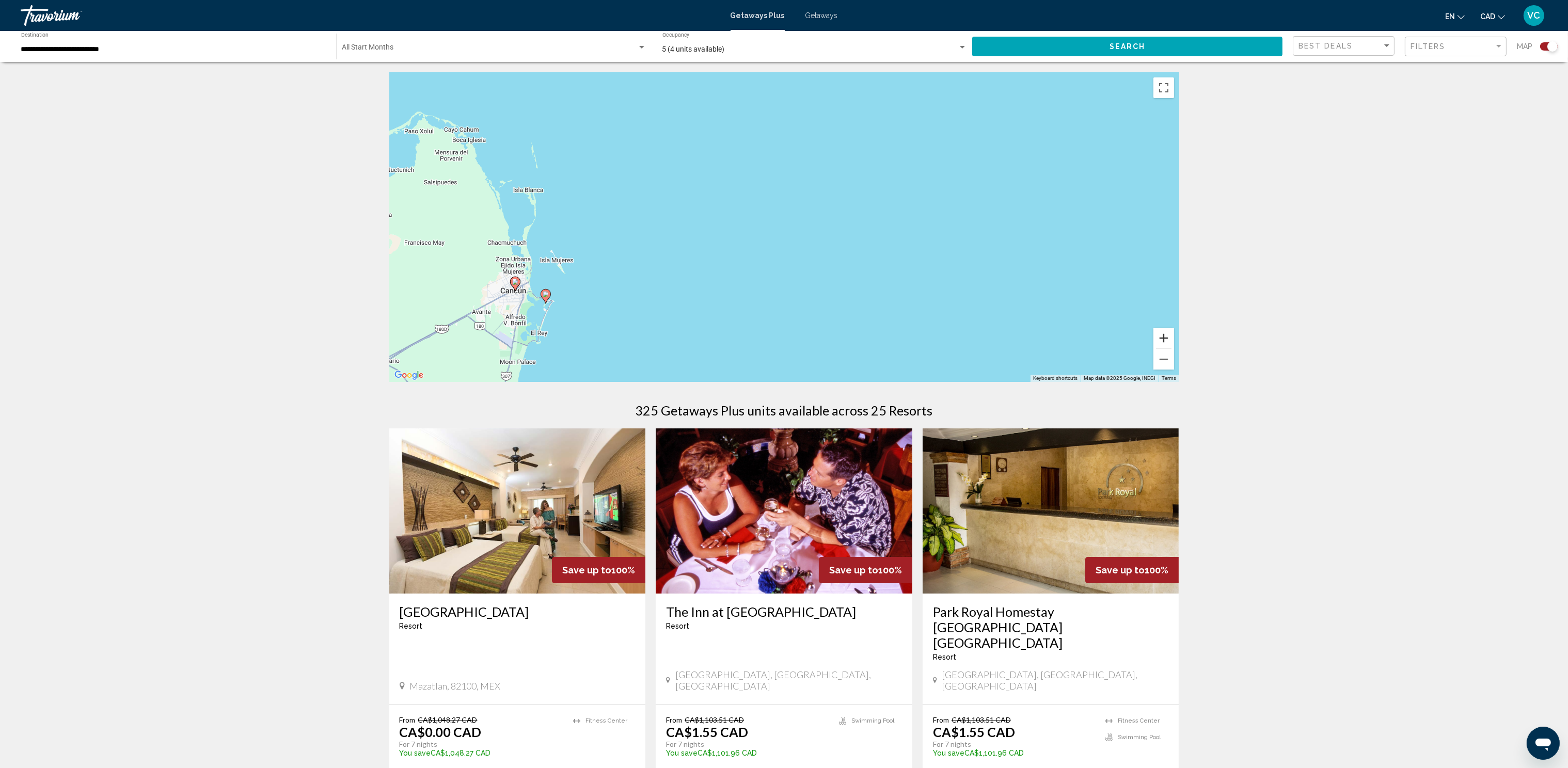
click at [1160, 334] on button "Zoom in" at bounding box center [1164, 338] width 21 height 21
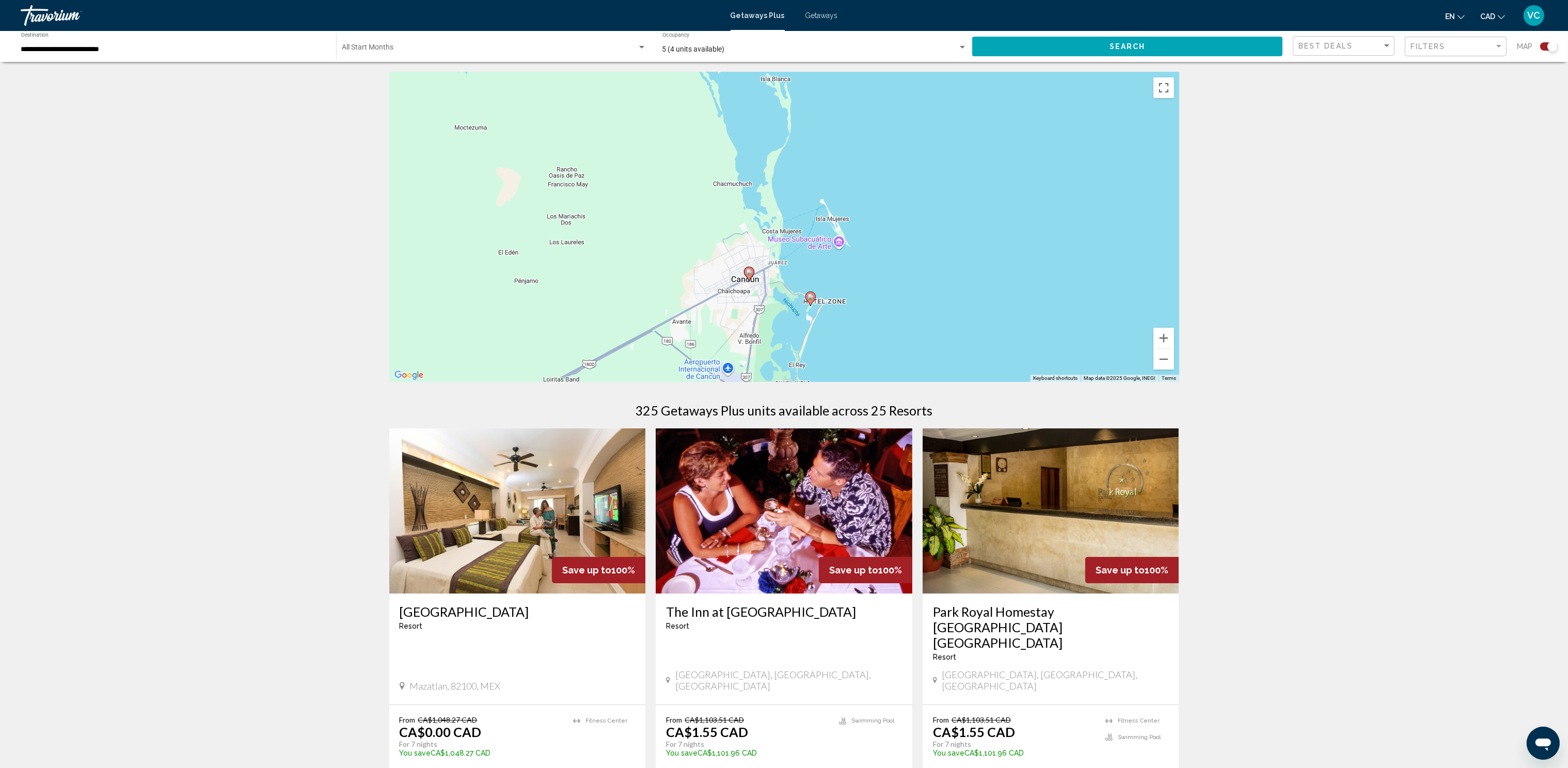
drag, startPoint x: 613, startPoint y: 320, endPoint x: 986, endPoint y: 265, distance: 377.0
click at [995, 262] on div "To activate drag with keyboard, press Alt + Enter. Once in keyboard drag state,…" at bounding box center [784, 227] width 790 height 310
click at [817, 292] on image "Main content" at bounding box center [817, 295] width 6 height 6
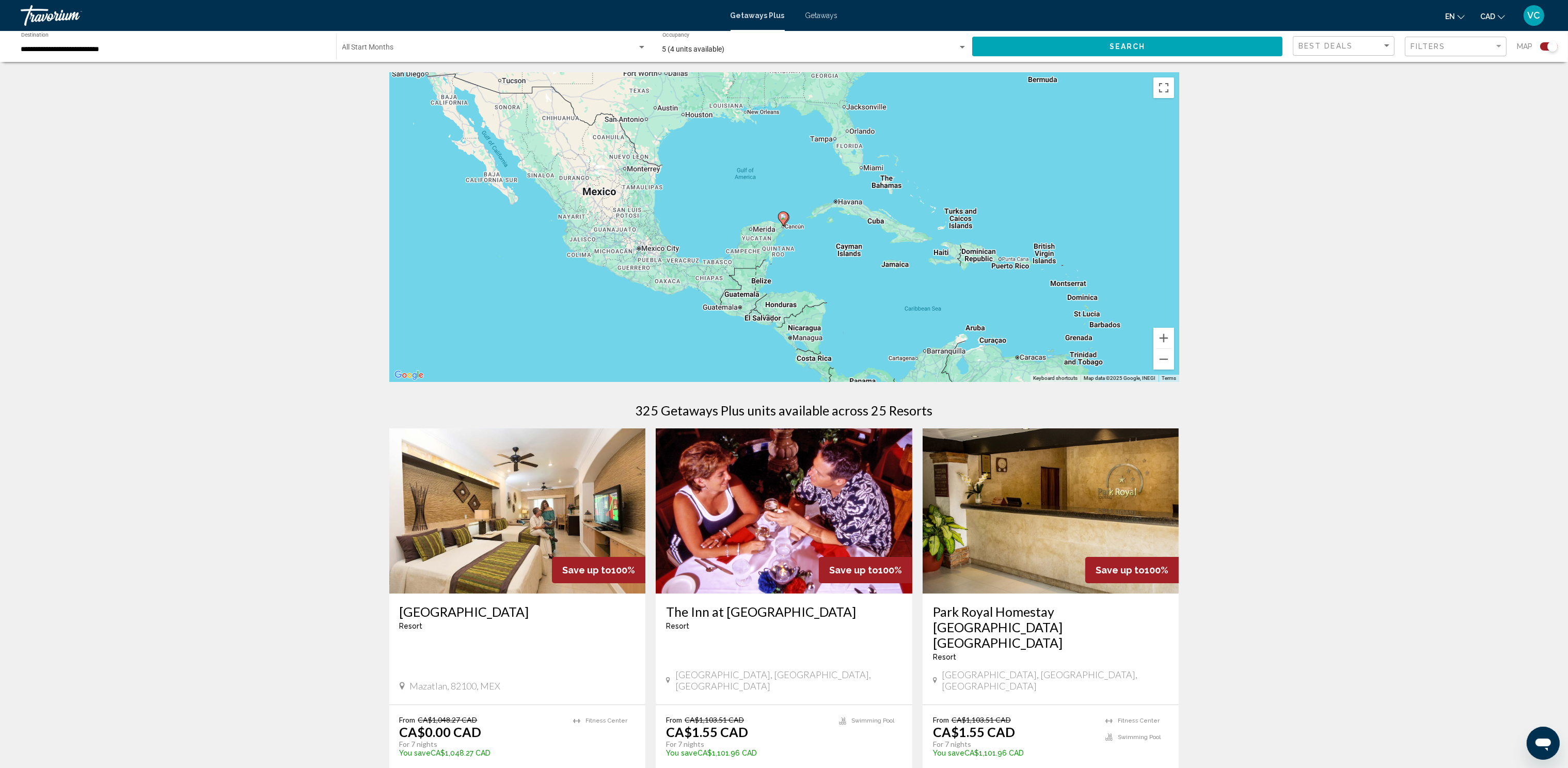
click at [785, 220] on icon "Main content" at bounding box center [782, 219] width 9 height 13
type input "**********"
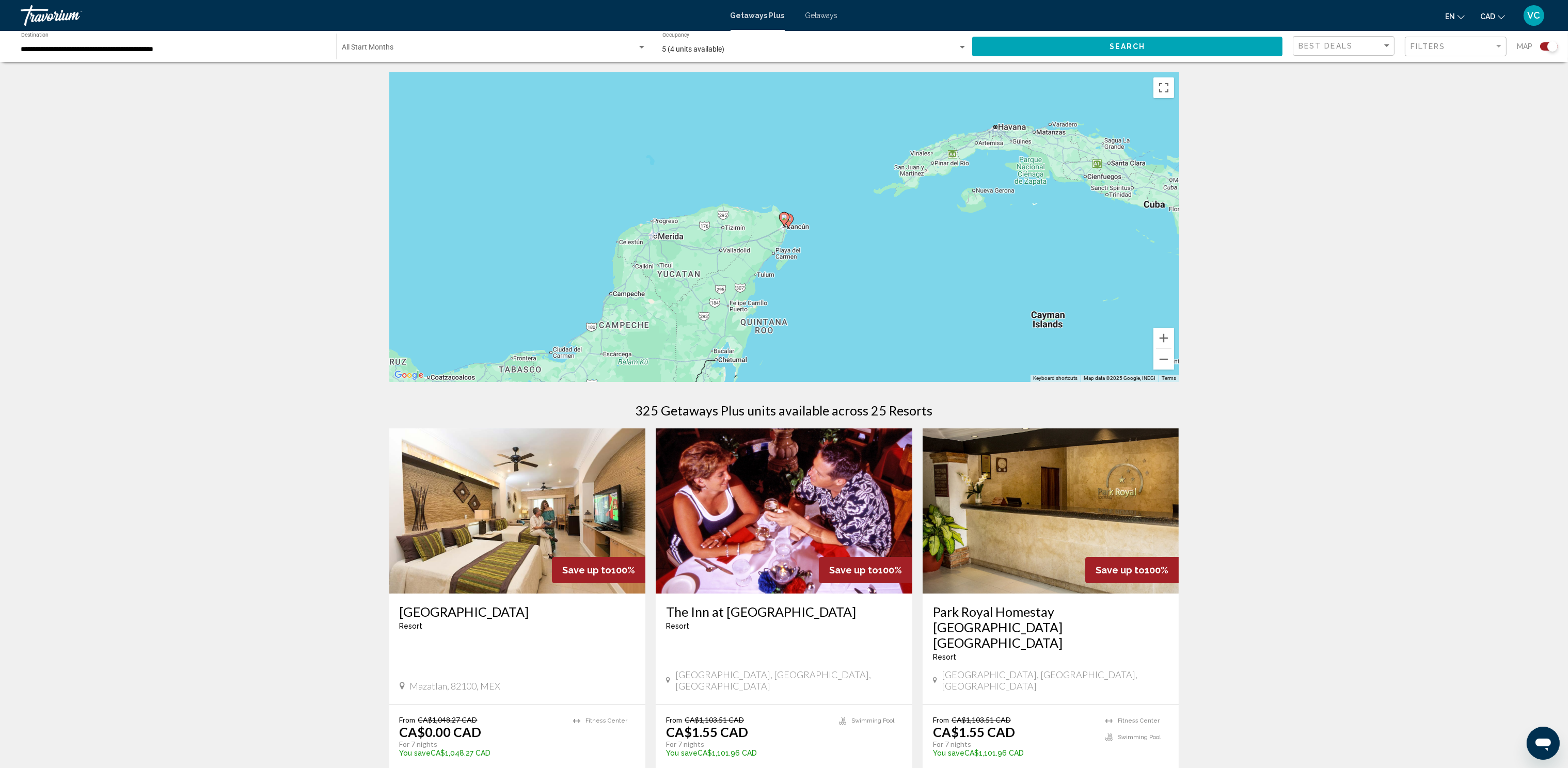
click at [786, 220] on image "Main content" at bounding box center [784, 217] width 6 height 6
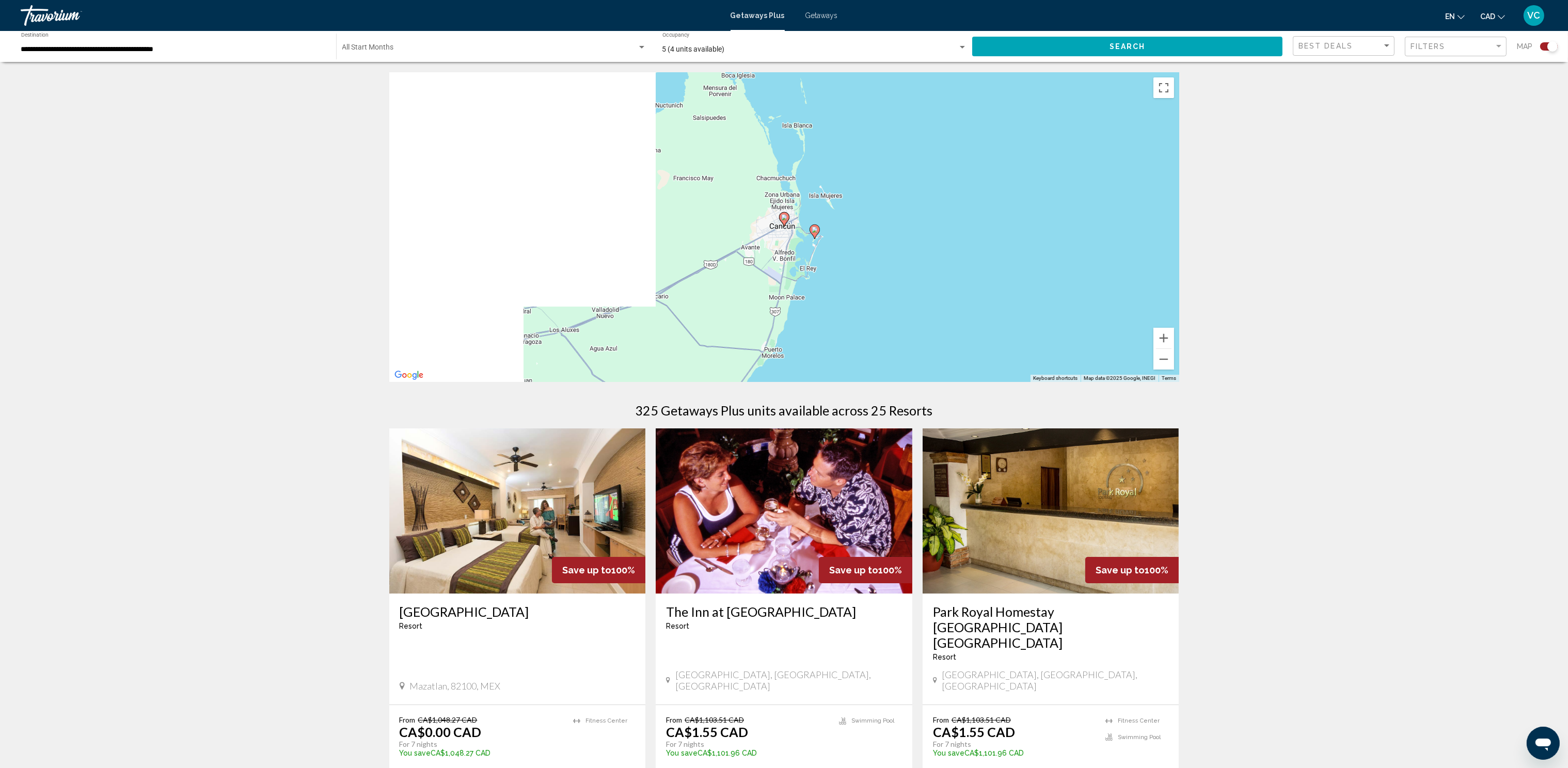
click at [817, 227] on icon "Main content" at bounding box center [814, 232] width 9 height 13
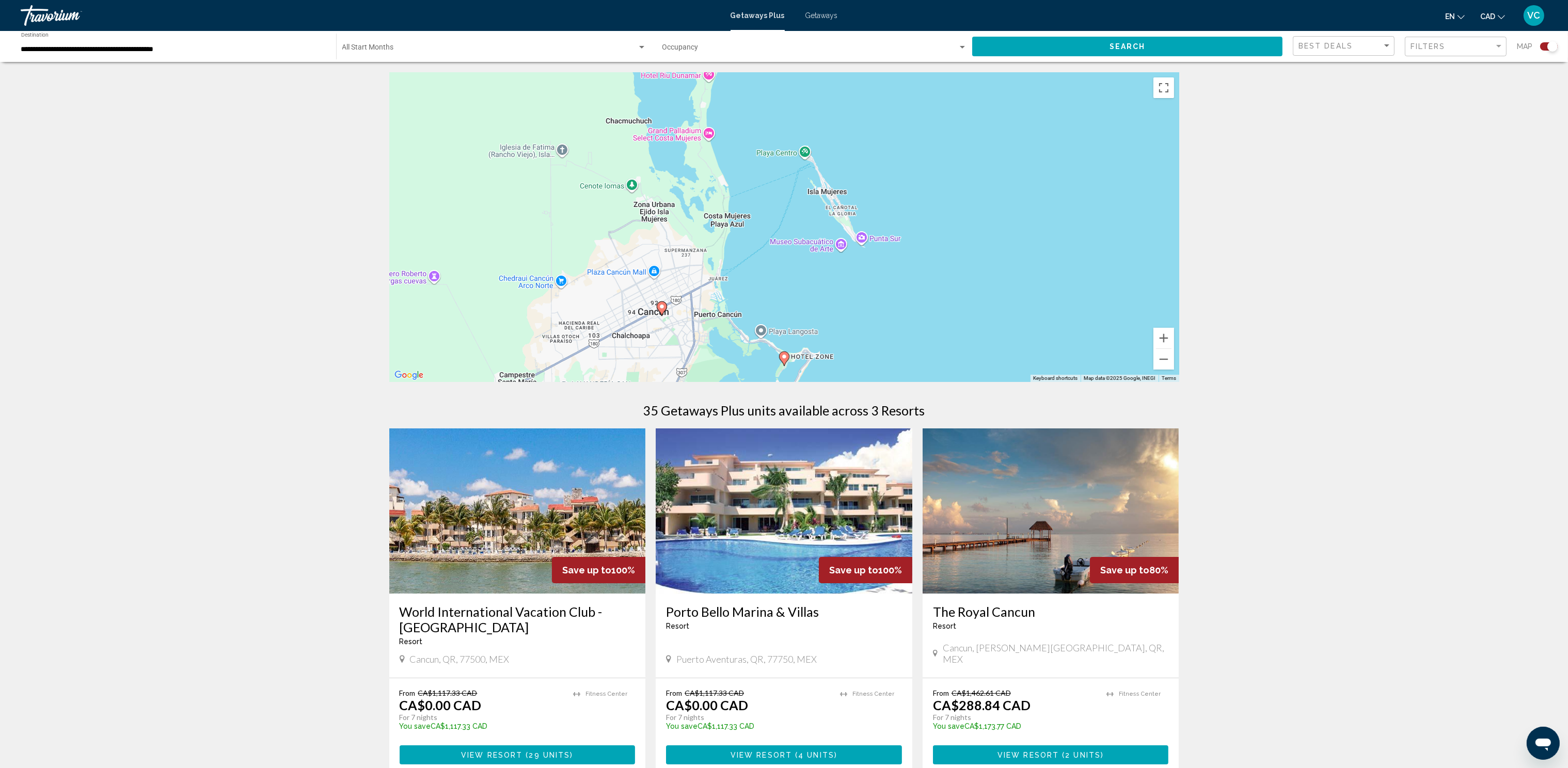
click at [784, 357] on image "Main content" at bounding box center [784, 357] width 6 height 6
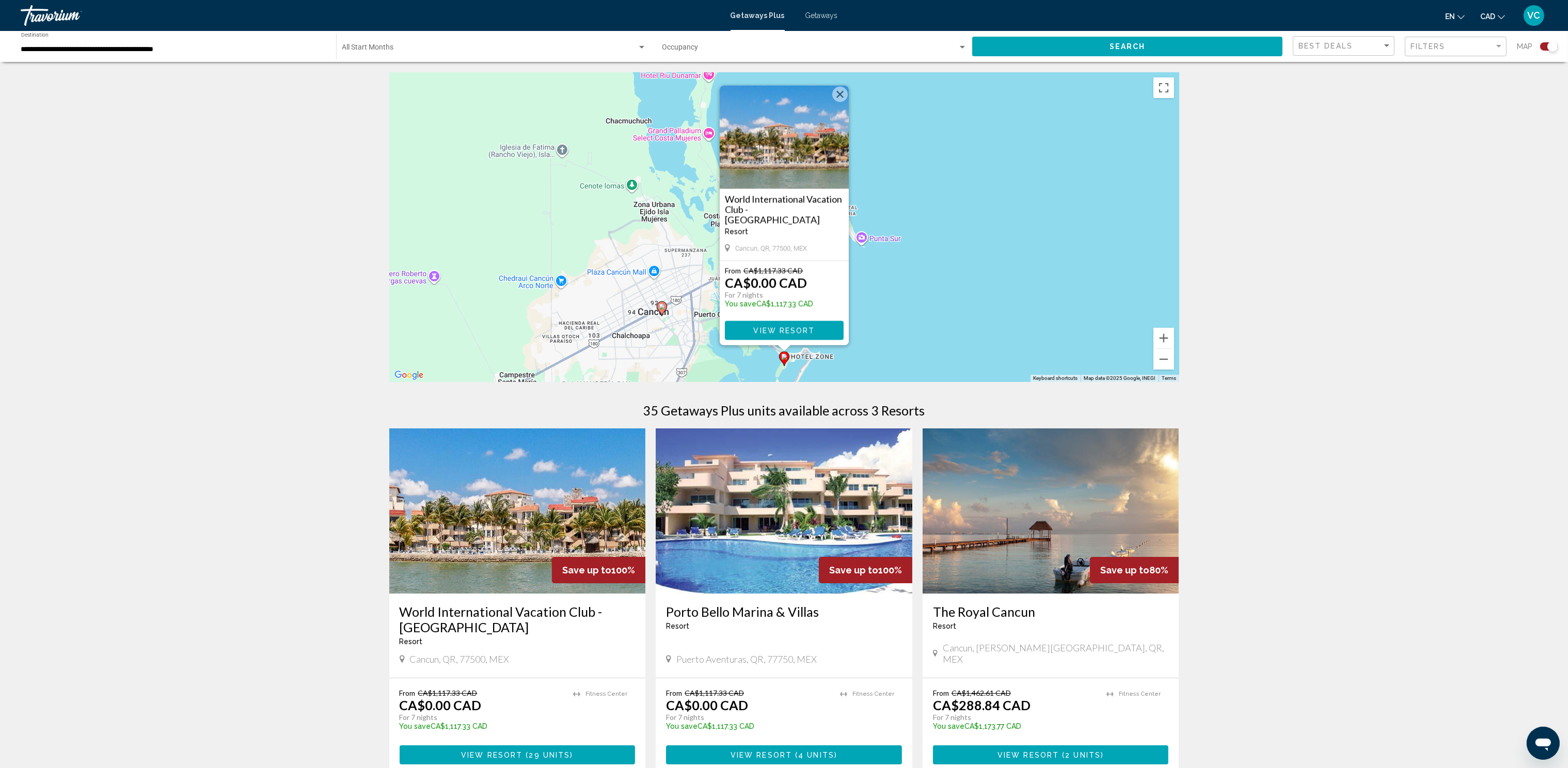
click at [834, 94] on button "Close" at bounding box center [839, 94] width 15 height 15
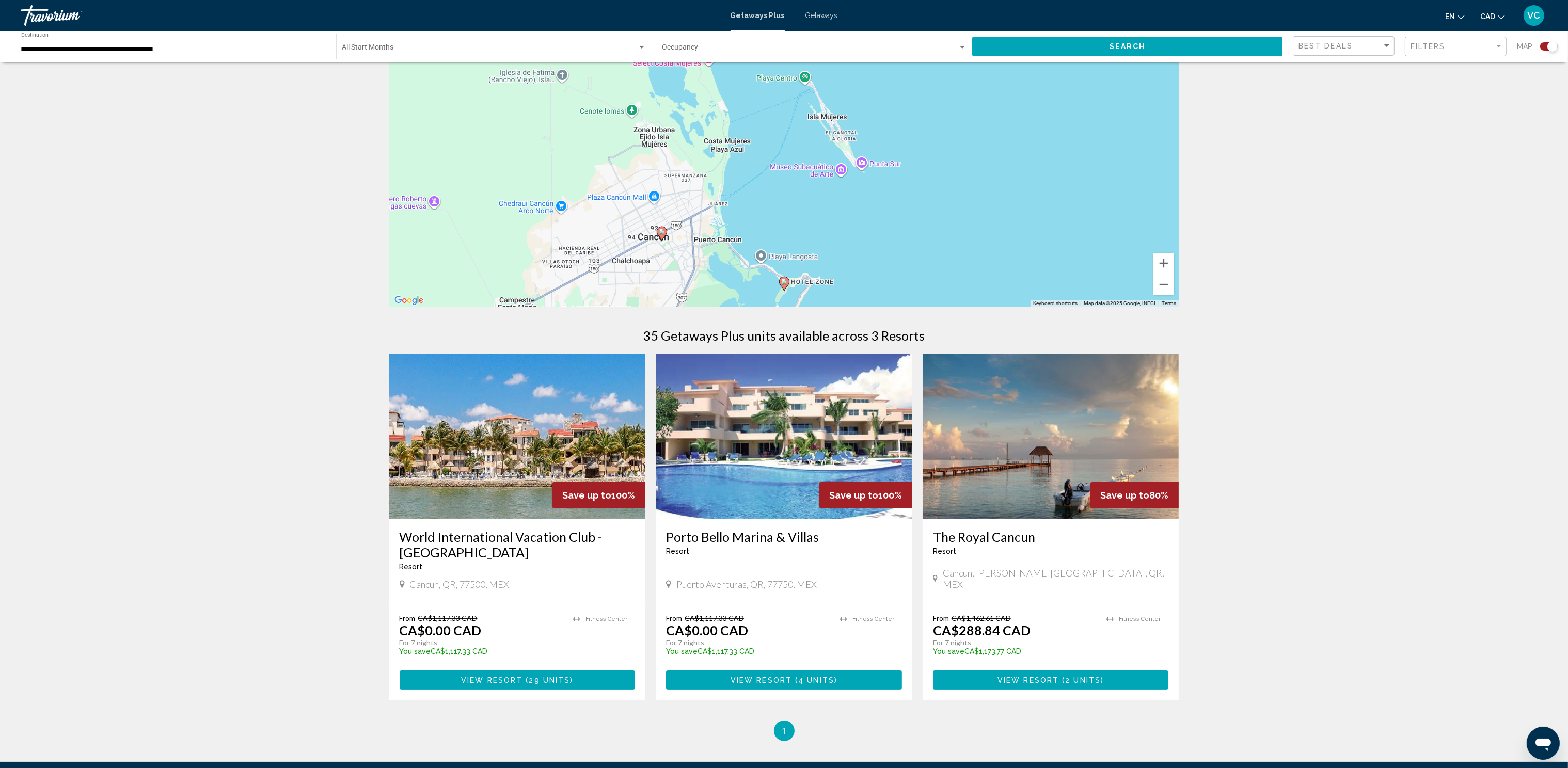
scroll to position [75, 0]
click at [459, 437] on img "Main content" at bounding box center [518, 435] width 256 height 165
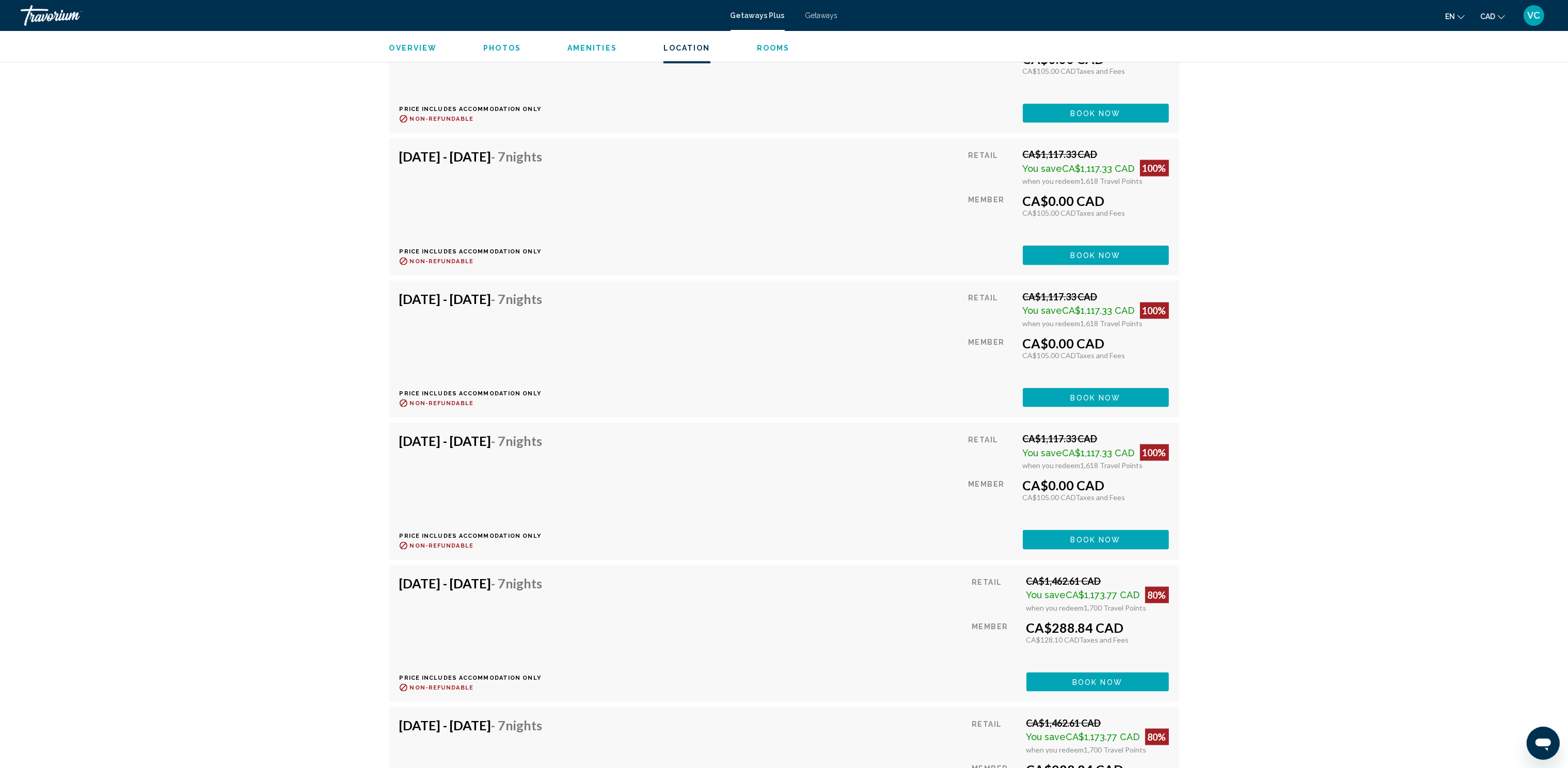
scroll to position [2759, 0]
click at [1079, 536] on span "Book now" at bounding box center [1096, 539] width 50 height 8
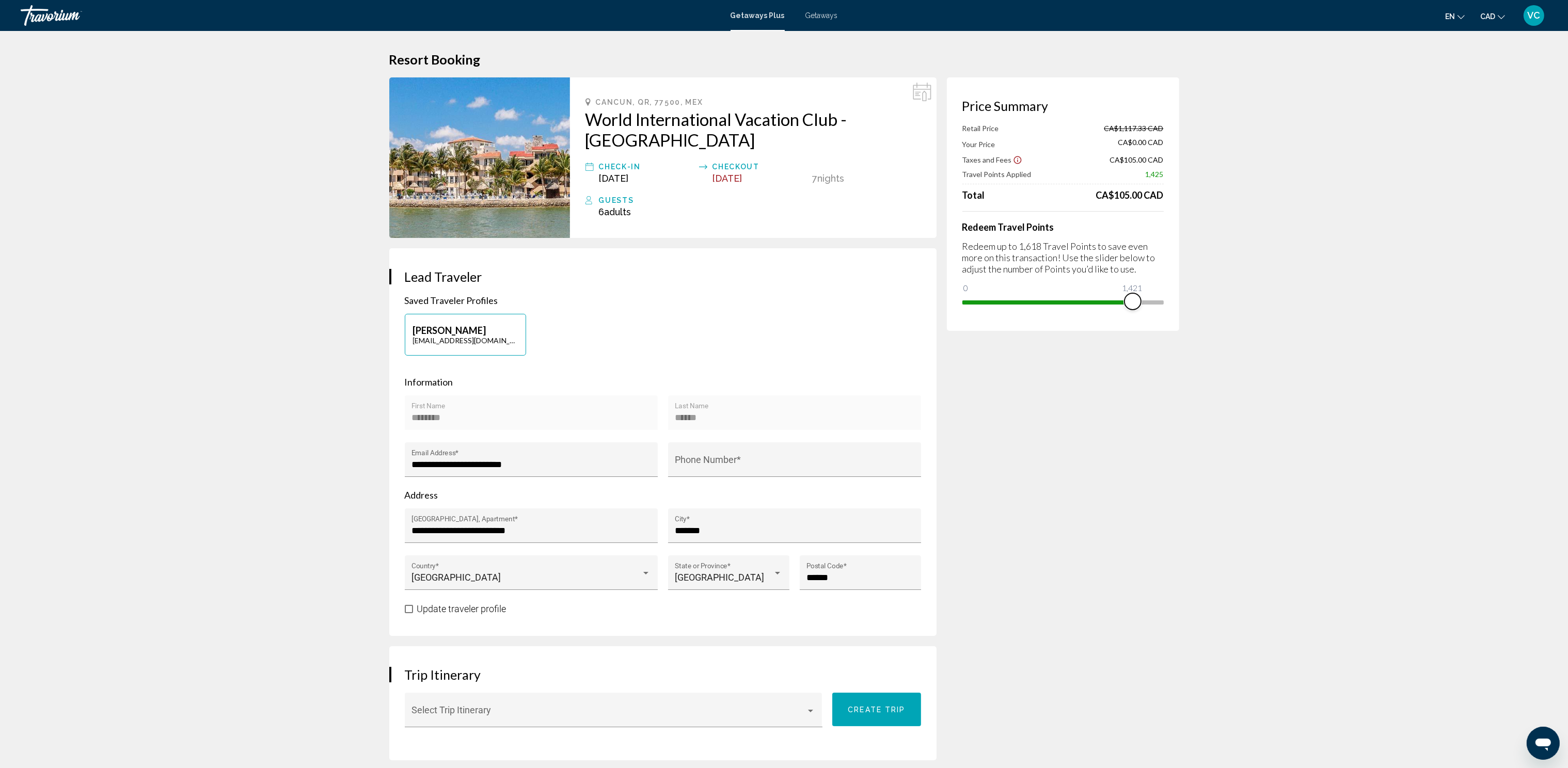
drag, startPoint x: 1156, startPoint y: 297, endPoint x: 1132, endPoint y: 298, distance: 24.0
click at [1132, 298] on span "Main content" at bounding box center [1133, 301] width 17 height 17
click at [1133, 297] on span "Main content" at bounding box center [1133, 301] width 17 height 17
drag, startPoint x: 1131, startPoint y: 292, endPoint x: 1058, endPoint y: 298, distance: 73.2
click at [1058, 300] on ngx-slider "0 1,618 770" at bounding box center [1063, 301] width 201 height 2
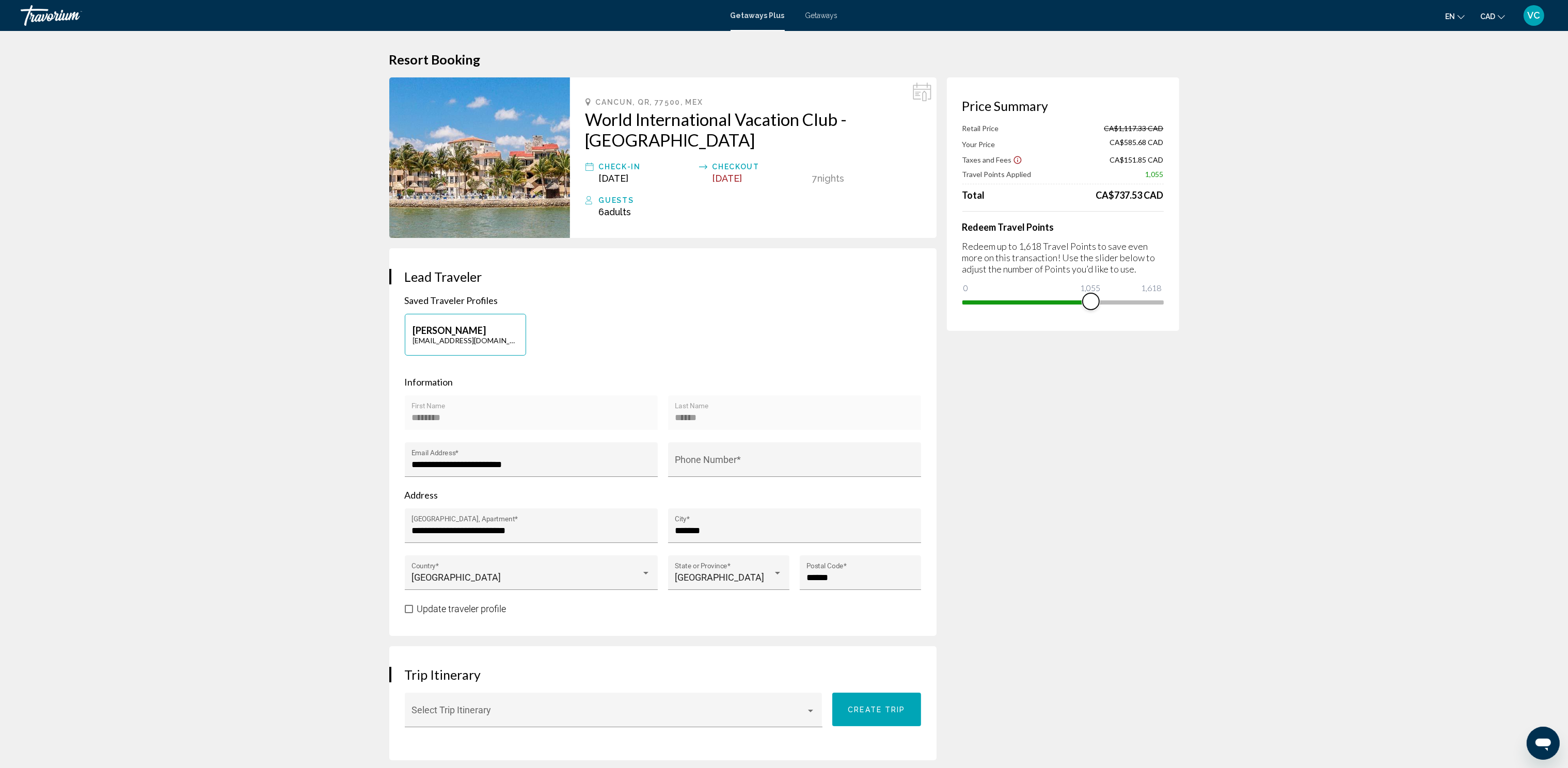
drag, startPoint x: 1058, startPoint y: 298, endPoint x: 1091, endPoint y: 298, distance: 33.0
click at [1091, 298] on span "Main content" at bounding box center [1090, 301] width 17 height 17
drag, startPoint x: 1093, startPoint y: 298, endPoint x: 1105, endPoint y: 298, distance: 12.0
click at [1105, 298] on span "Main content" at bounding box center [1105, 301] width 17 height 17
drag, startPoint x: 1107, startPoint y: 298, endPoint x: 1141, endPoint y: 300, distance: 34.1
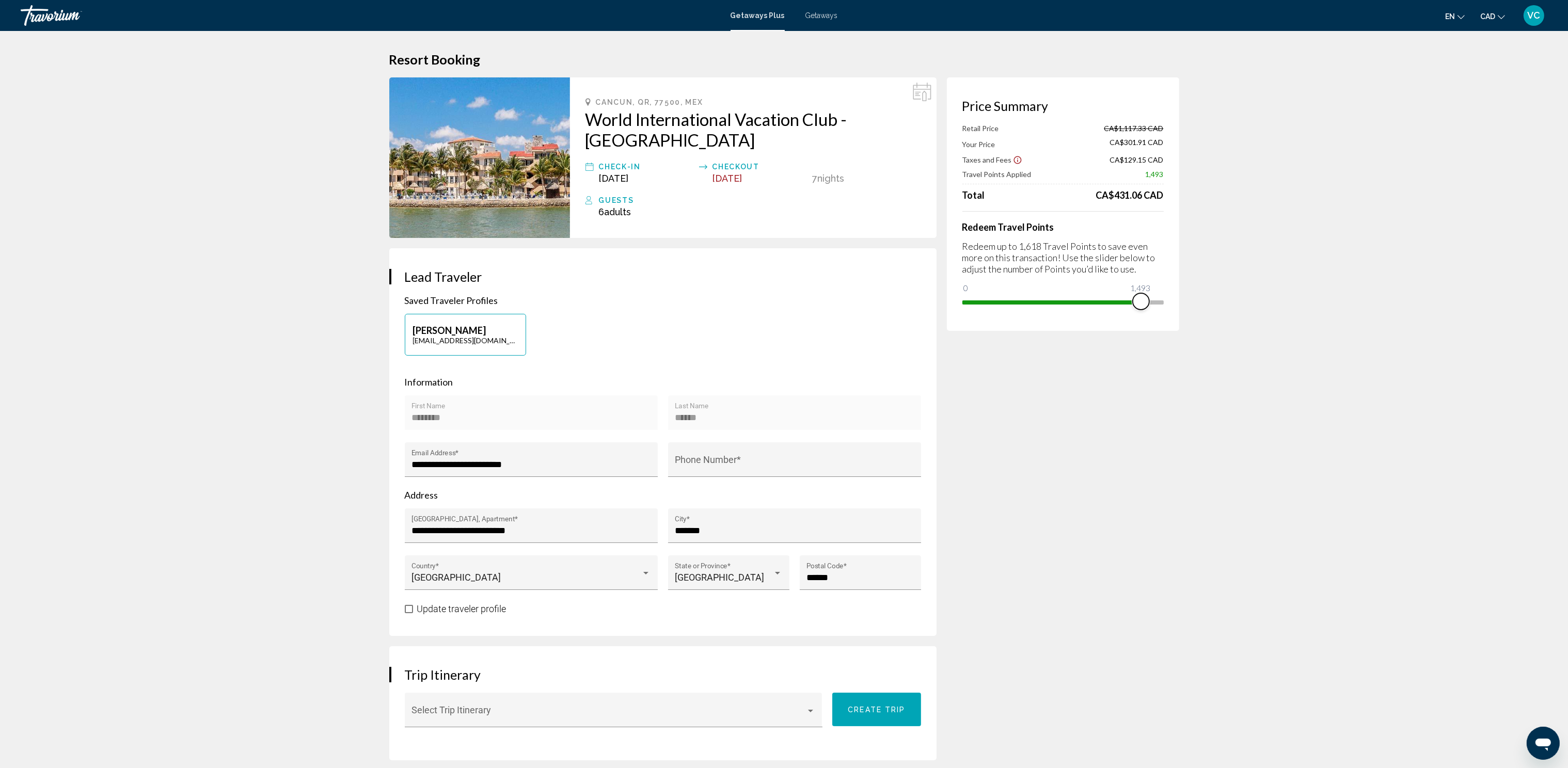
click at [1141, 300] on span "Main content" at bounding box center [1141, 301] width 17 height 17
drag, startPoint x: 1144, startPoint y: 302, endPoint x: 1138, endPoint y: 302, distance: 6.0
click at [1138, 302] on span "Main content" at bounding box center [1137, 301] width 17 height 17
drag, startPoint x: 1138, startPoint y: 296, endPoint x: 1147, endPoint y: 297, distance: 9.1
click at [1147, 297] on span "Main content" at bounding box center [1145, 301] width 17 height 17
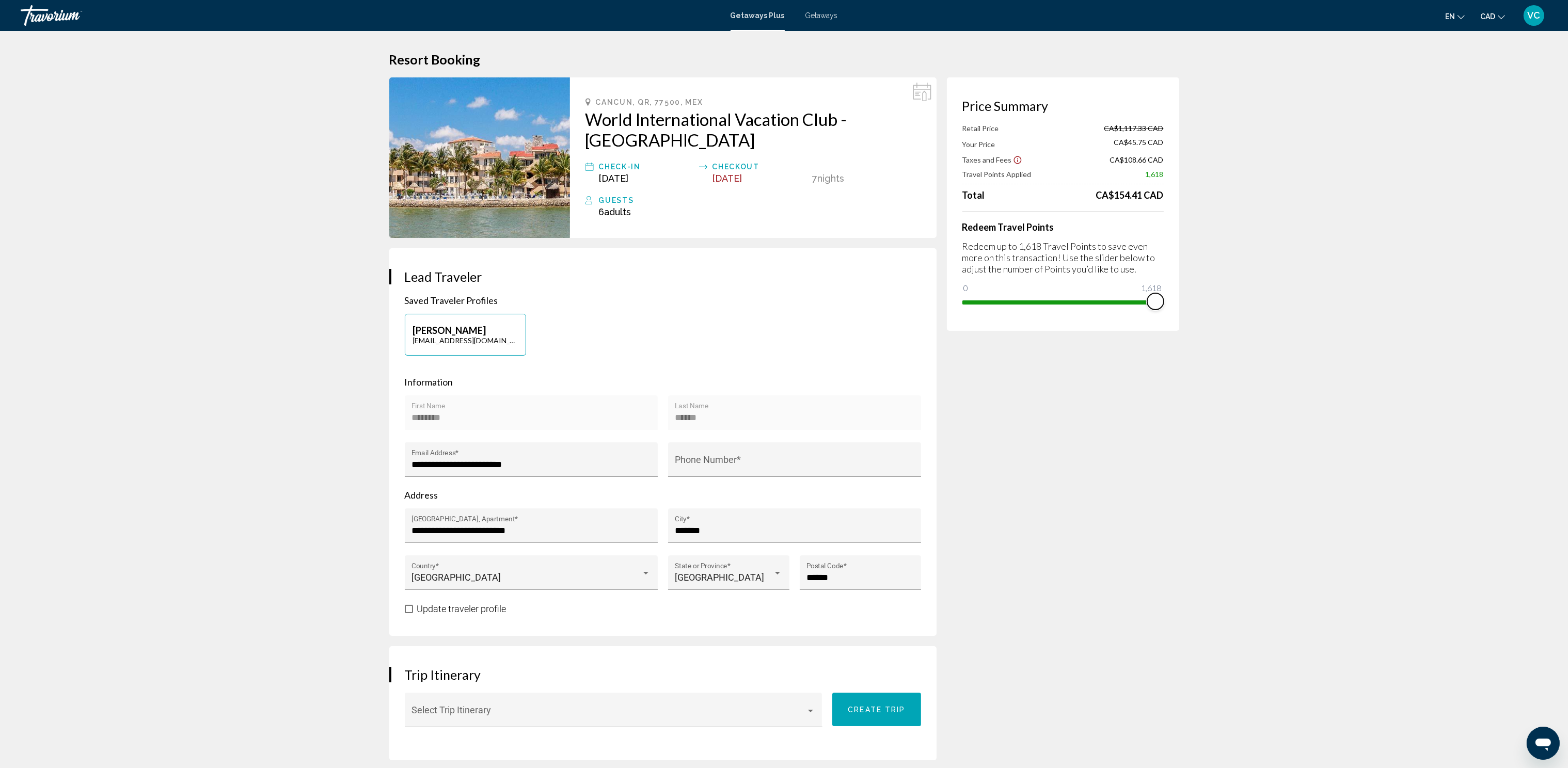
drag, startPoint x: 1144, startPoint y: 298, endPoint x: 1161, endPoint y: 300, distance: 17.1
click at [1161, 300] on span "Main content" at bounding box center [1155, 301] width 17 height 17
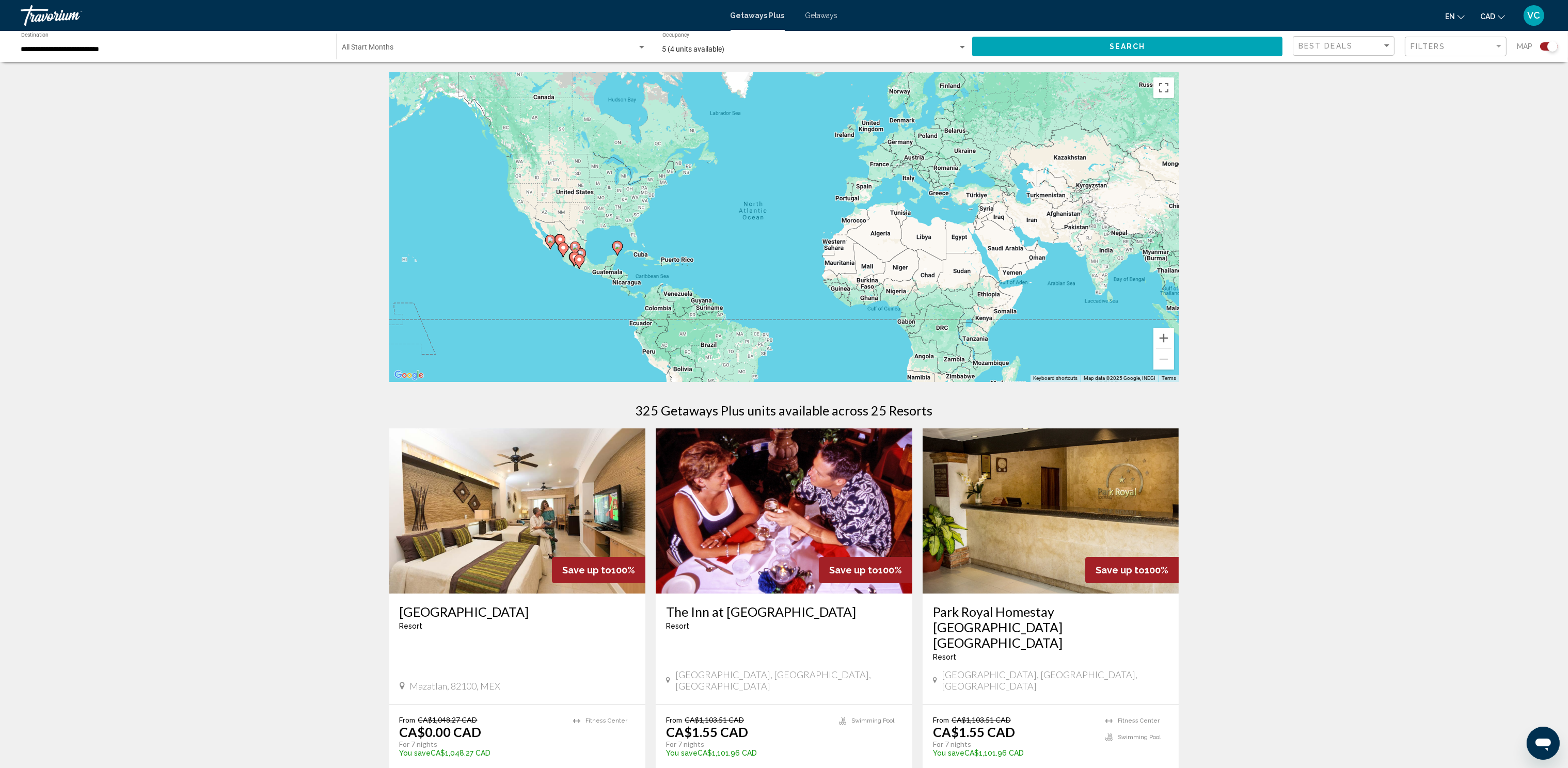
click at [818, 12] on span "Getaways" at bounding box center [821, 15] width 33 height 8
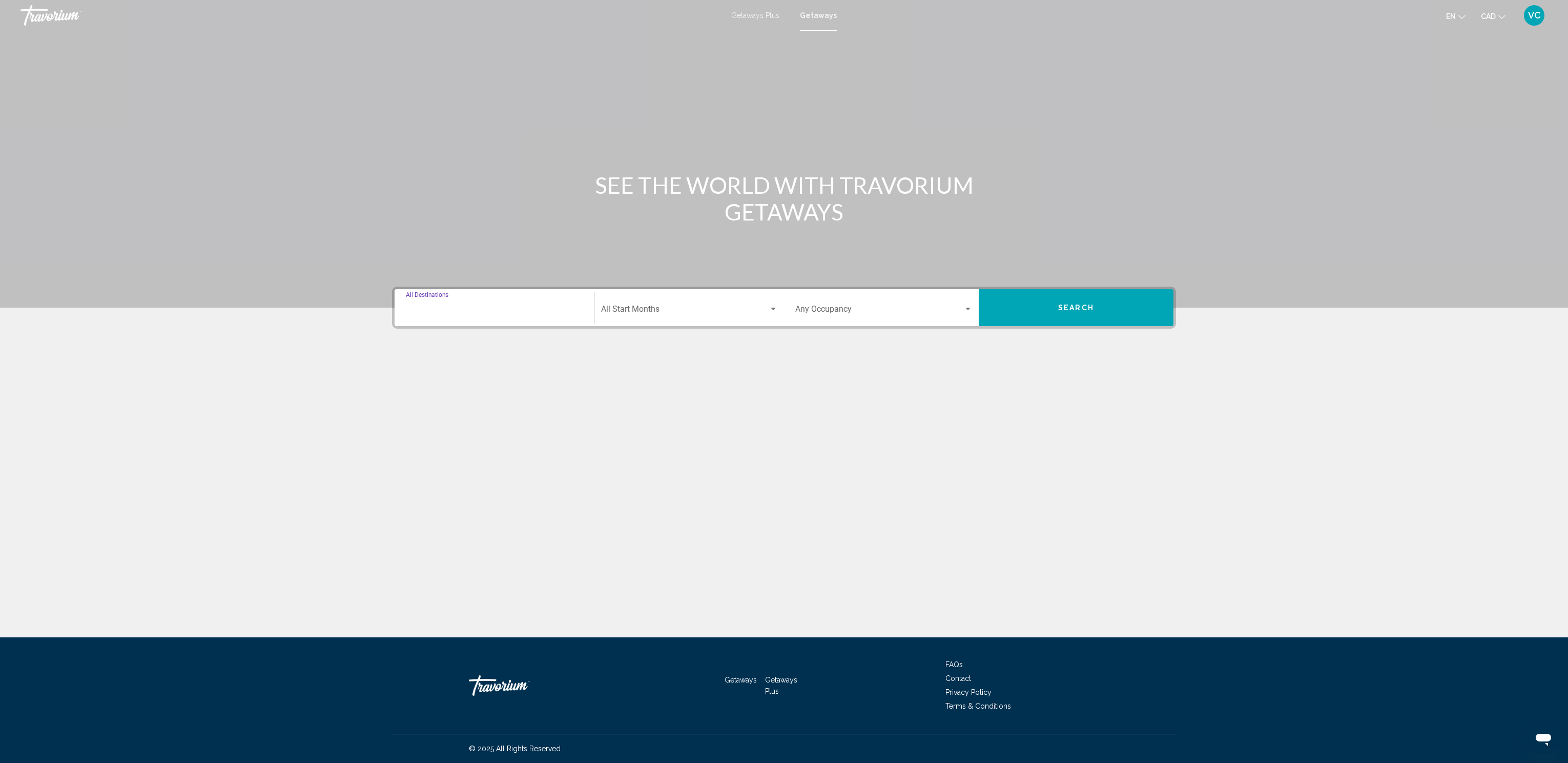
click at [434, 307] on input "Destination All Destinations" at bounding box center [494, 311] width 177 height 9
click at [453, 378] on span "Mexico (75,224 units available)" at bounding box center [480, 380] width 99 height 8
type input "**********"
click at [1090, 306] on span "Search" at bounding box center [1076, 308] width 36 height 8
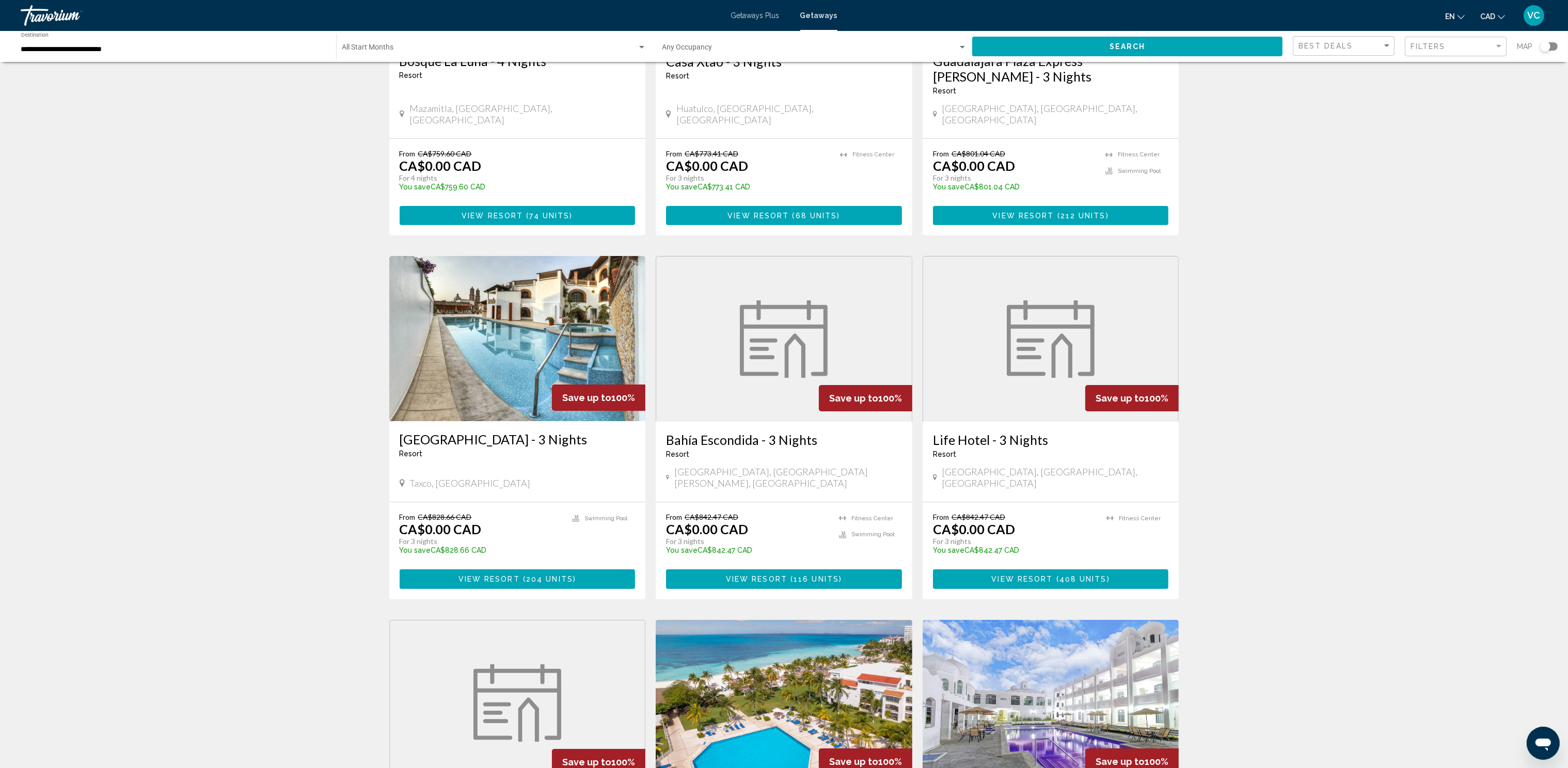
scroll to position [230, 0]
click at [1439, 44] on span "Filters" at bounding box center [1428, 46] width 35 height 8
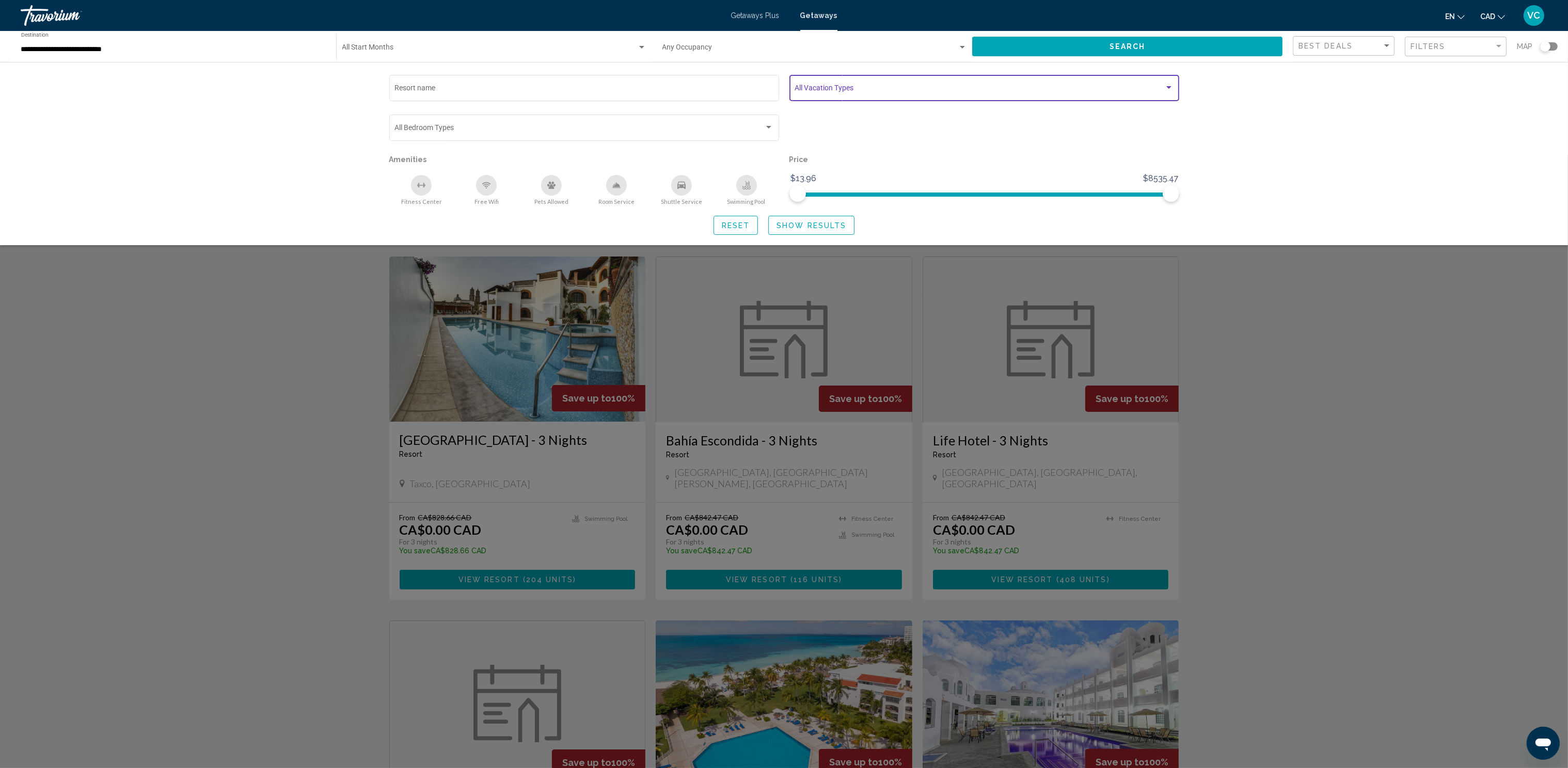
click at [859, 88] on span "Search widget" at bounding box center [979, 89] width 370 height 8
click at [831, 106] on span "weekly" at bounding box center [986, 111] width 383 height 21
click at [1274, 406] on div at bounding box center [784, 384] width 1568 height 768
click at [808, 222] on span "Show Results" at bounding box center [811, 225] width 70 height 8
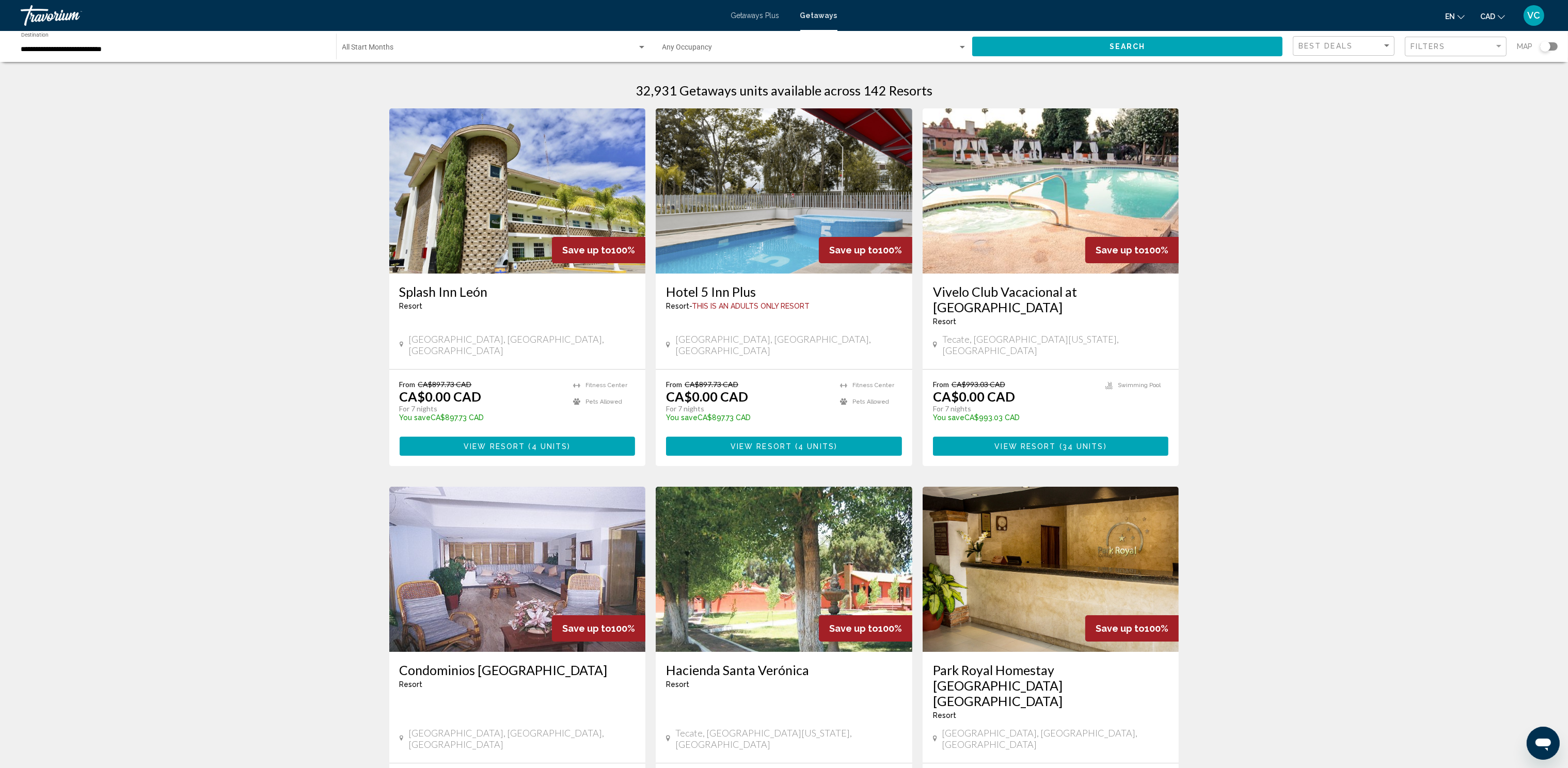
click at [714, 32] on div "Occupancy Any Occupancy" at bounding box center [814, 47] width 305 height 28
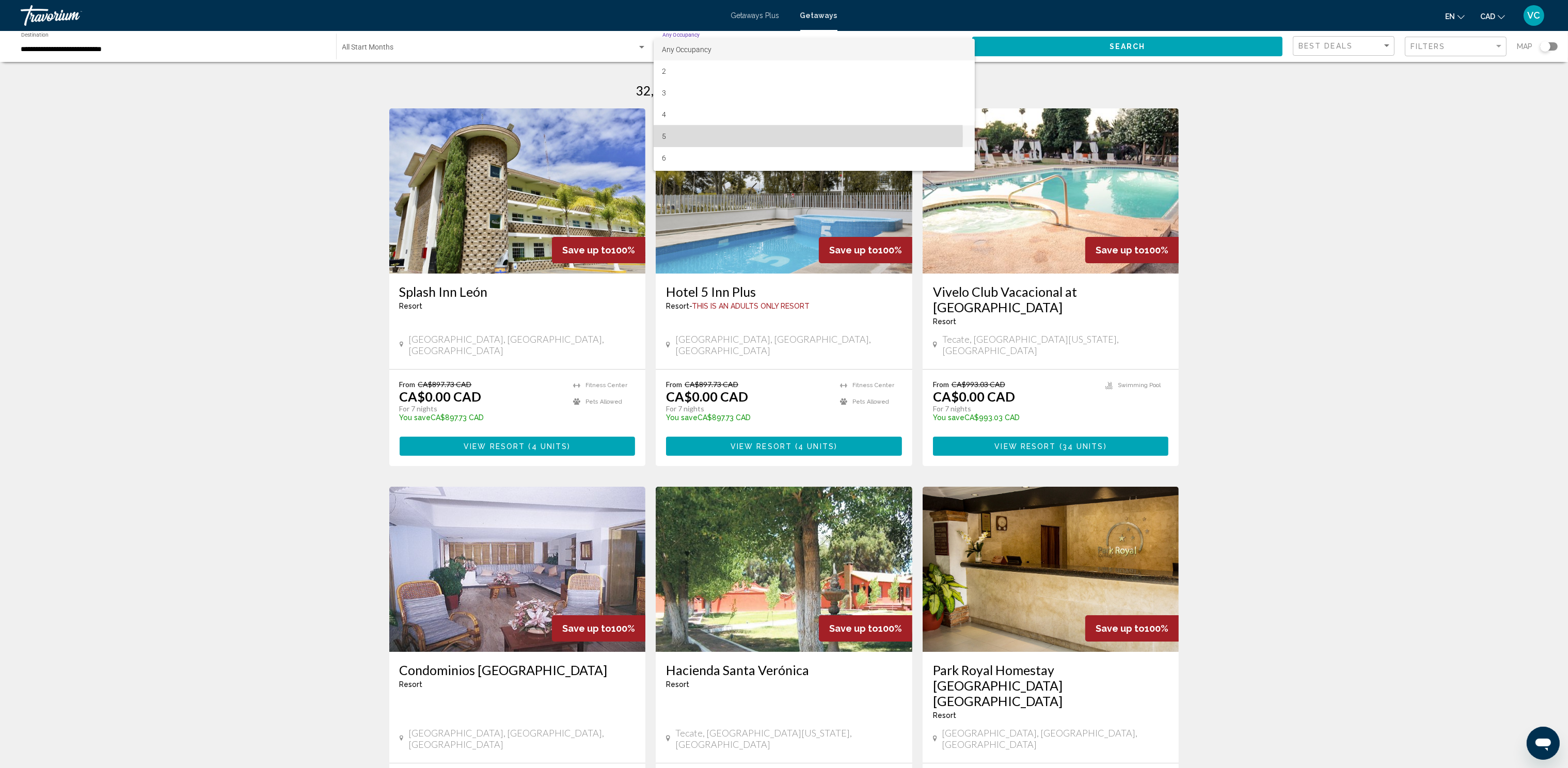
click at [679, 135] on span "5" at bounding box center [814, 136] width 305 height 21
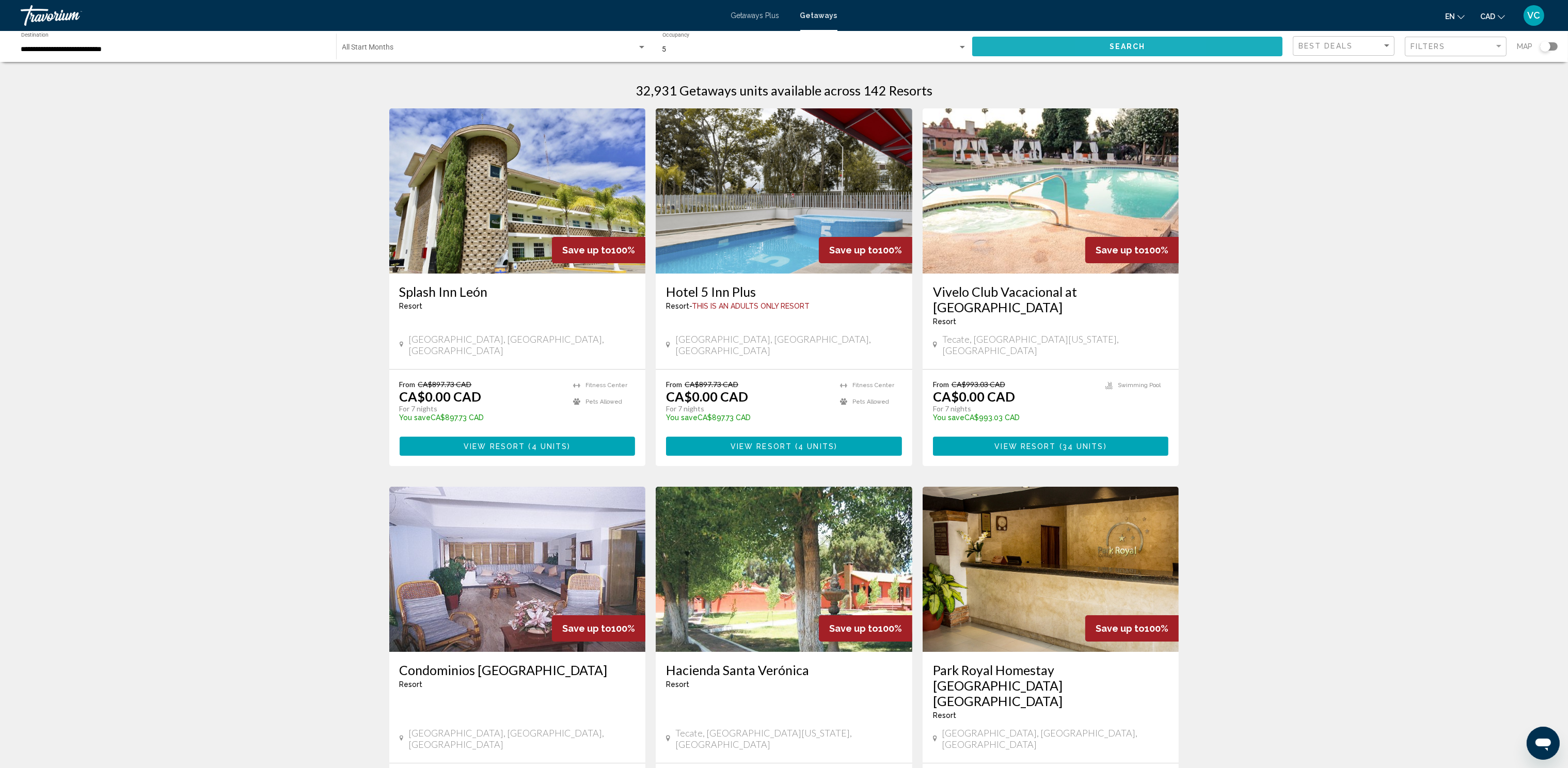
click at [1112, 43] on span "Search" at bounding box center [1127, 47] width 36 height 8
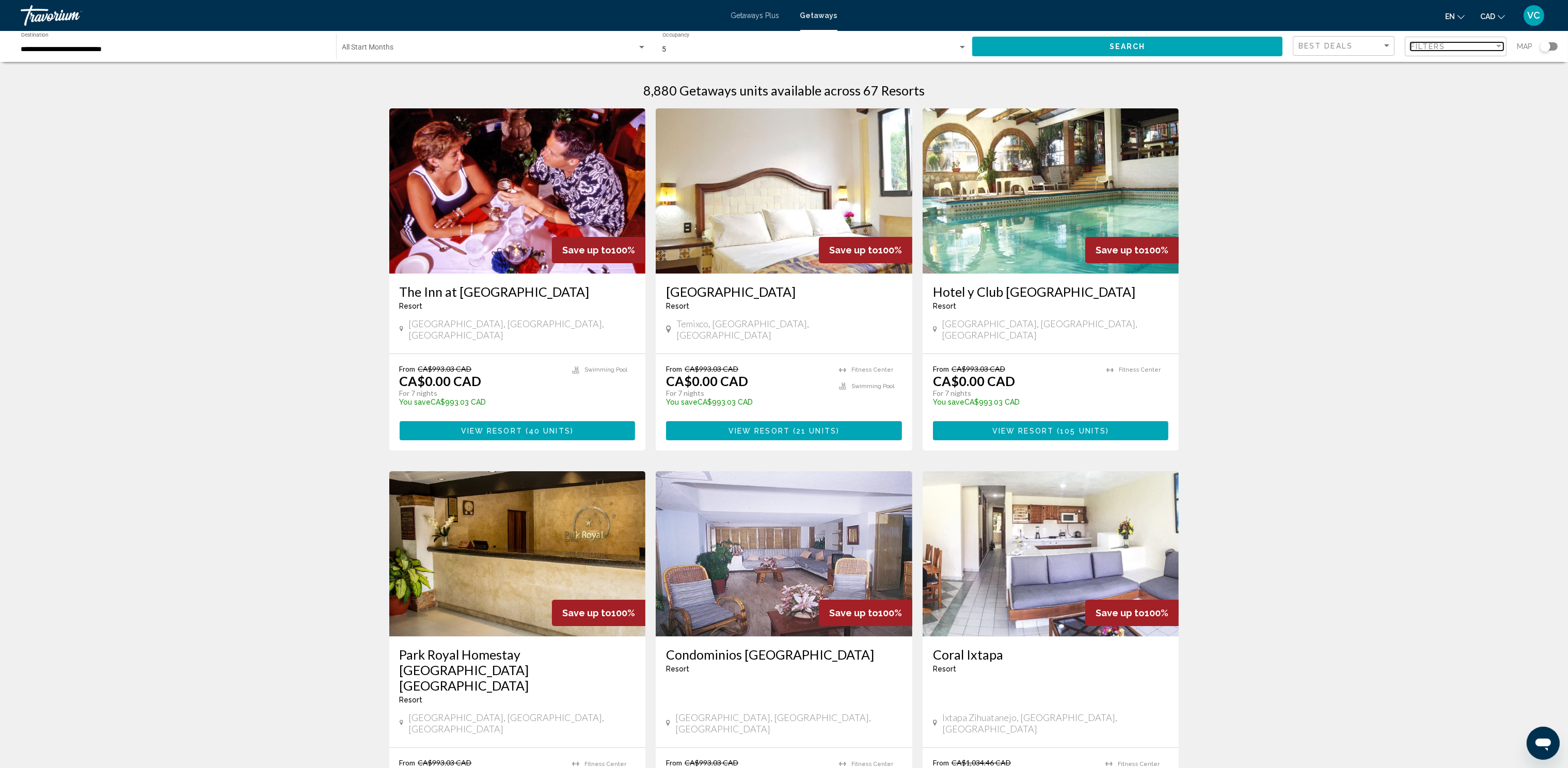
click at [1439, 42] on span "Filters" at bounding box center [1428, 46] width 35 height 8
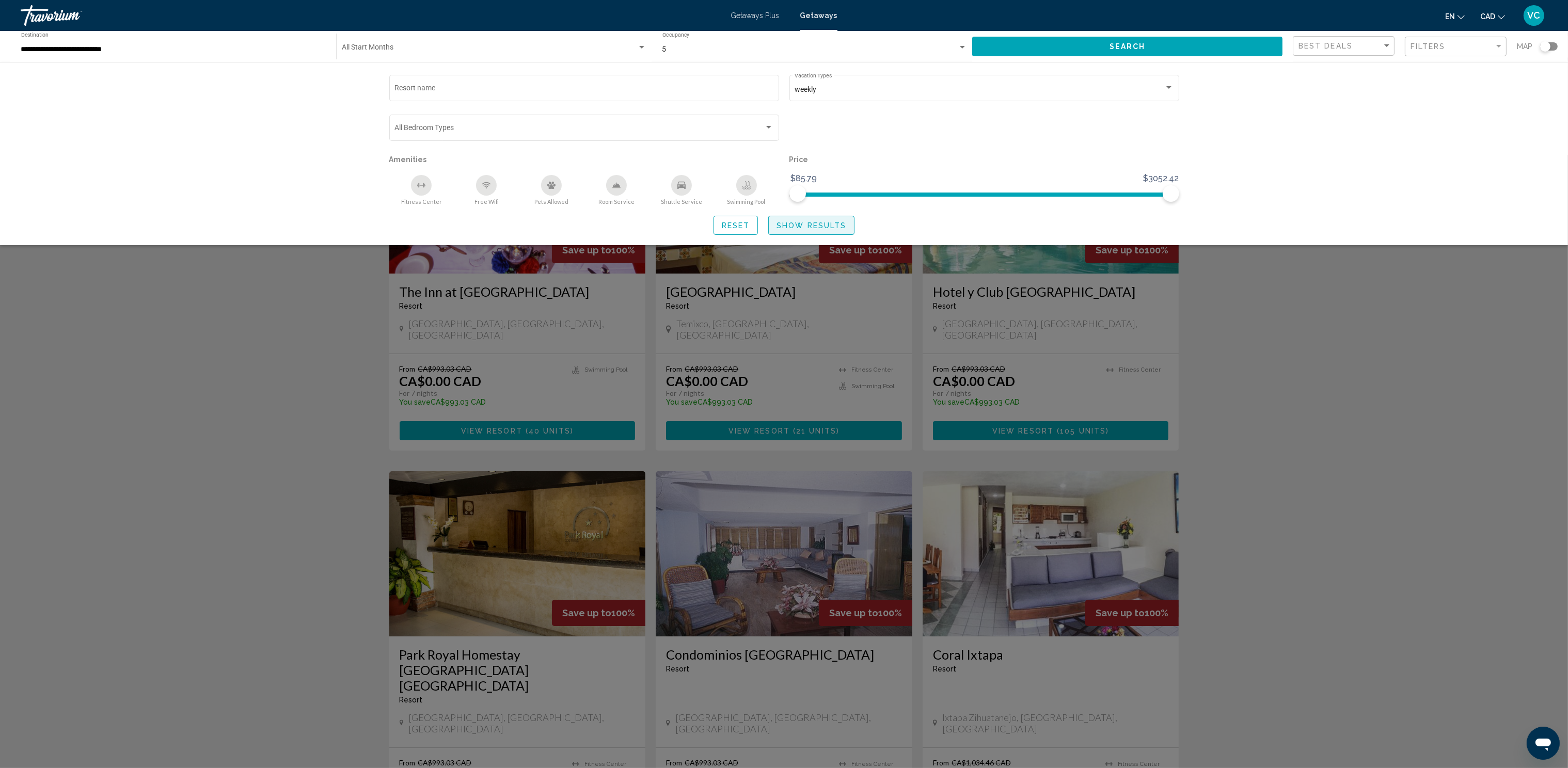
click at [807, 227] on span "Show Results" at bounding box center [811, 225] width 70 height 8
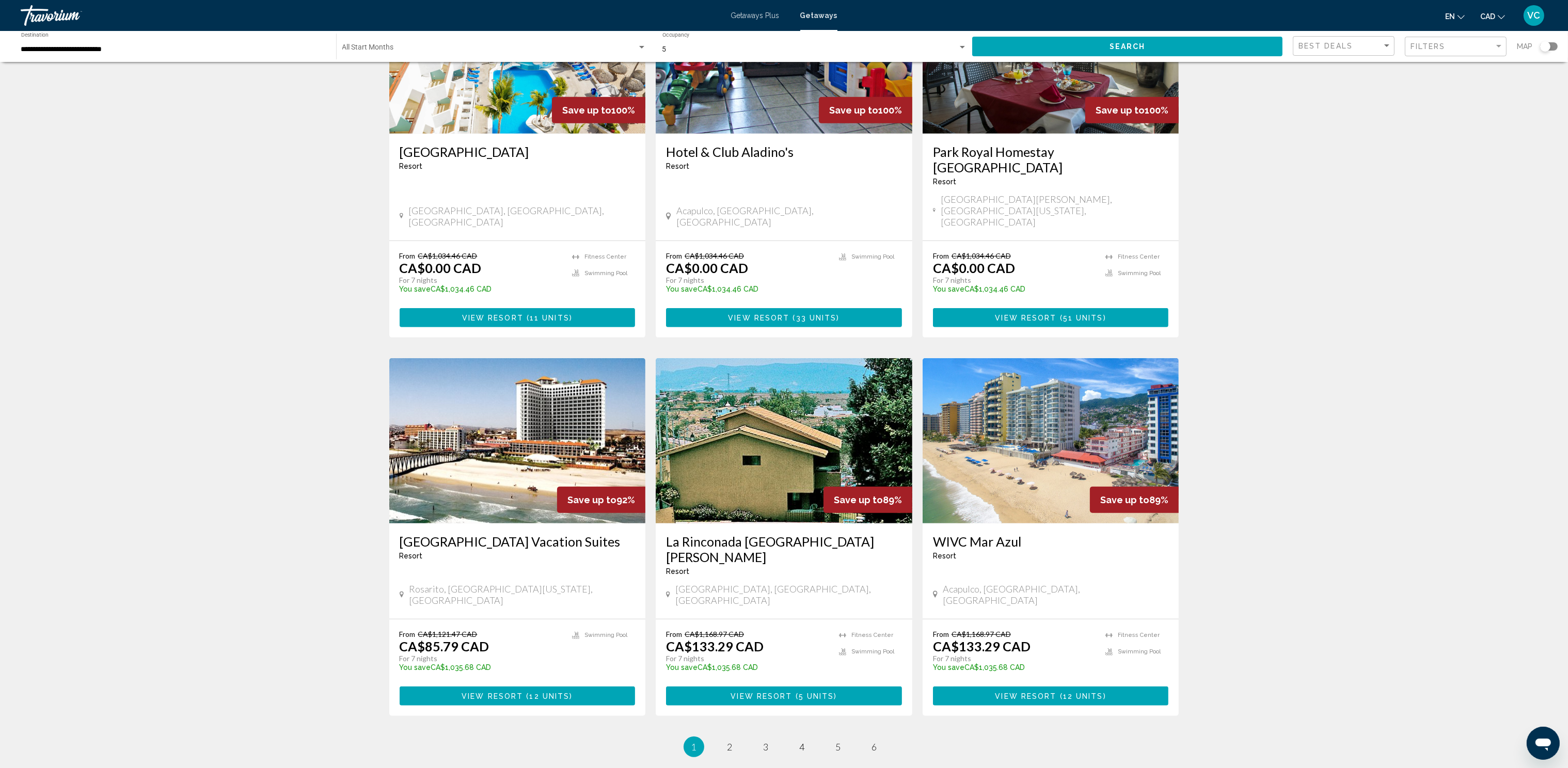
scroll to position [897, 0]
click at [730, 740] on span "2" at bounding box center [730, 746] width 5 height 12
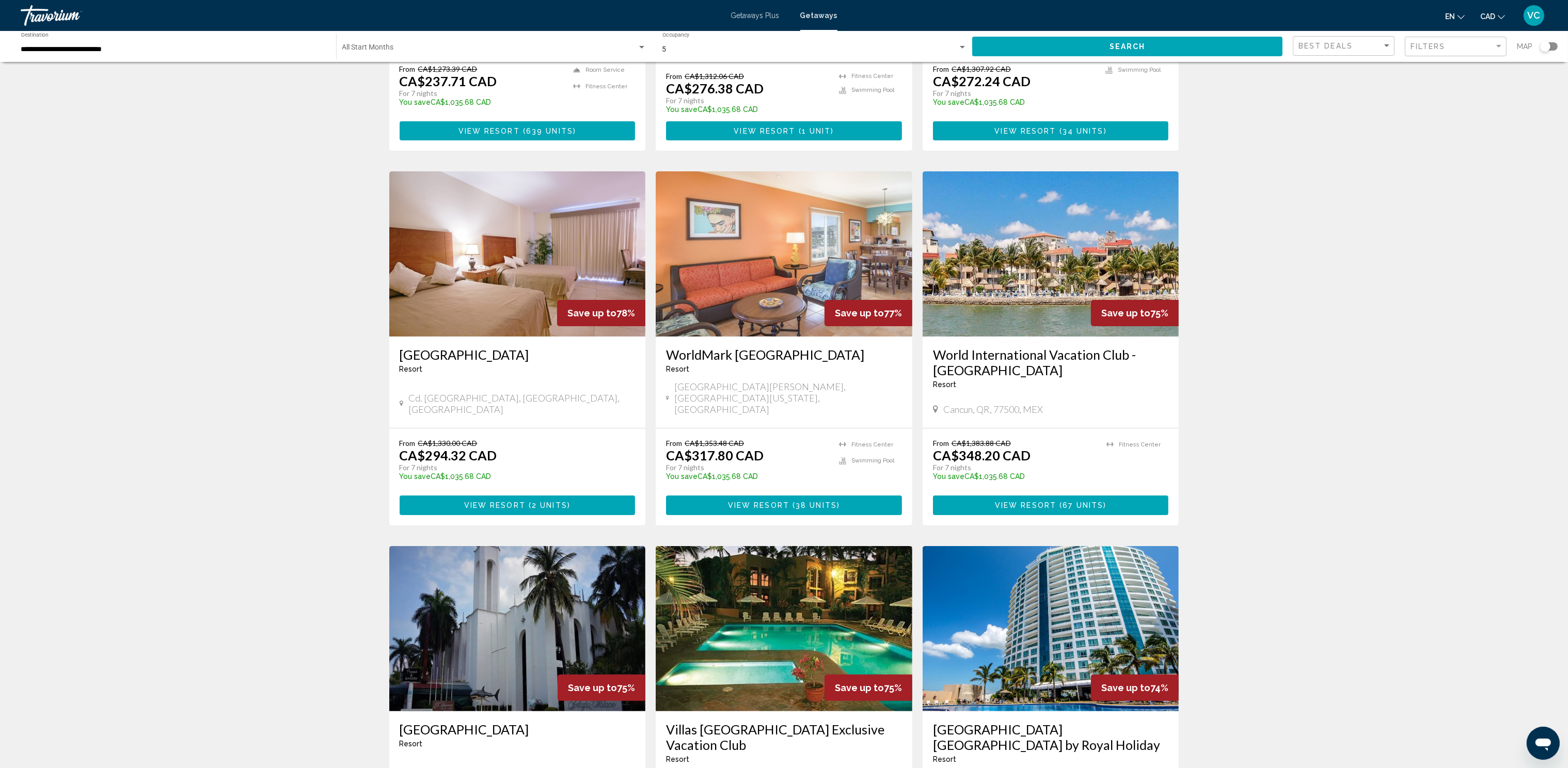
scroll to position [308, 0]
click at [969, 277] on img "Main content" at bounding box center [1050, 253] width 256 height 165
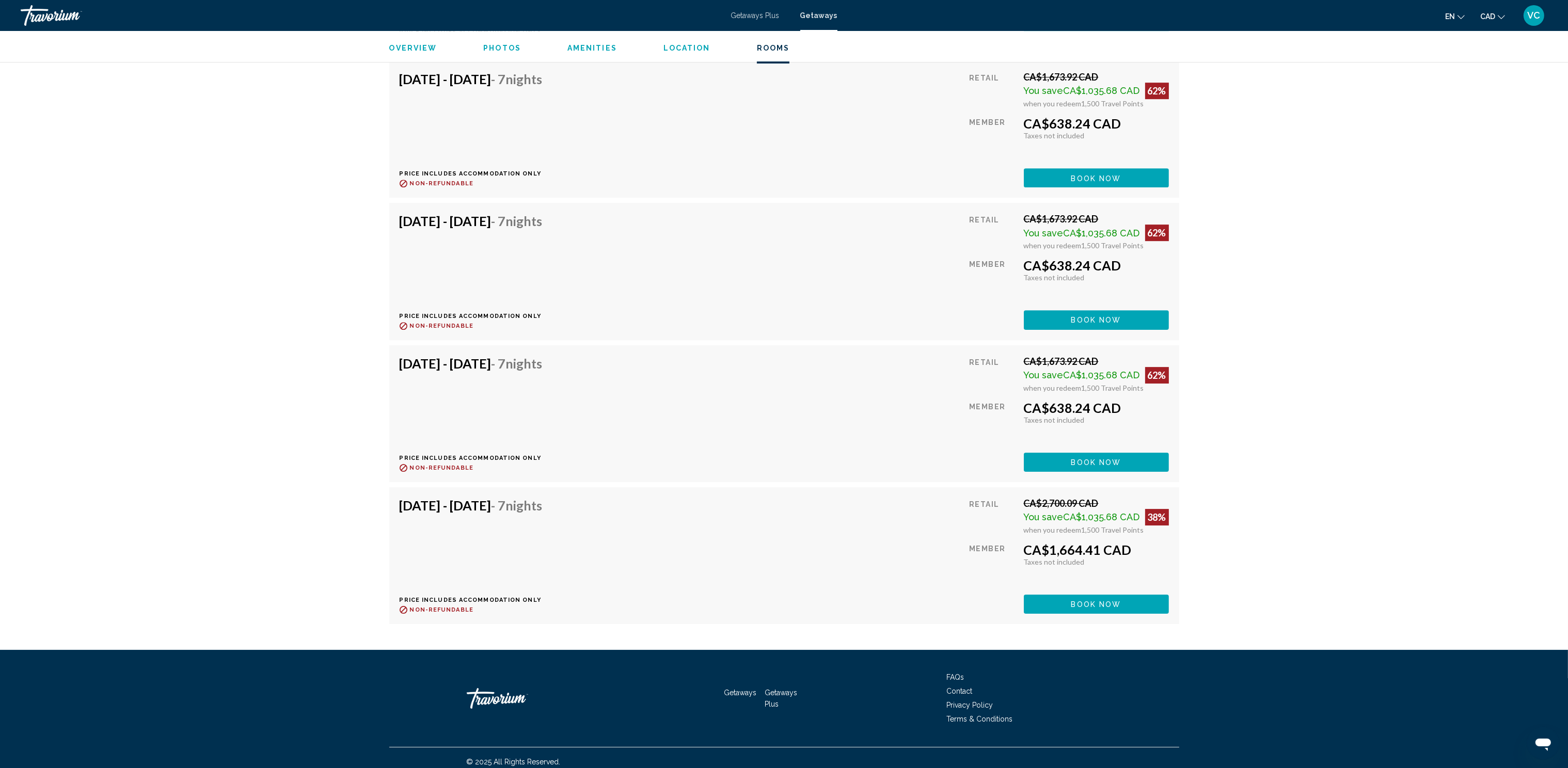
scroll to position [6534, 0]
